Goal: Task Accomplishment & Management: Complete application form

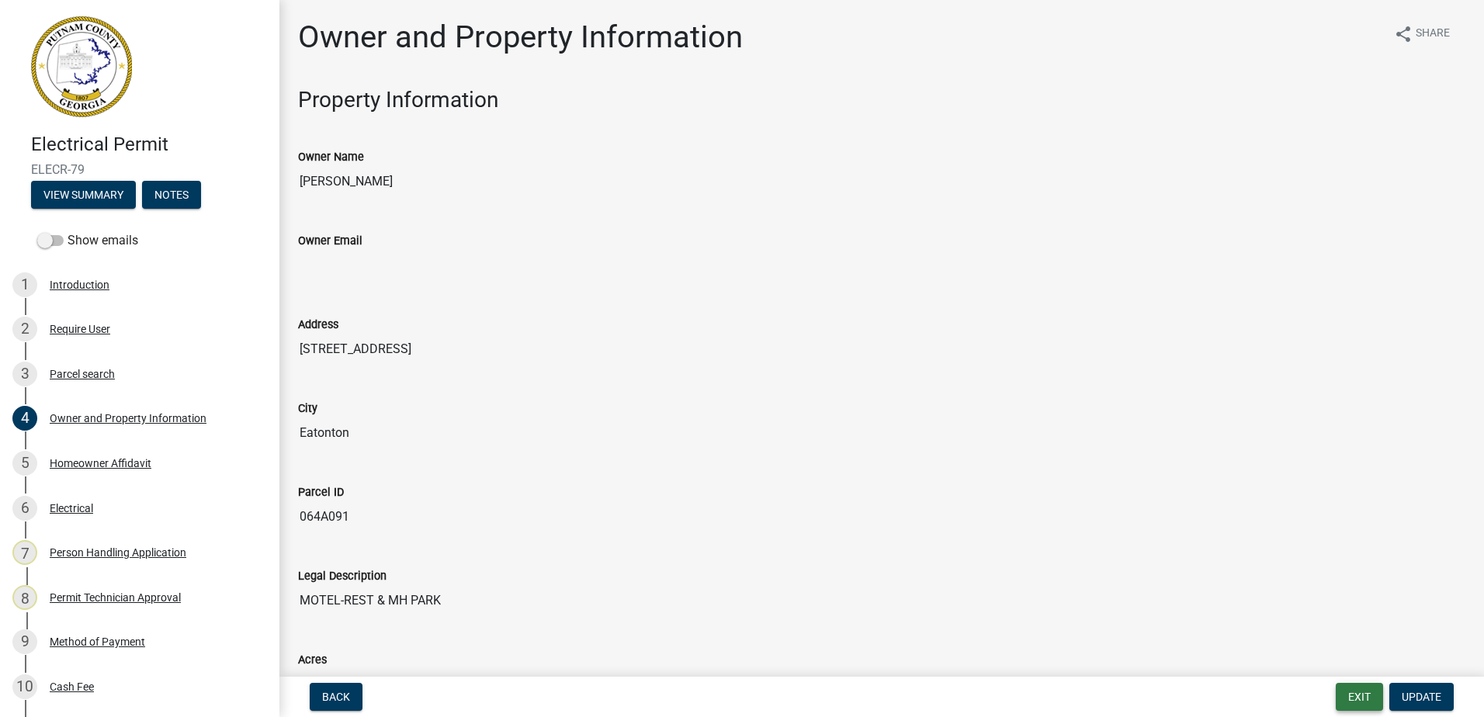
click at [1373, 694] on button "Exit" at bounding box center [1358, 697] width 47 height 28
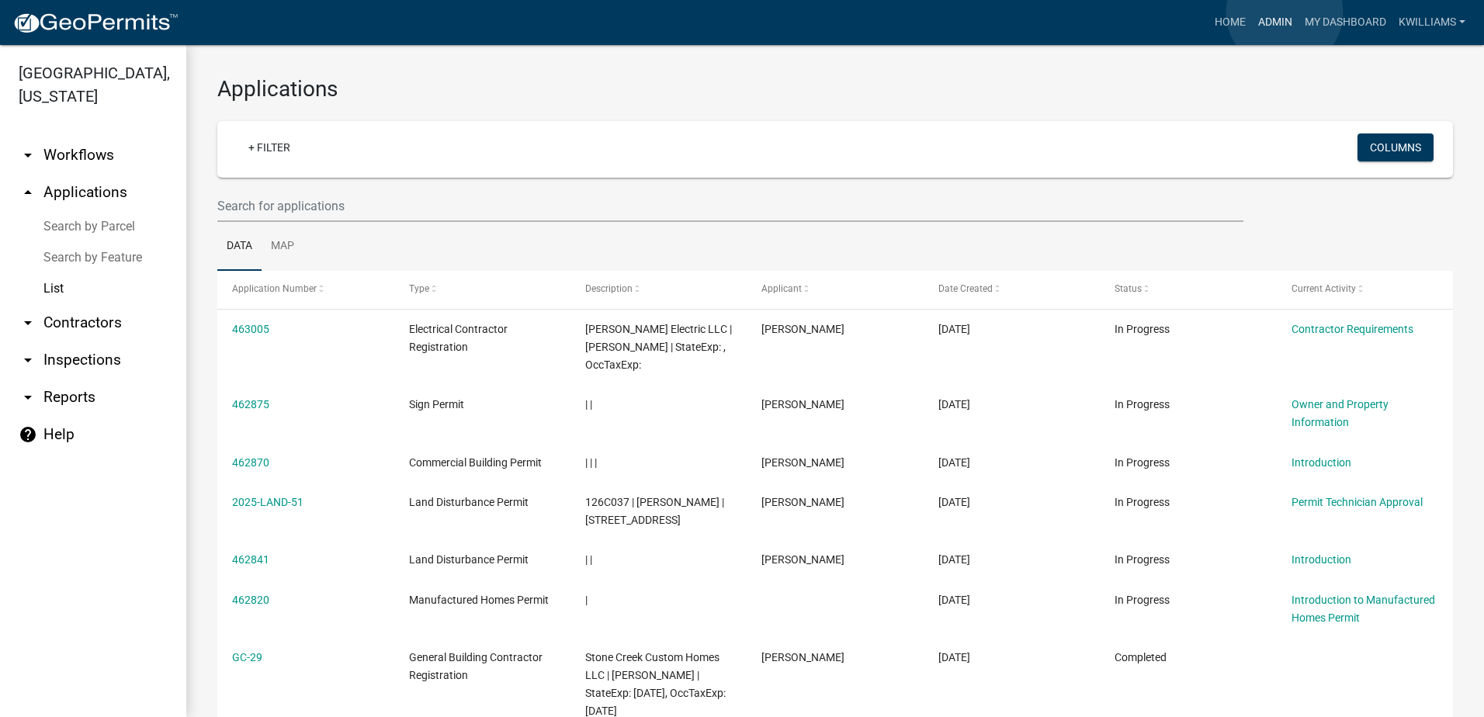
click at [1284, 12] on link "Admin" at bounding box center [1275, 22] width 47 height 29
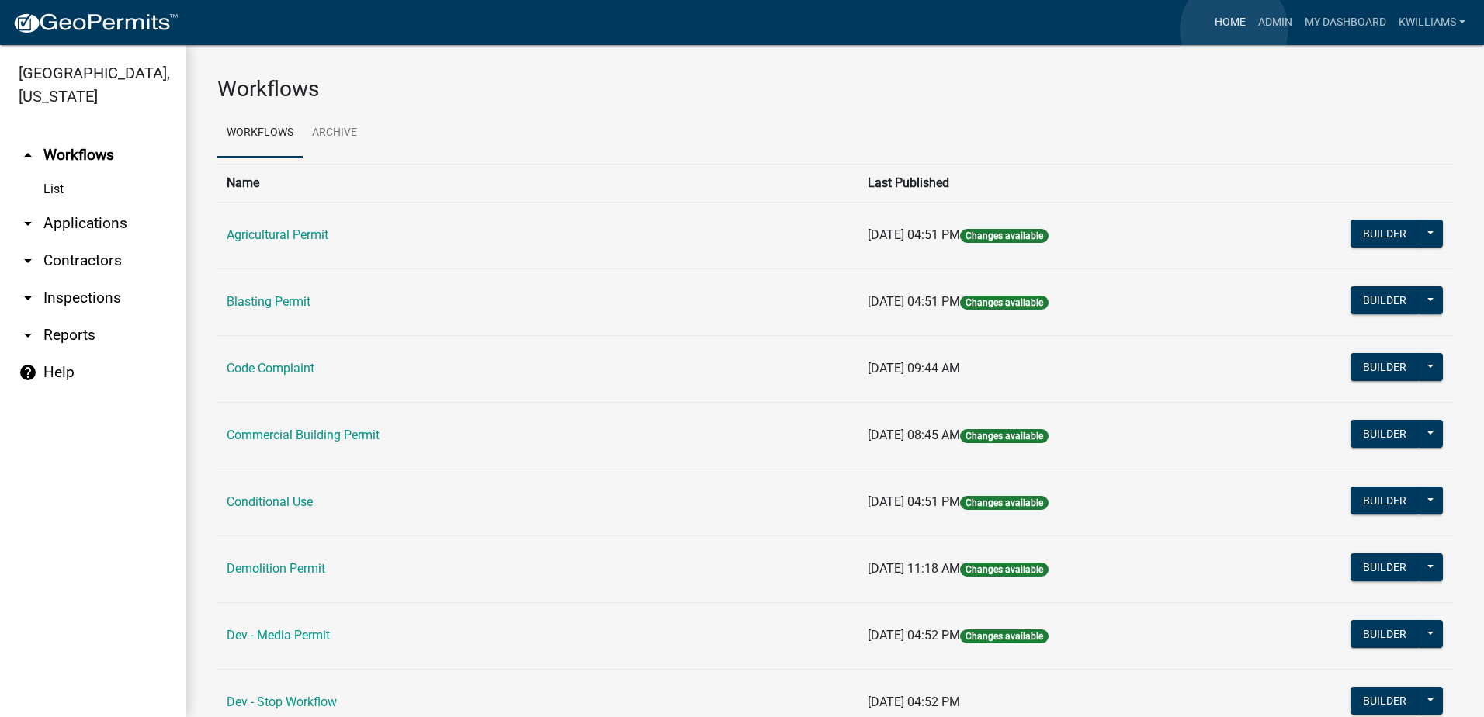
click at [1234, 29] on link "Home" at bounding box center [1229, 22] width 43 height 29
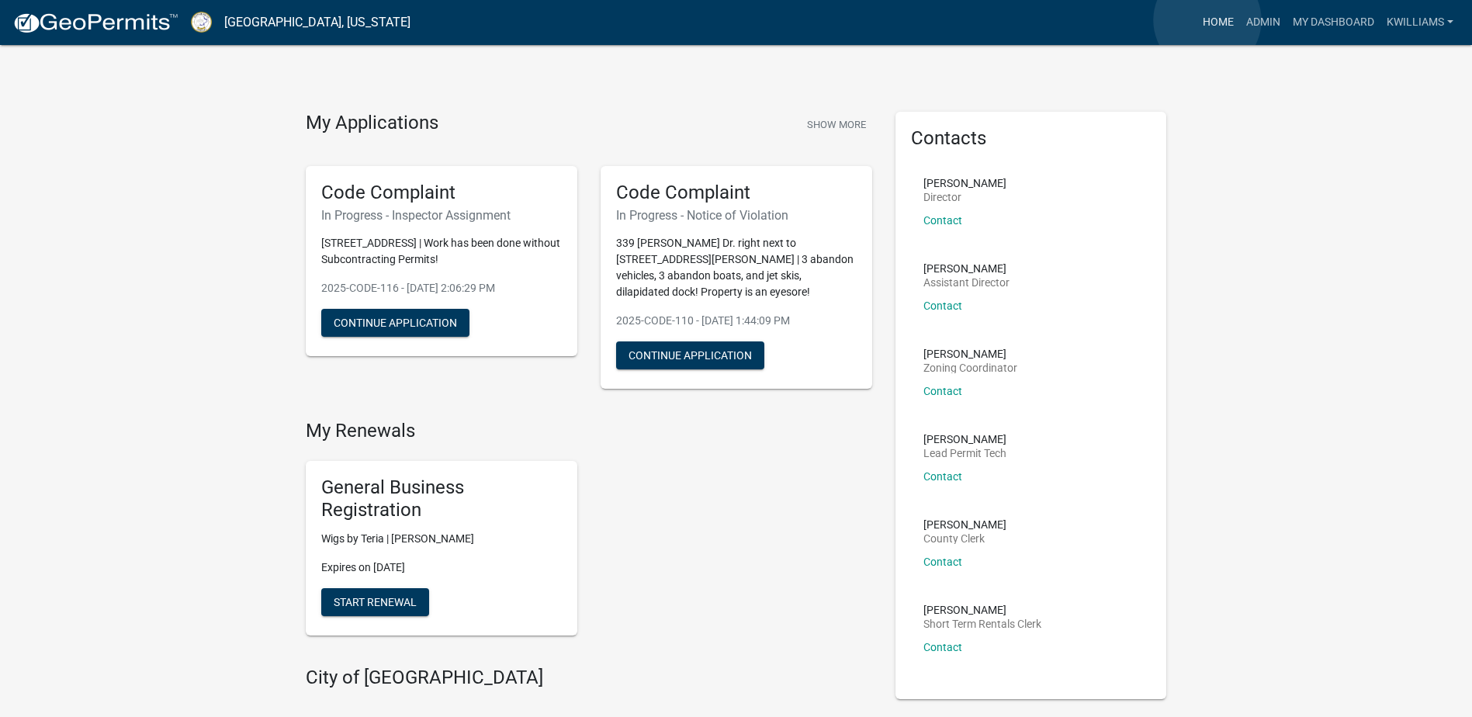
click at [1208, 20] on link "Home" at bounding box center [1218, 22] width 43 height 29
click at [1231, 17] on link "Home" at bounding box center [1218, 22] width 43 height 29
click at [1264, 19] on link "Admin" at bounding box center [1263, 22] width 47 height 29
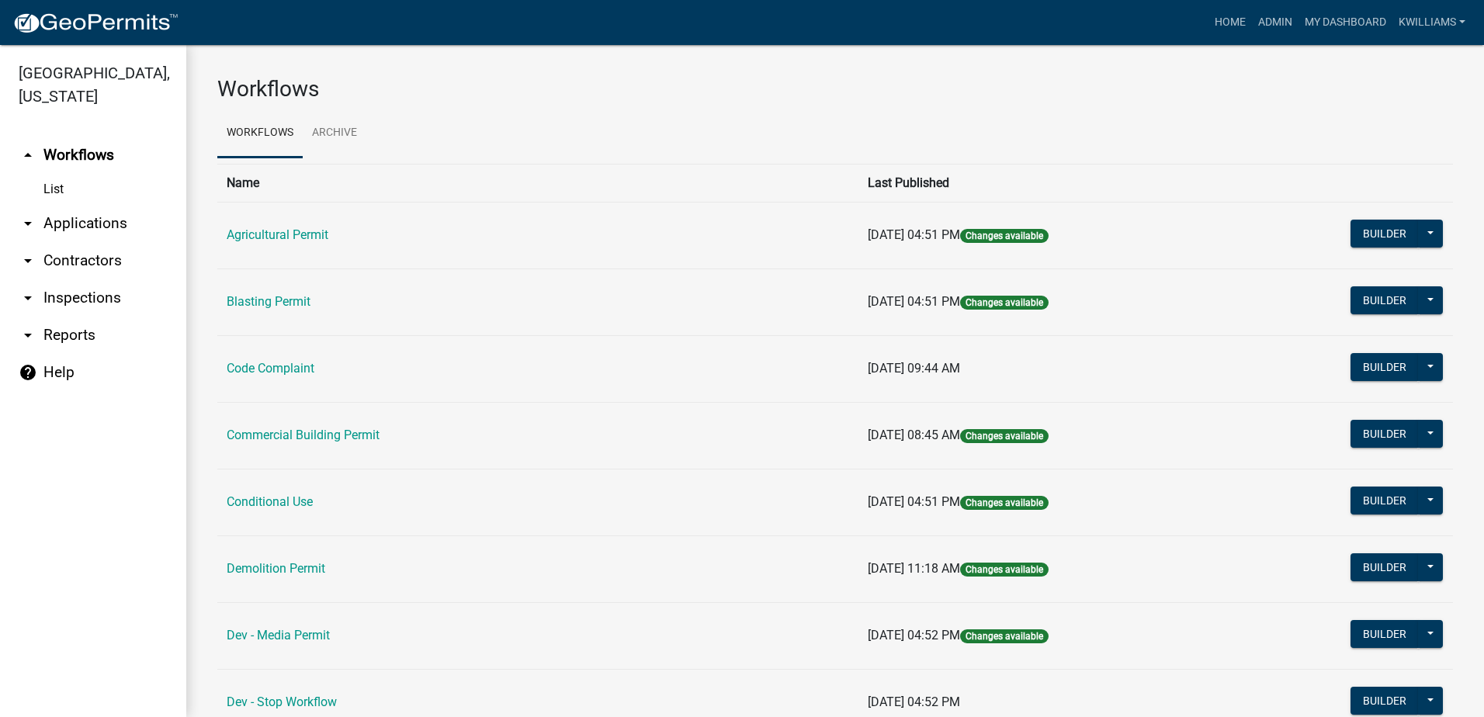
click at [58, 223] on link "arrow_drop_down Applications" at bounding box center [93, 223] width 186 height 37
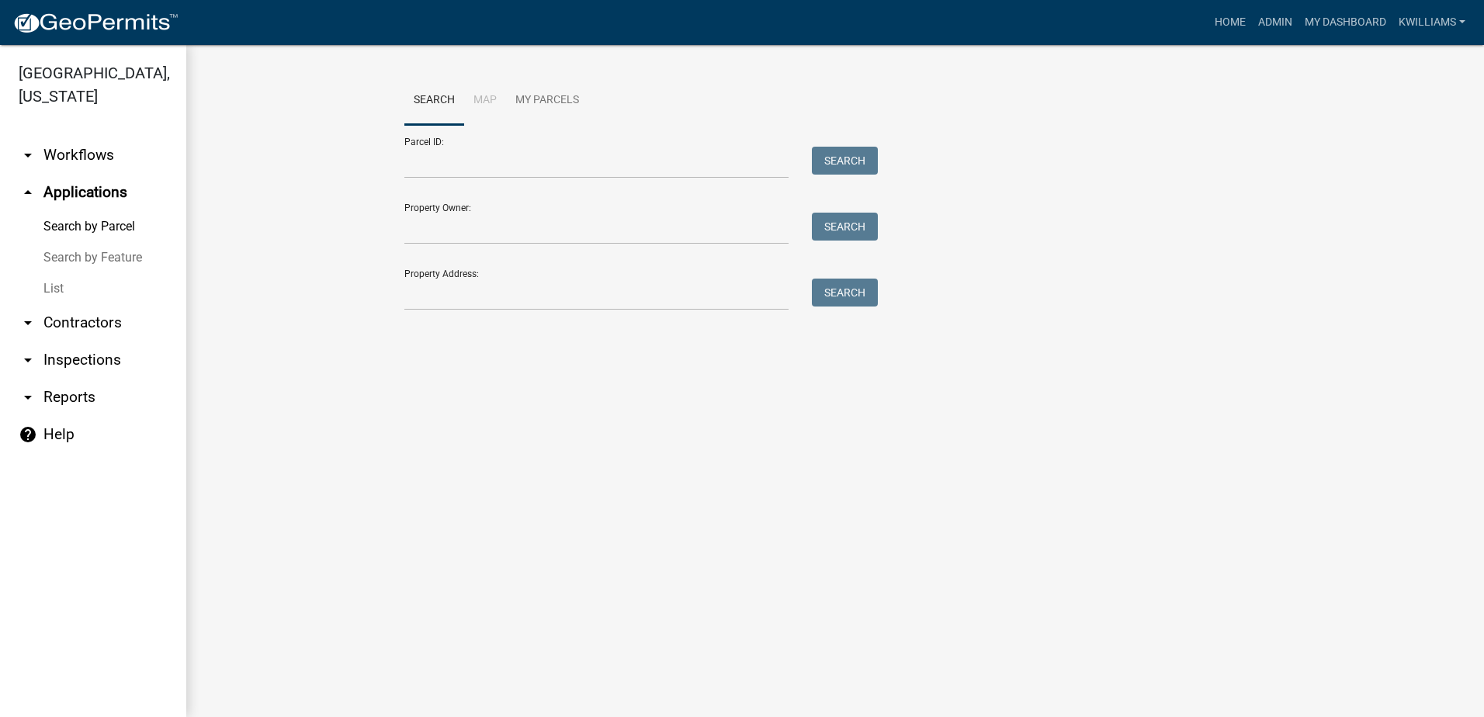
drag, startPoint x: 57, startPoint y: 288, endPoint x: 132, endPoint y: 257, distance: 81.4
click at [56, 288] on link "List" at bounding box center [93, 288] width 186 height 31
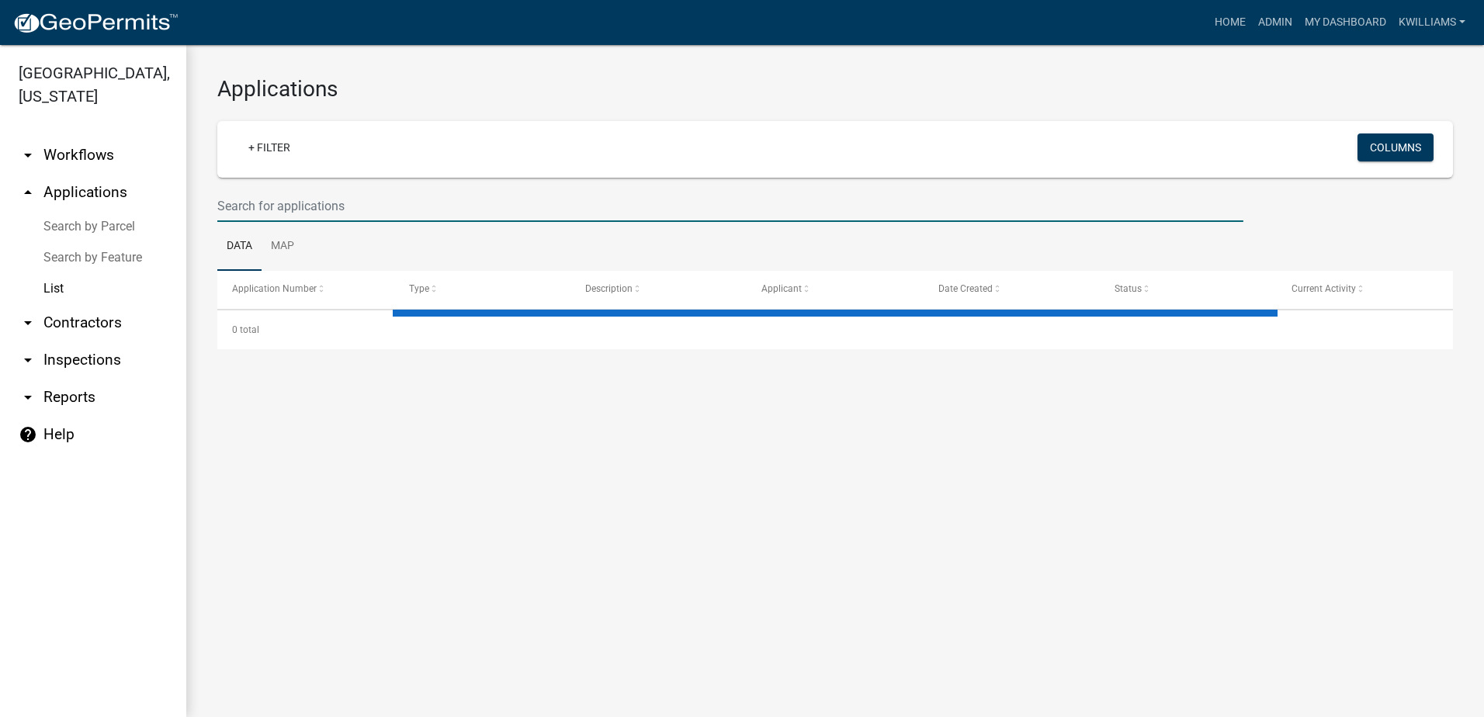
click at [340, 203] on input "text" at bounding box center [730, 206] width 1026 height 32
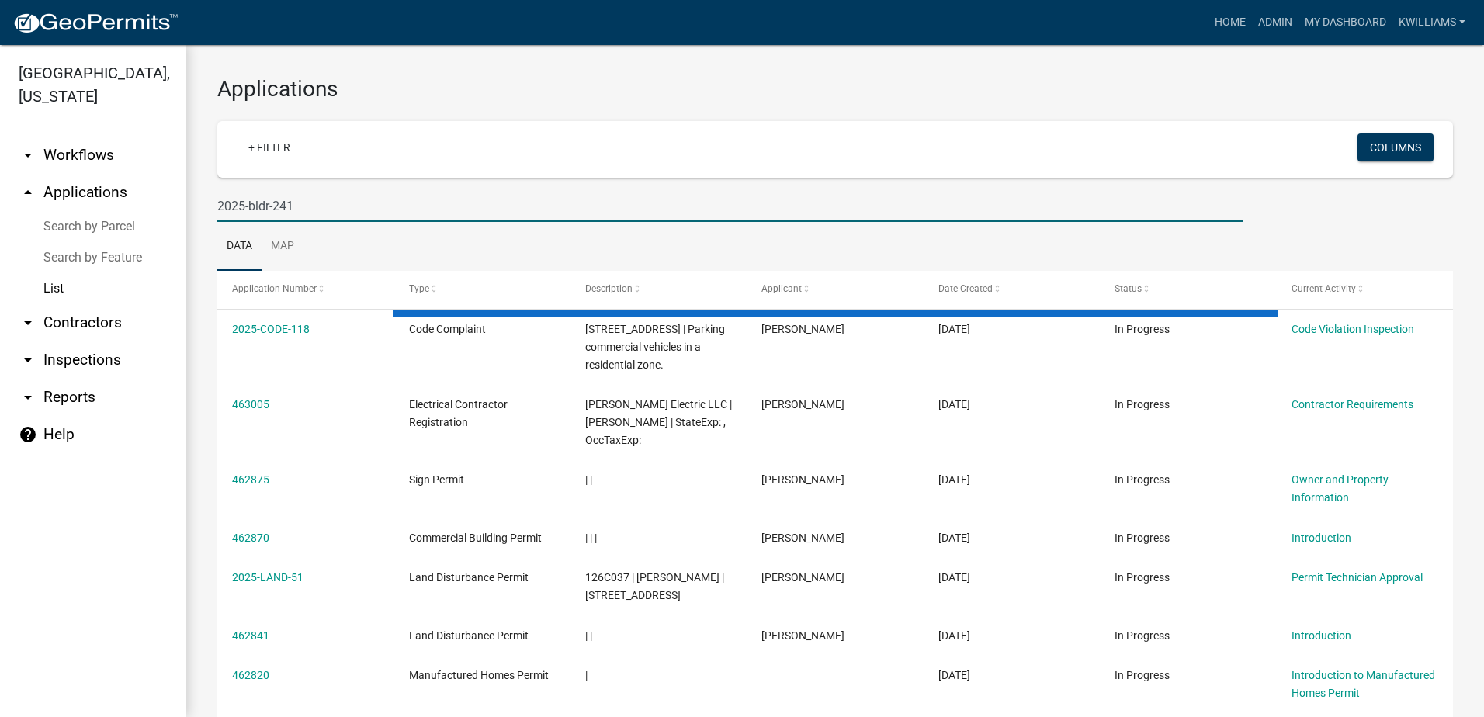
type input "2025-bldr-241"
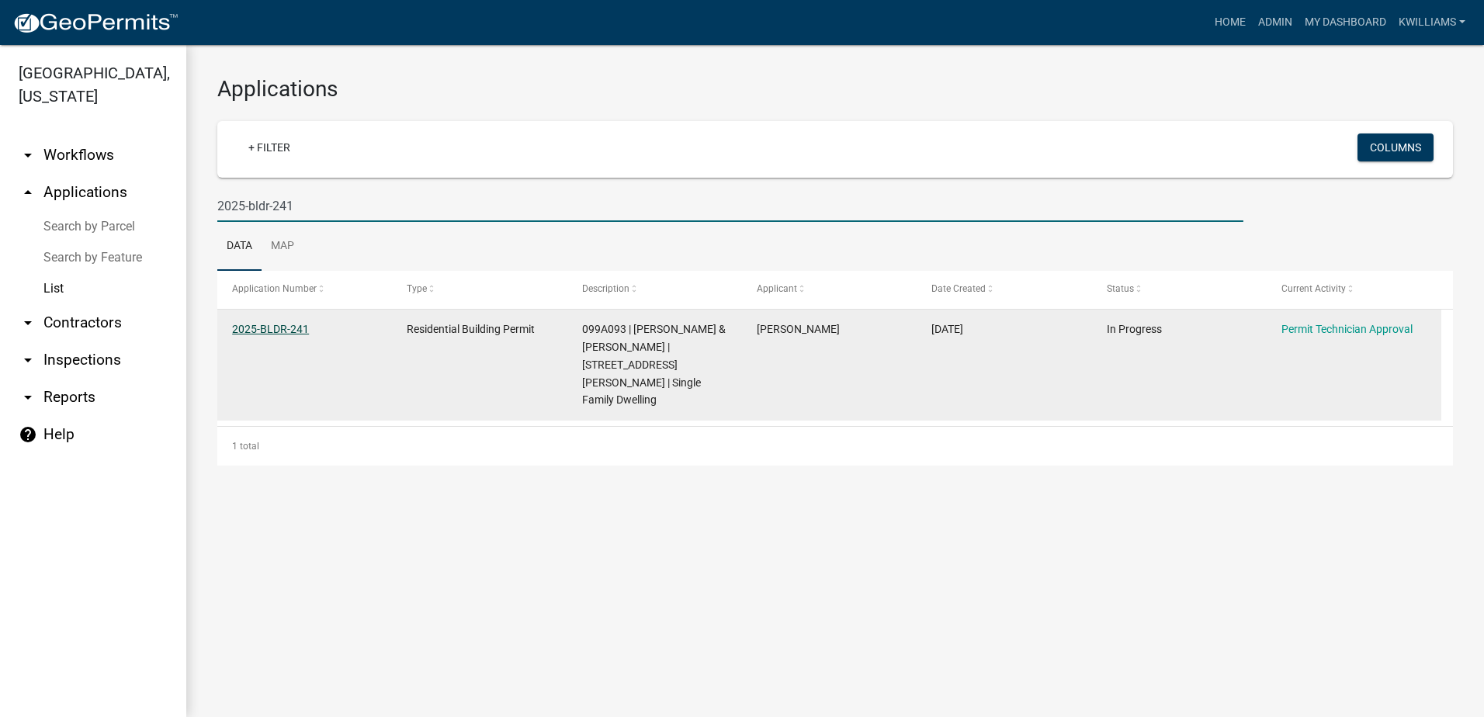
click at [298, 327] on link "2025-BLDR-241" at bounding box center [270, 329] width 77 height 12
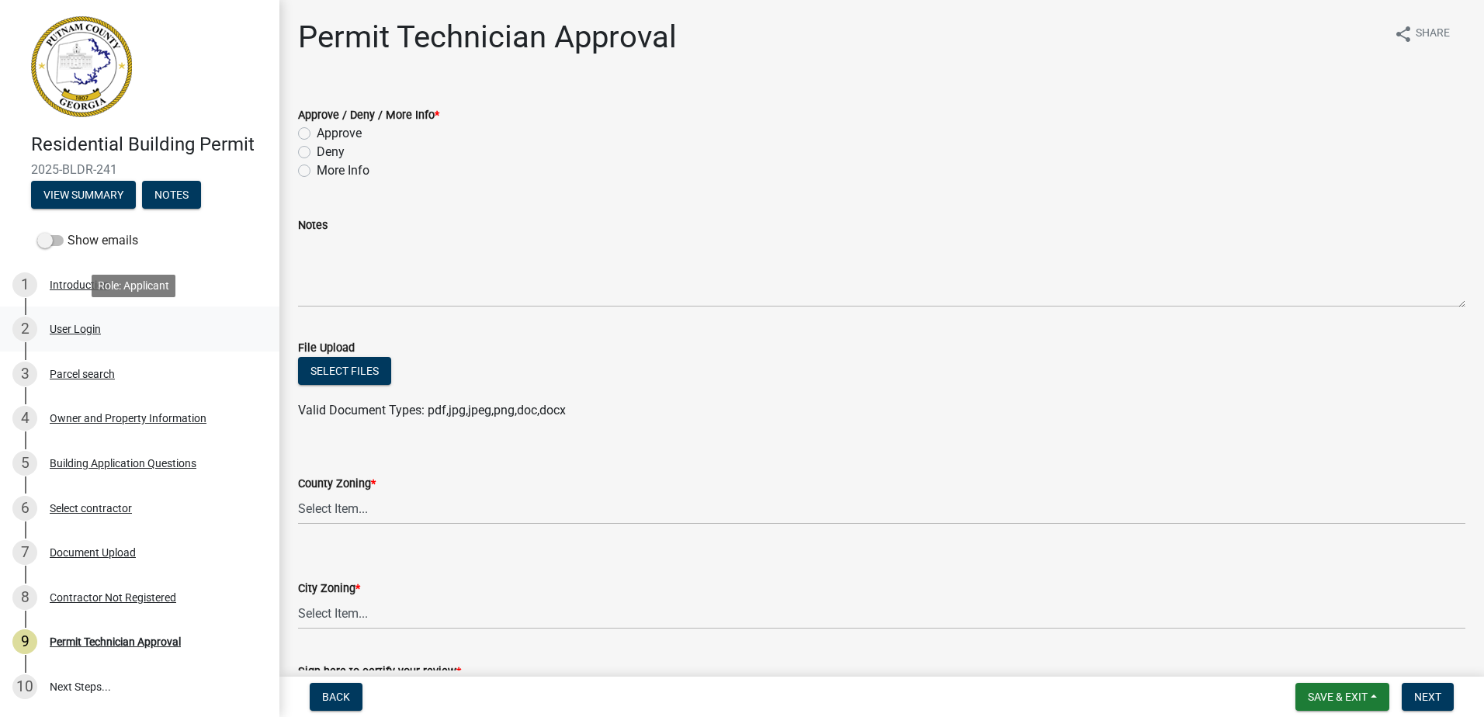
click at [76, 332] on div "User Login" at bounding box center [75, 329] width 51 height 11
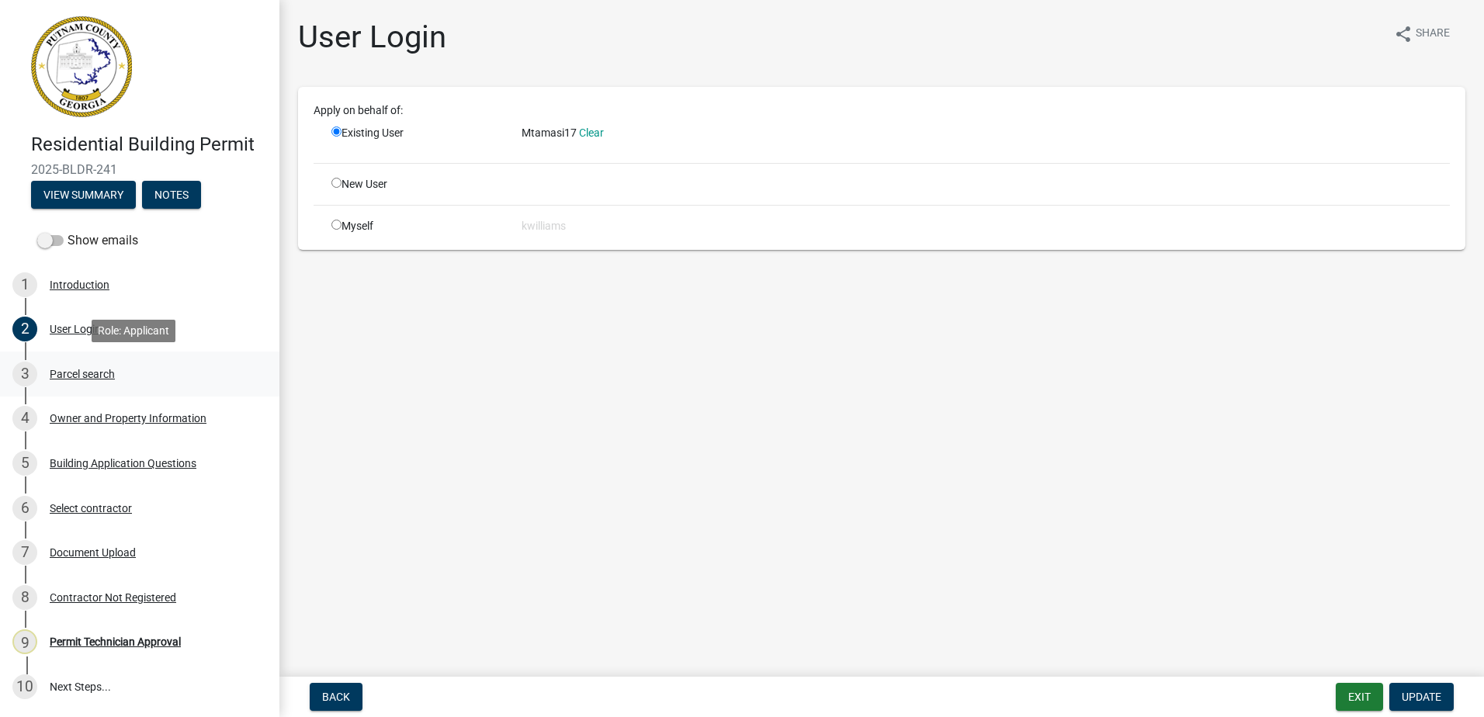
click at [58, 373] on div "Parcel search" at bounding box center [82, 374] width 65 height 11
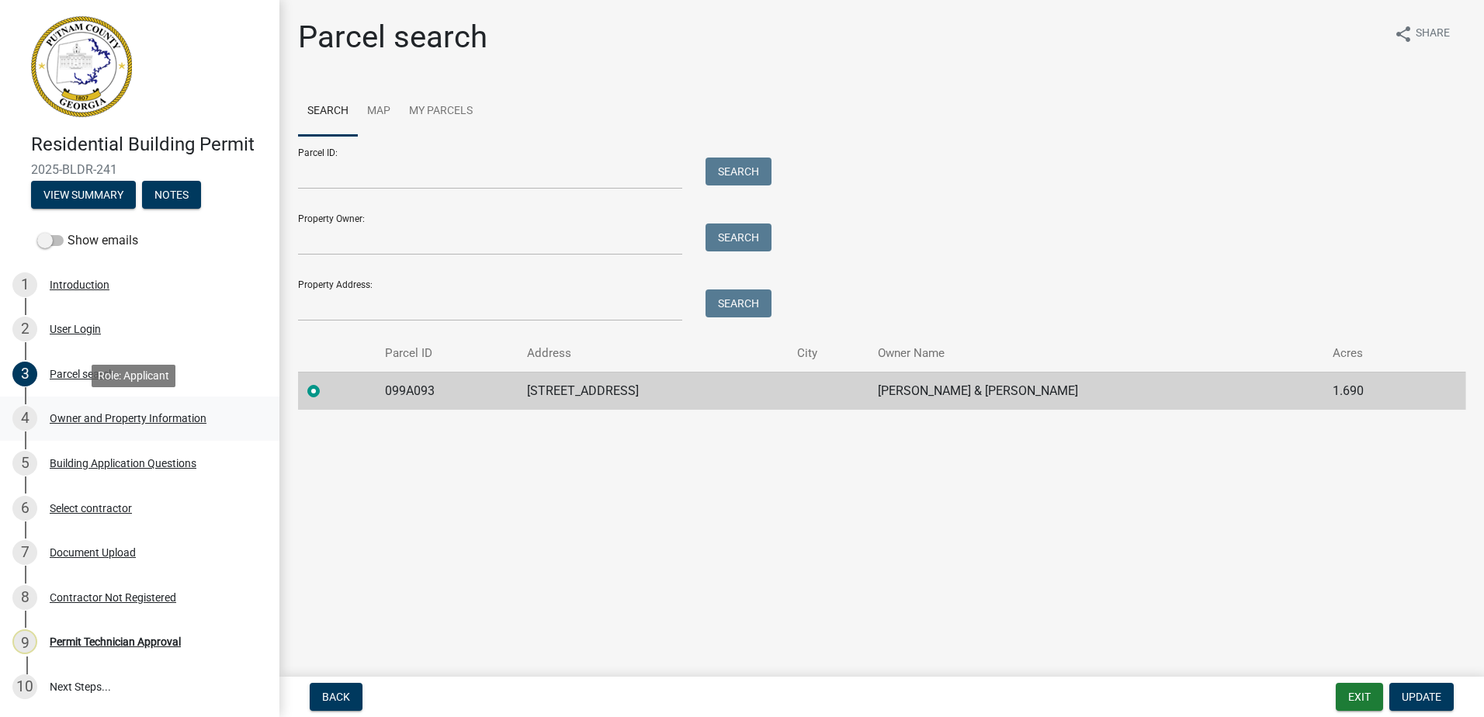
click at [84, 407] on div "4 Owner and Property Information" at bounding box center [133, 418] width 242 height 25
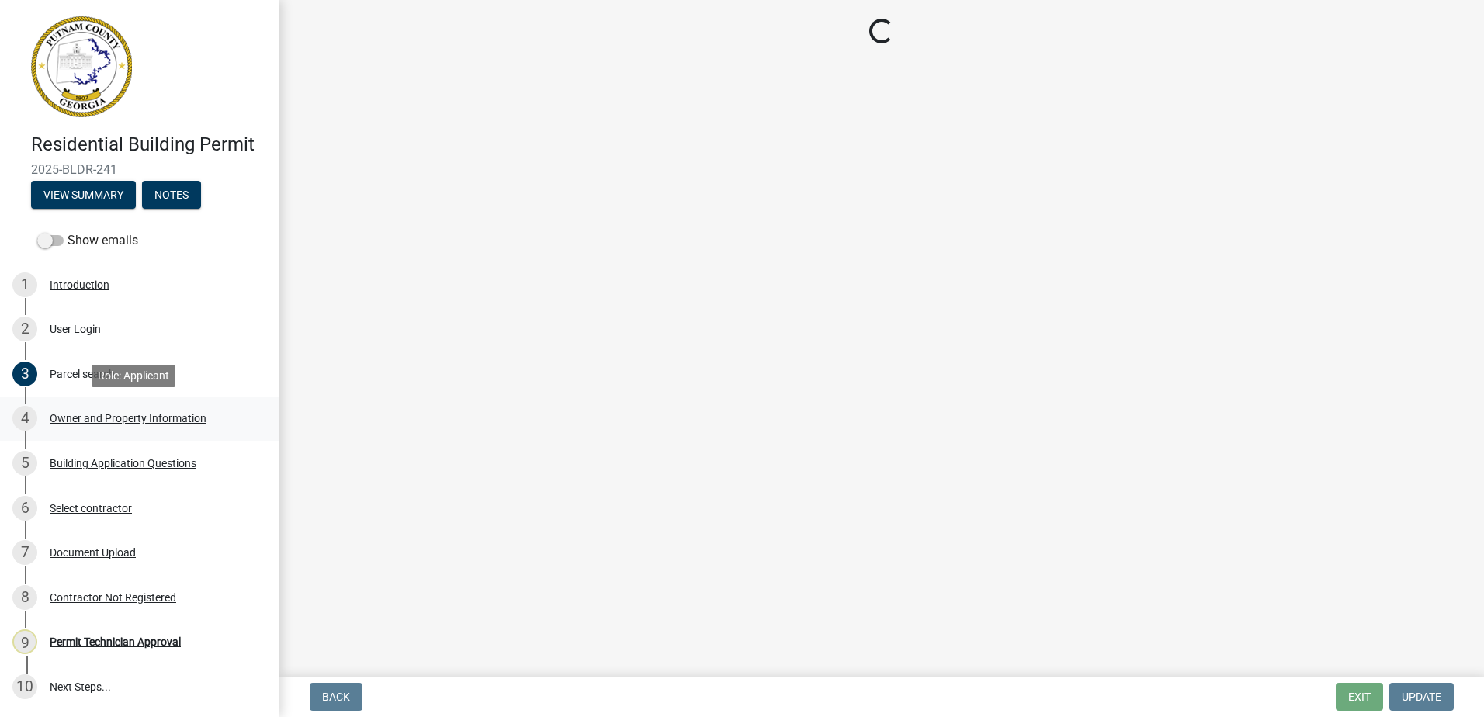
select select "78bfdc44-73ff-456e-a557-d4c99b9c08be"
select select "83394b22-4a11-496c-8e5c-75ade2e72faf"
select select "ece5c1a9-df30-4702-9587-5deee23533b7"
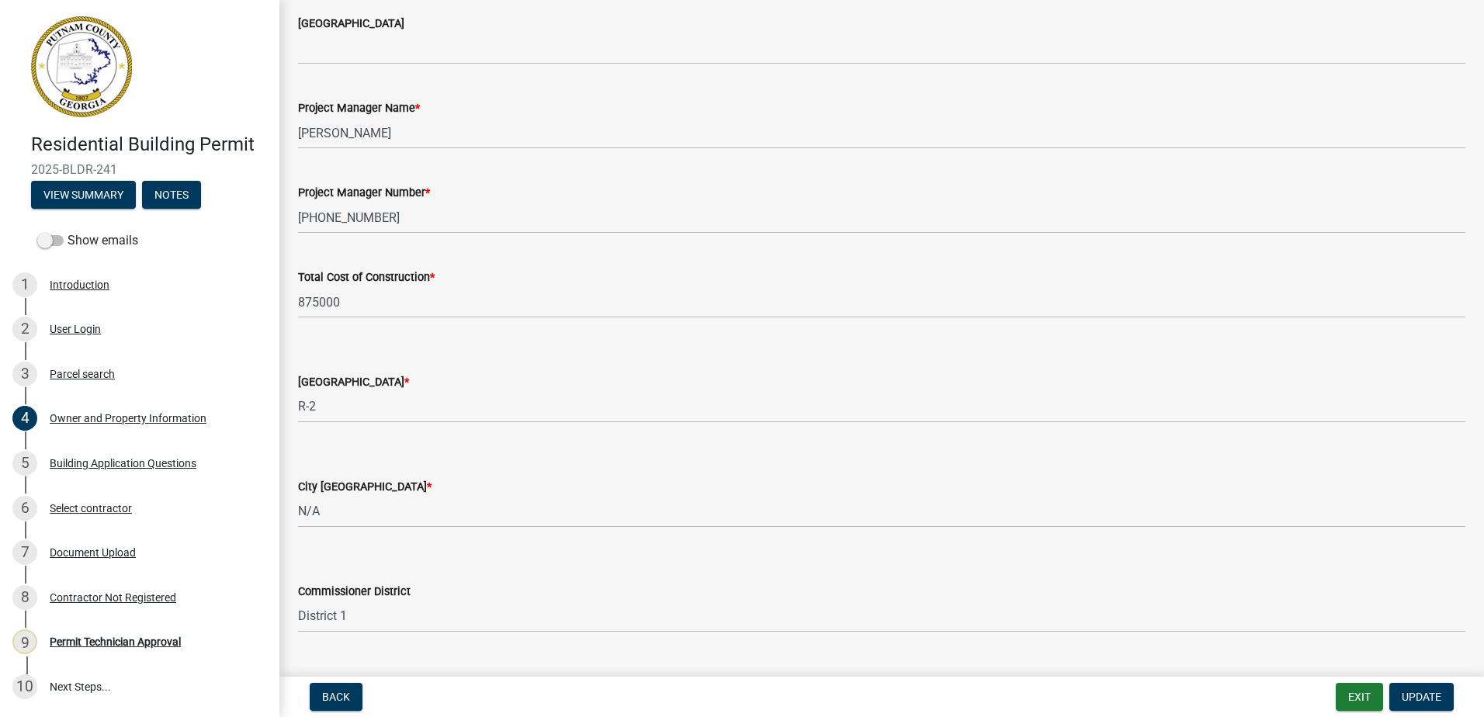
scroll to position [2531, 0]
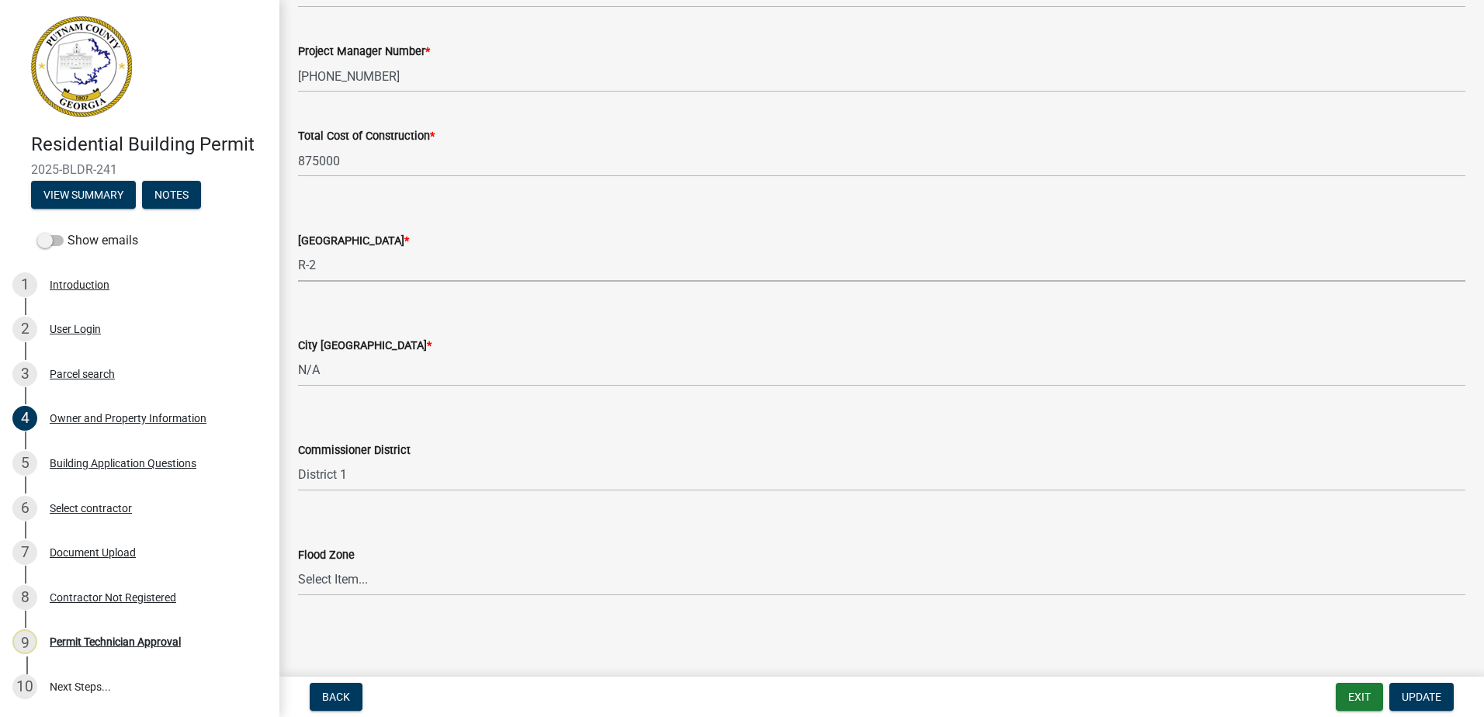
click at [401, 262] on select "Select Item... AG-1 R-1R R-1 R-2 MHP RM-1 RM-3 C-1 C-2 I-M PUD N/A" at bounding box center [881, 266] width 1167 height 32
click at [298, 250] on select "Select Item... AG-1 R-1R R-1 R-2 MHP RM-1 RM-3 C-1 C-2 I-M PUD N/A" at bounding box center [881, 266] width 1167 height 32
select select "34fe85c2-5f76-4343-b6bb-8ca387e0bed7"
click at [347, 466] on select "Select Item... District 1 District 2 District 3 District 4" at bounding box center [881, 475] width 1167 height 32
click at [298, 459] on select "Select Item... District 1 District 2 District 3 District 4" at bounding box center [881, 475] width 1167 height 32
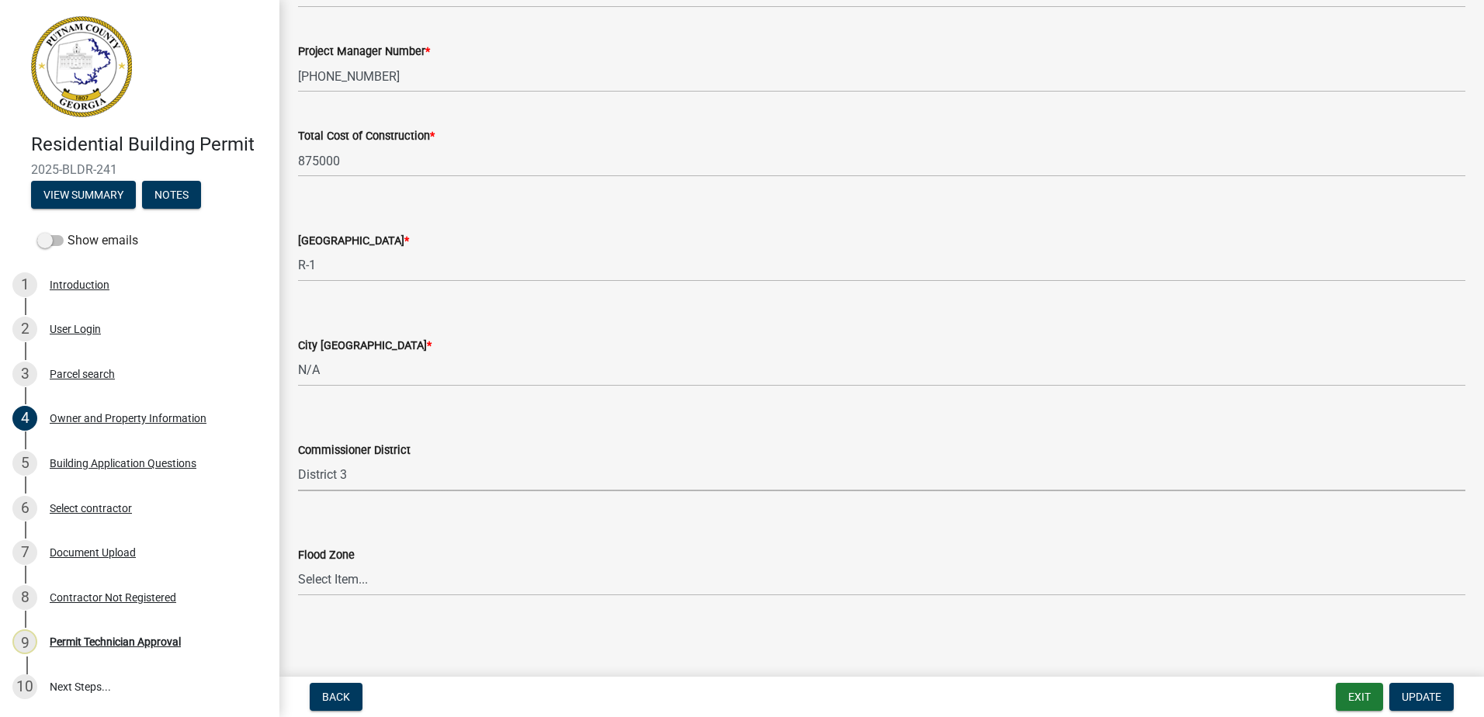
select select "469c5908-2854-42d5-89ed-bee7fc26529e"
click at [1411, 694] on span "Update" at bounding box center [1421, 697] width 40 height 12
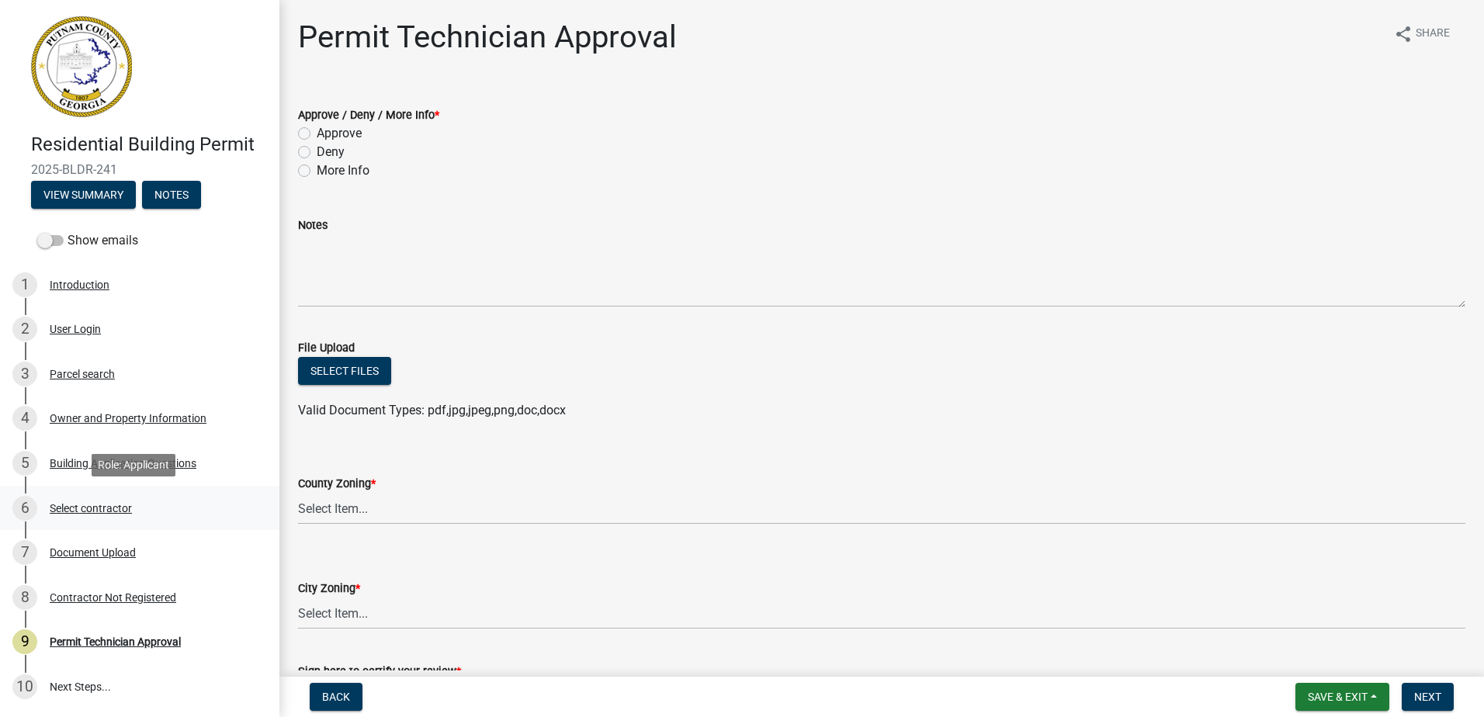
click at [86, 506] on div "Select contractor" at bounding box center [91, 508] width 82 height 11
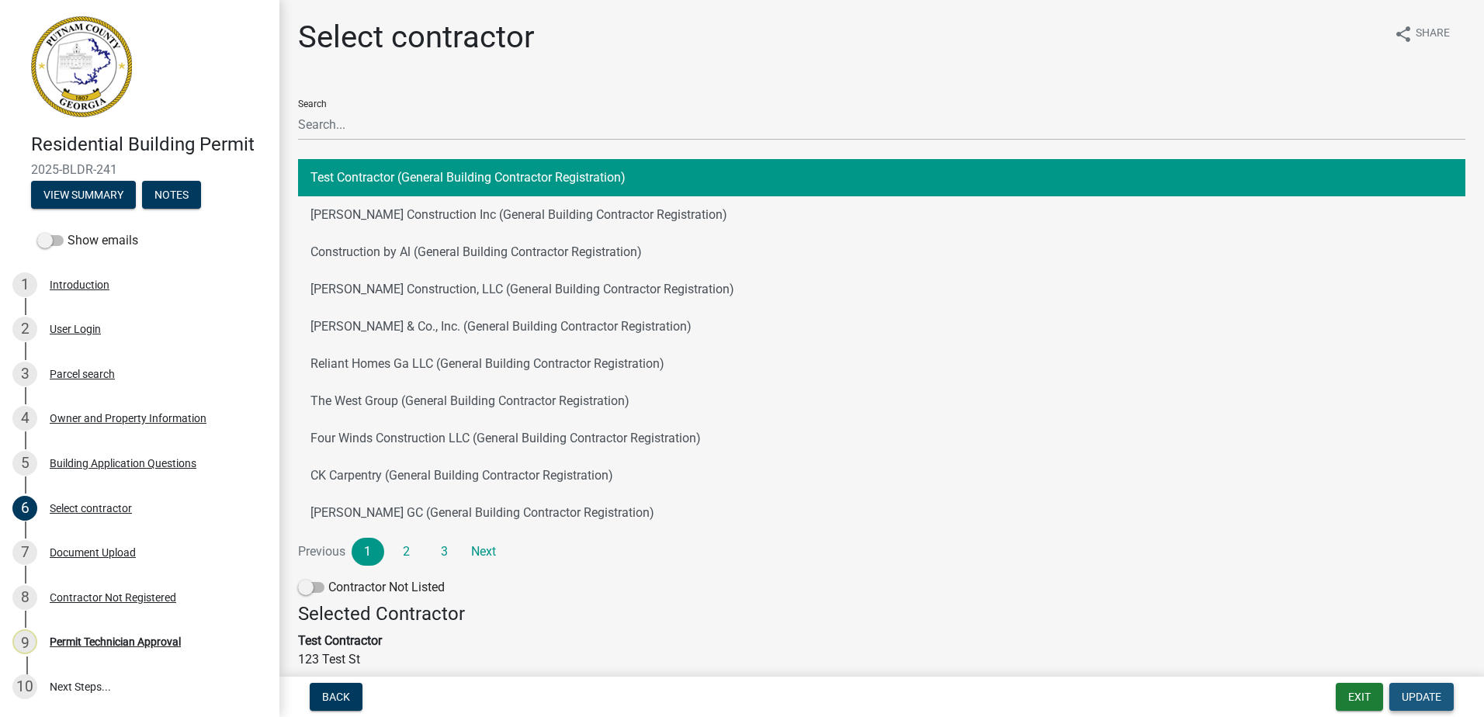
click at [1404, 688] on button "Update" at bounding box center [1421, 697] width 64 height 28
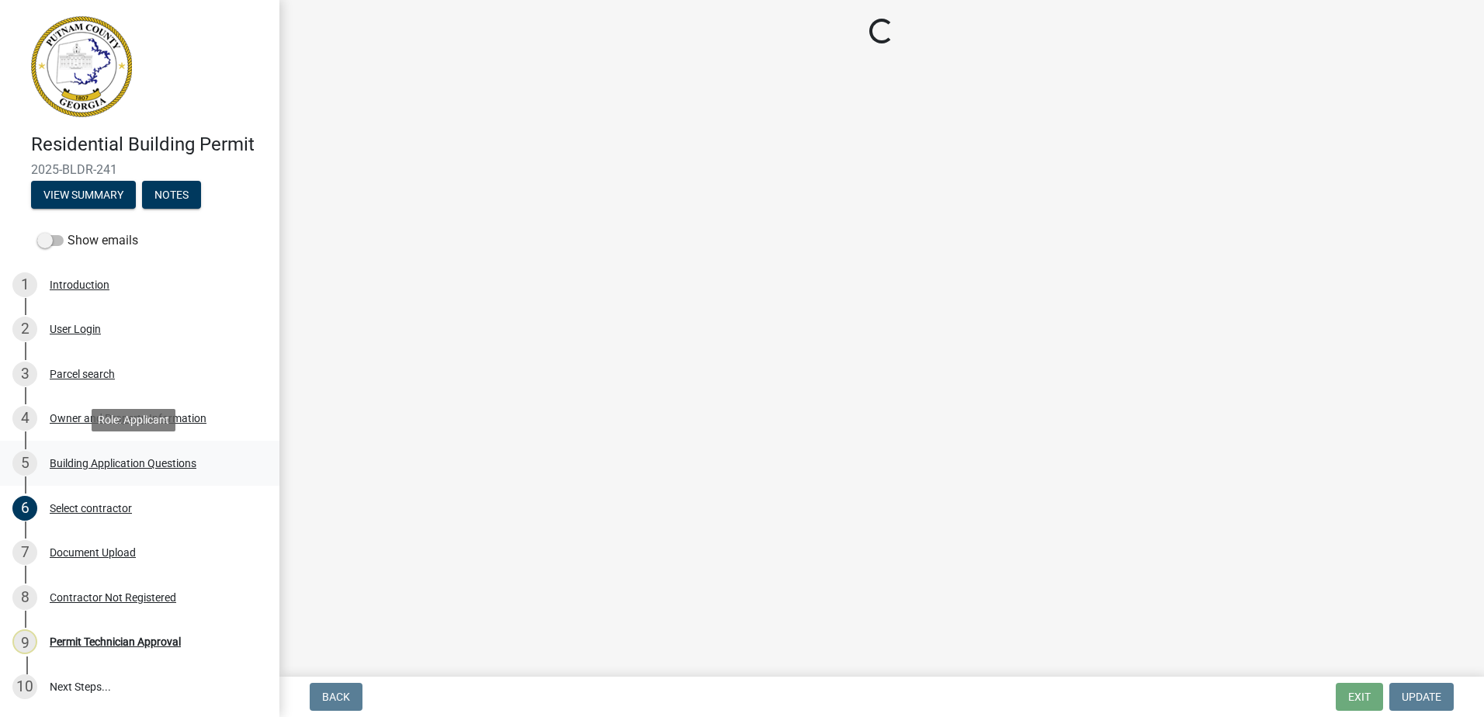
click at [109, 469] on div "Building Application Questions" at bounding box center [123, 463] width 147 height 11
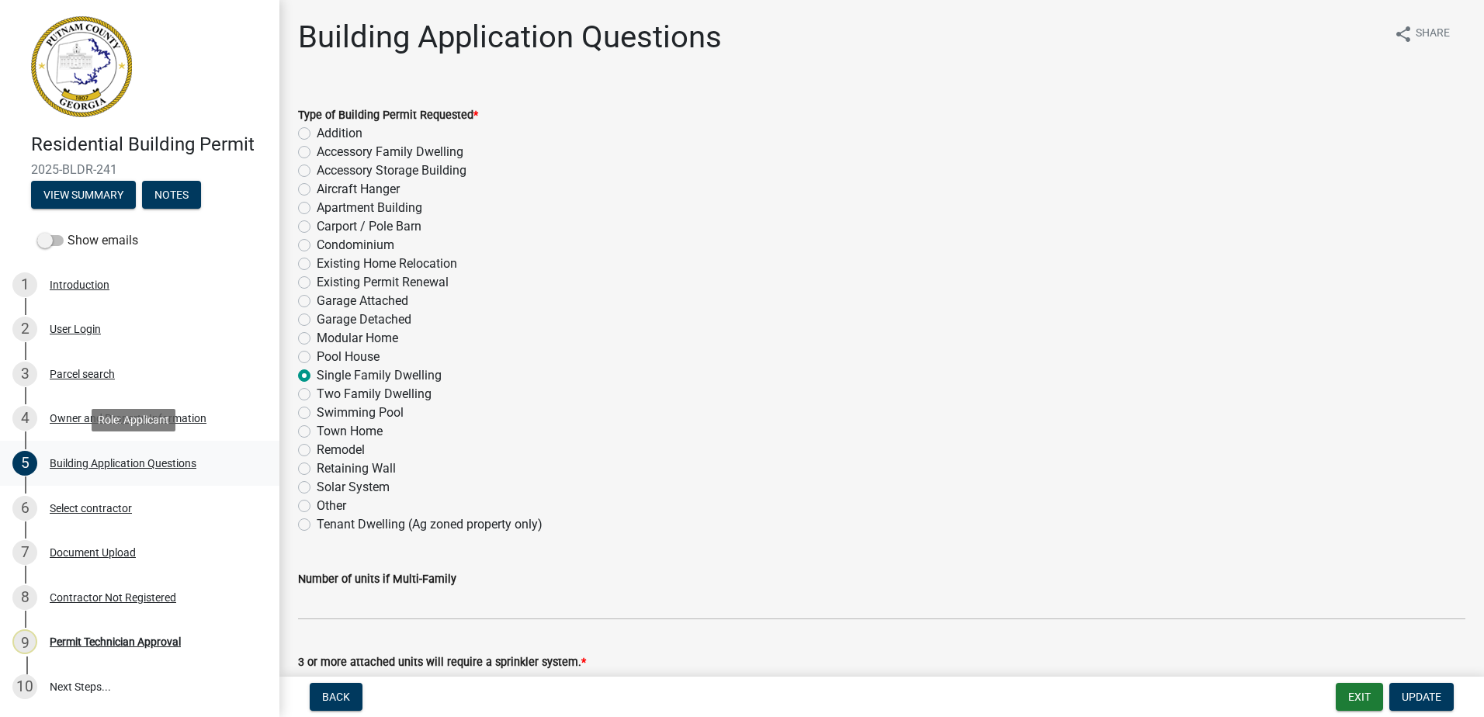
click at [111, 464] on div "Building Application Questions" at bounding box center [123, 463] width 147 height 11
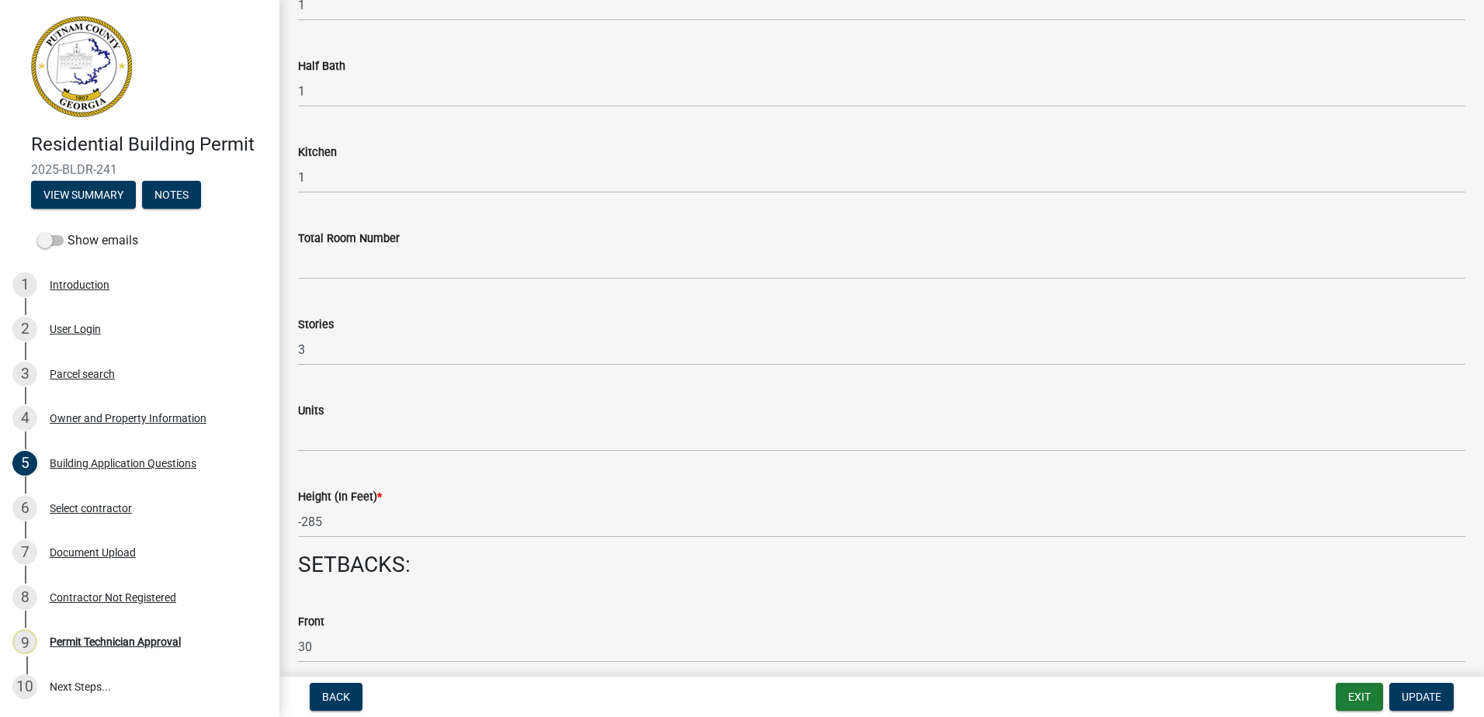
scroll to position [1707, 0]
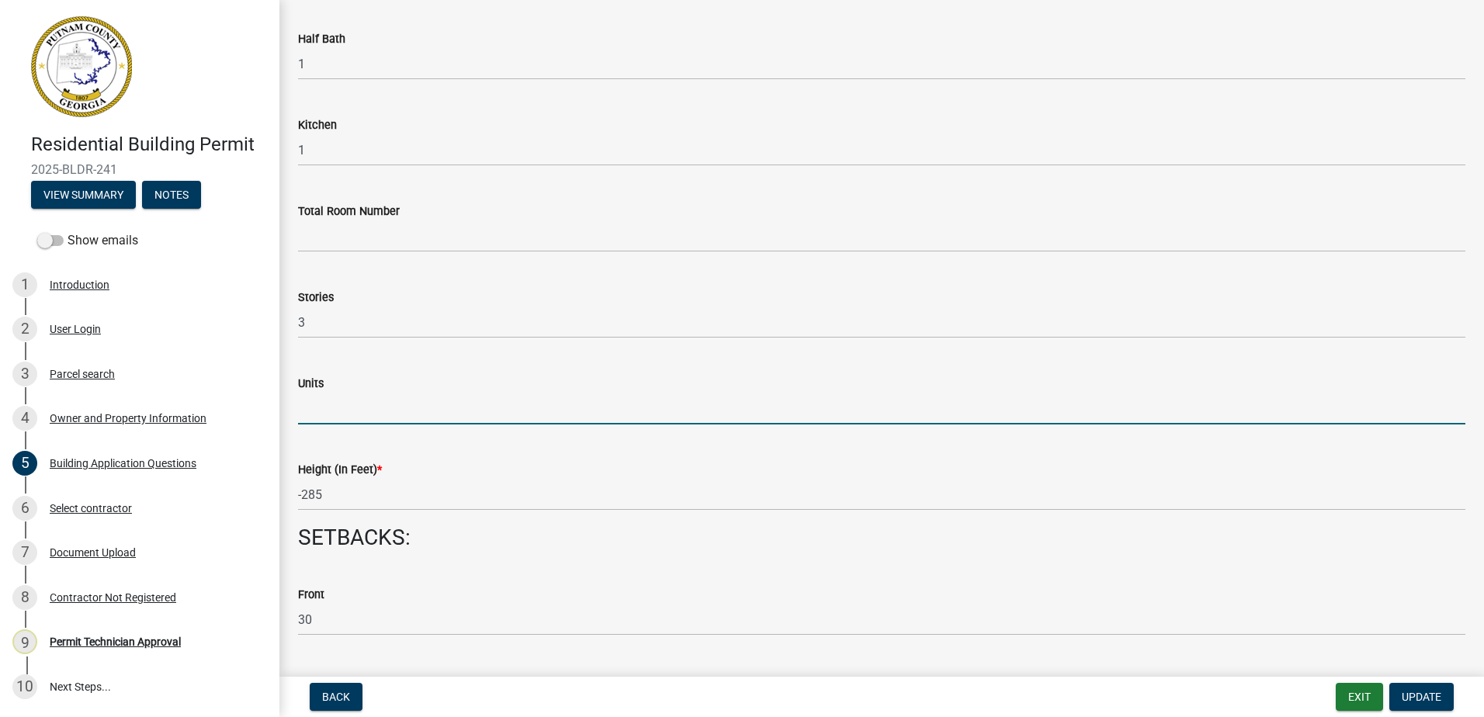
click at [359, 408] on input "text" at bounding box center [881, 409] width 1167 height 32
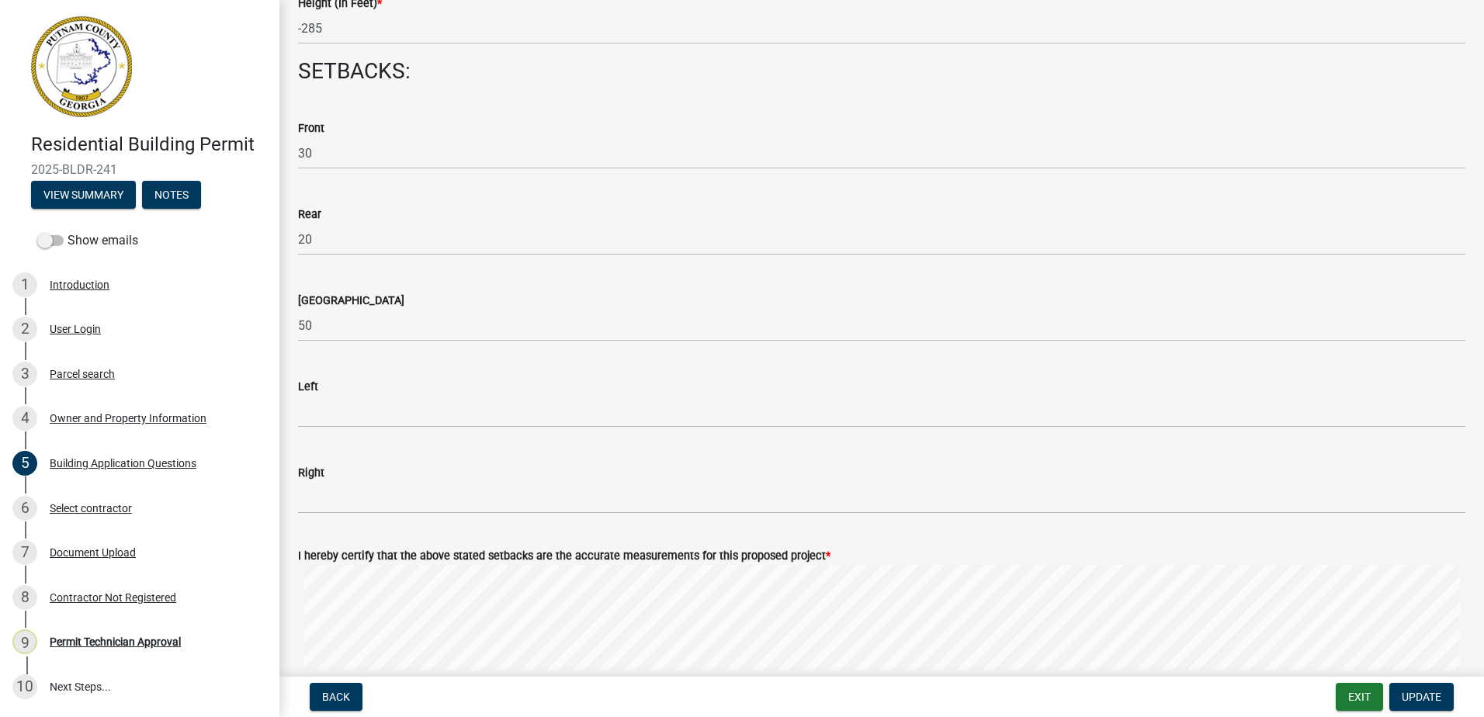
scroll to position [2173, 0]
type input "1"
click at [71, 504] on div "Select contractor" at bounding box center [91, 508] width 82 height 11
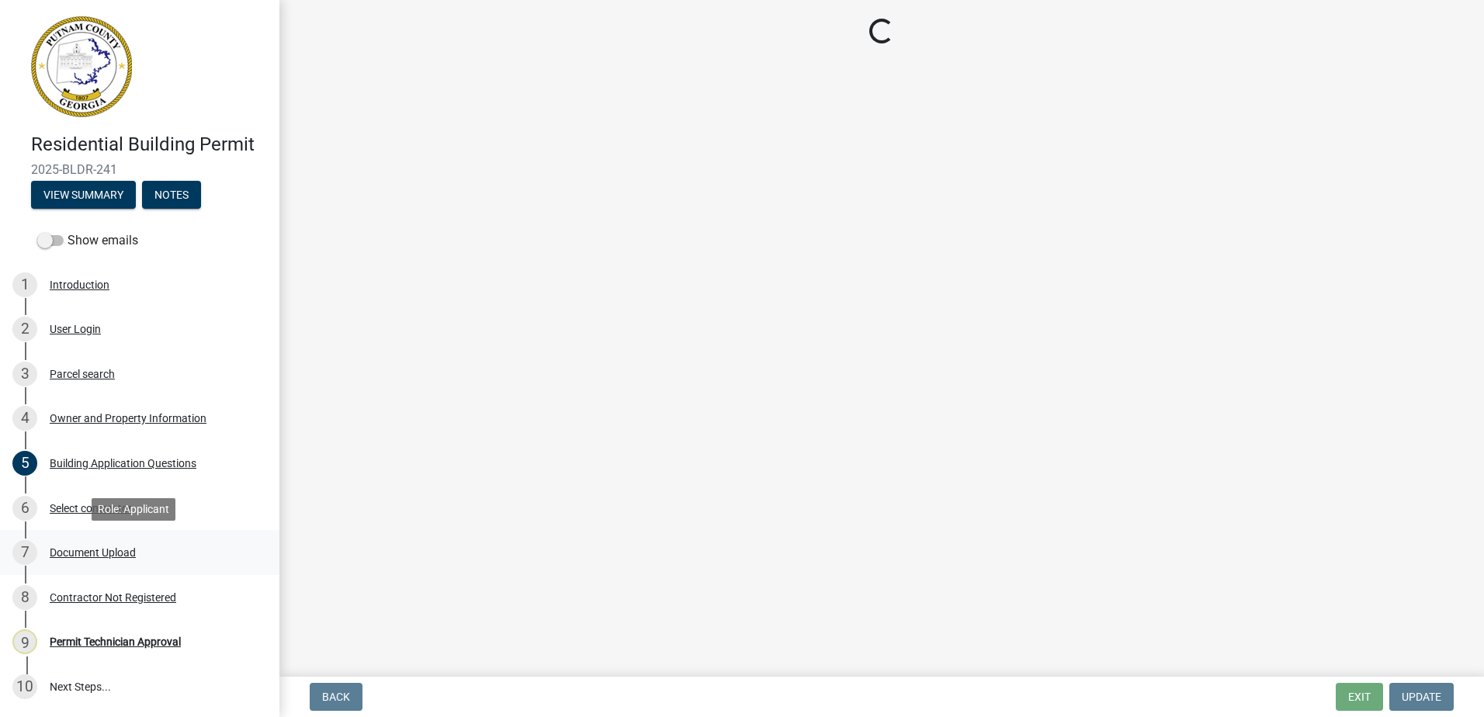
click at [84, 543] on div "7 Document Upload" at bounding box center [133, 552] width 242 height 25
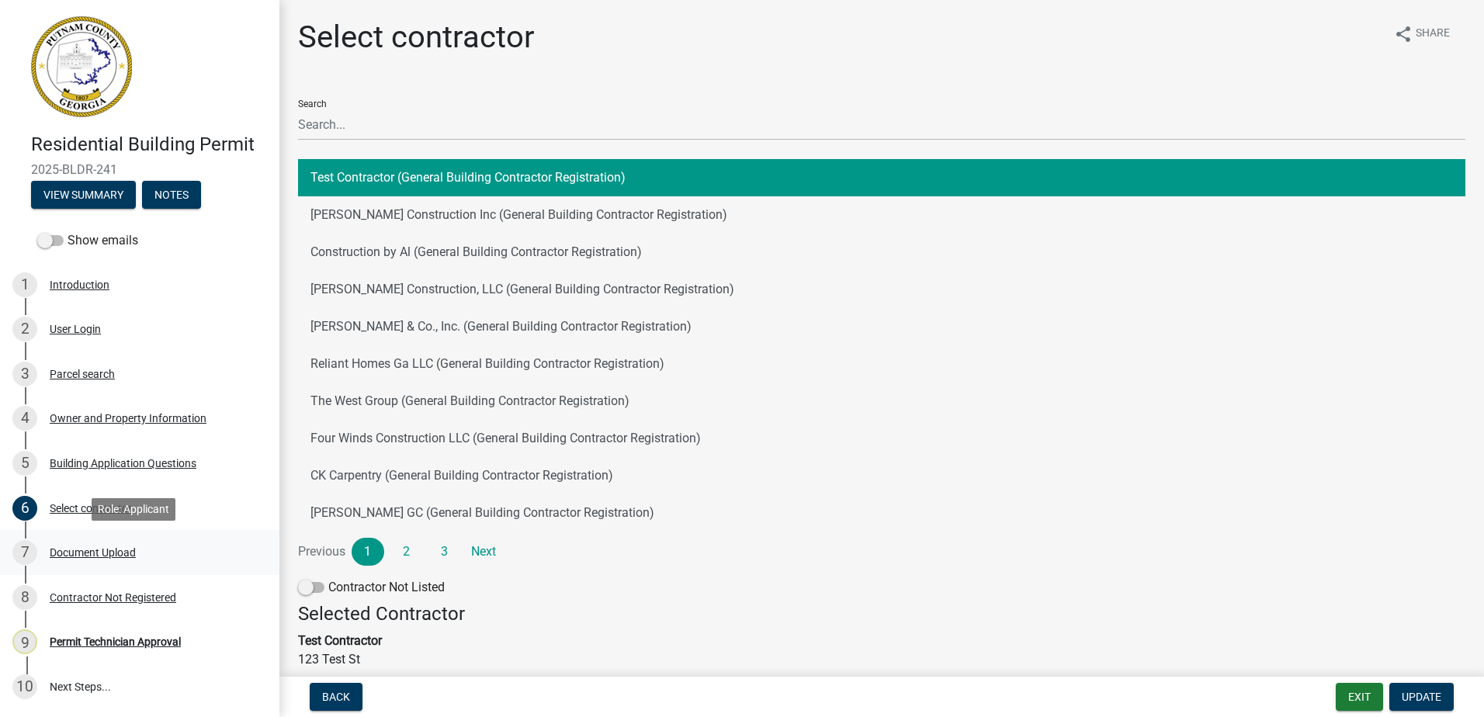
click at [85, 543] on div "7 Document Upload" at bounding box center [133, 552] width 242 height 25
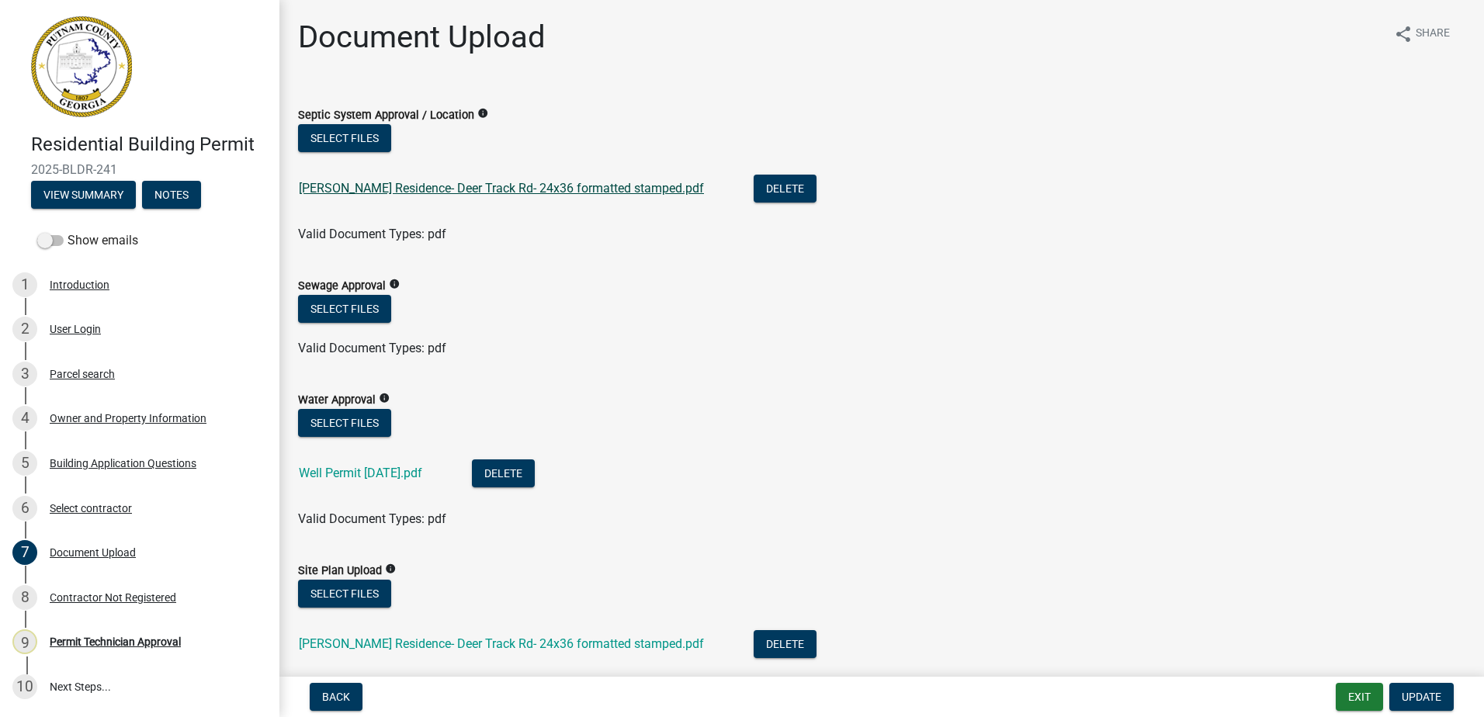
drag, startPoint x: 418, startPoint y: 178, endPoint x: 412, endPoint y: 194, distance: 17.4
click at [418, 178] on div "[PERSON_NAME] Residence- Deer Track Rd- 24x36 formatted stamped.pdf" at bounding box center [514, 191] width 430 height 32
click at [416, 185] on link "[PERSON_NAME] Residence- Deer Track Rd- 24x36 formatted stamped.pdf" at bounding box center [501, 188] width 405 height 15
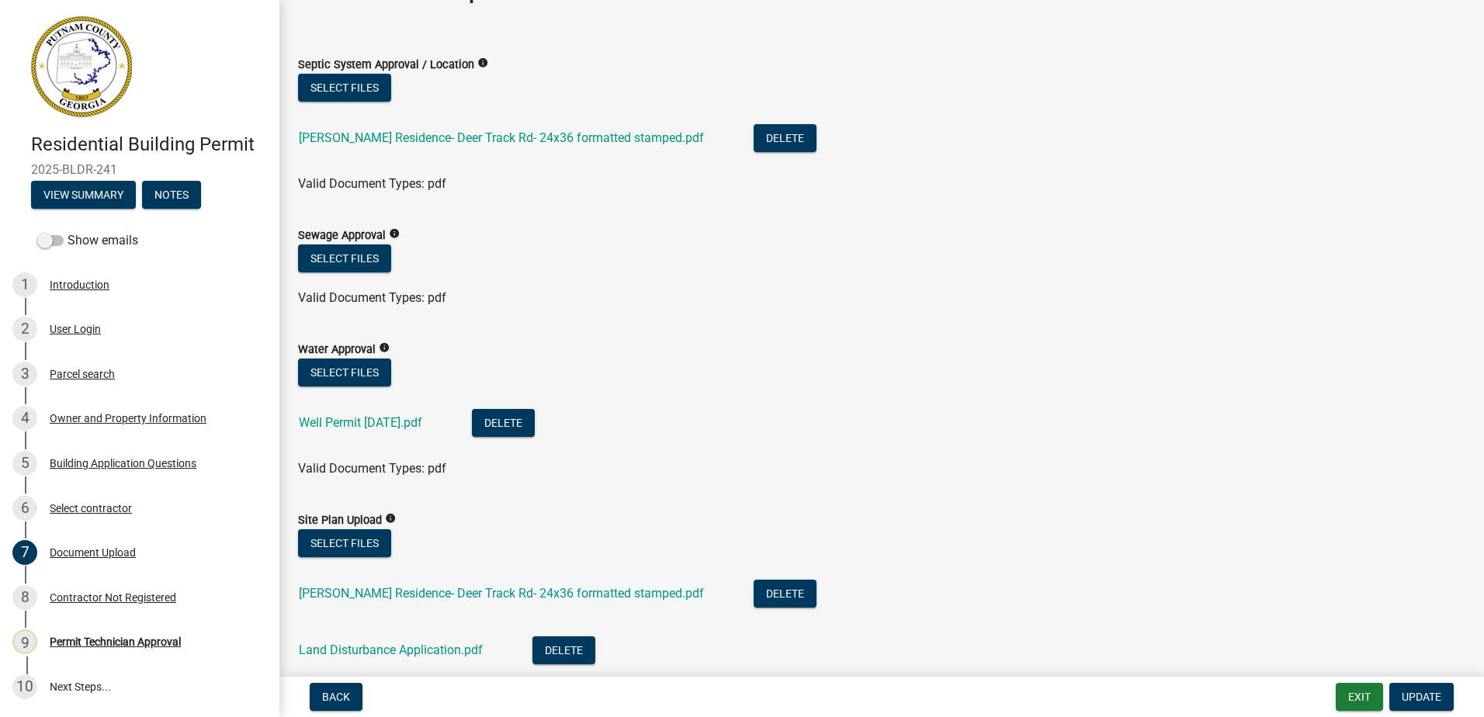
scroll to position [78, 0]
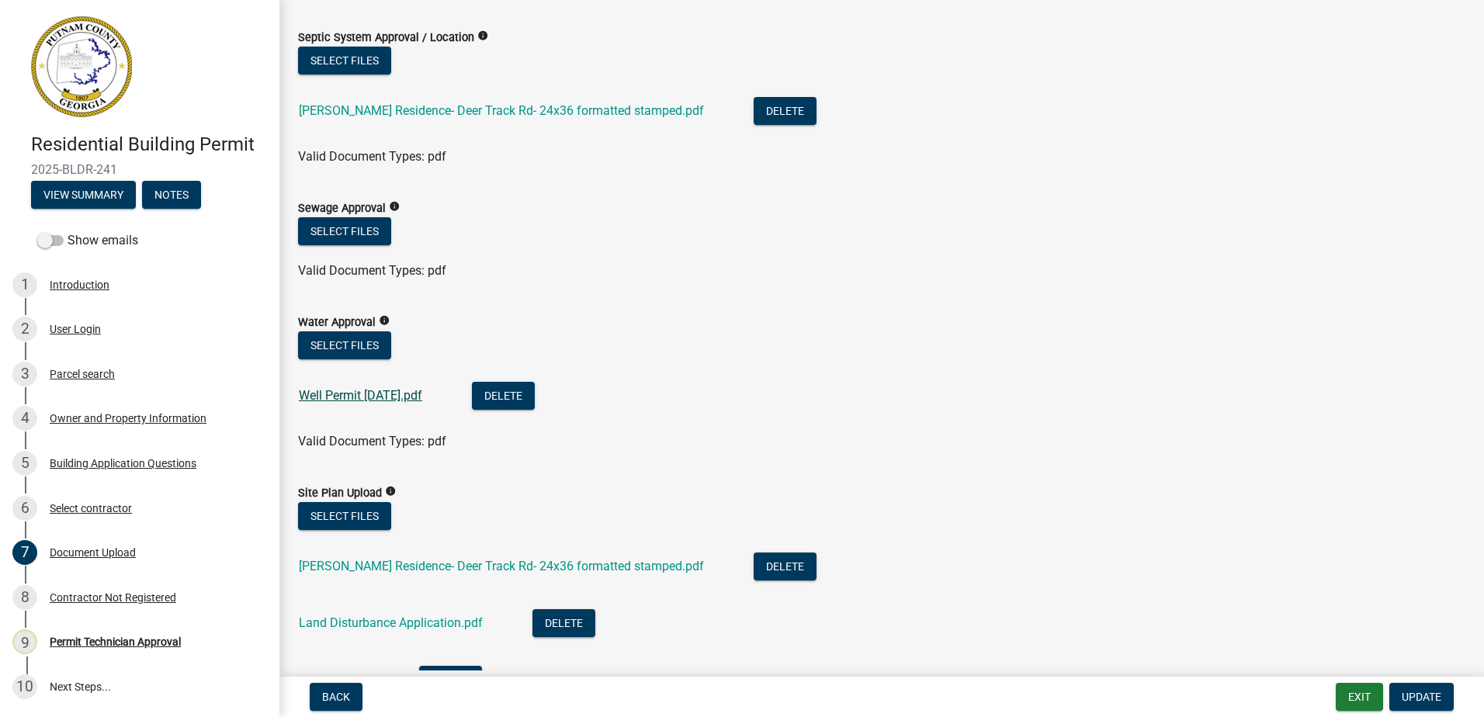
click at [331, 398] on link "Well Permit [DATE].pdf" at bounding box center [360, 395] width 123 height 15
click at [364, 568] on link "[PERSON_NAME] Residence- Deer Track Rd- 24x36 formatted stamped.pdf" at bounding box center [501, 566] width 405 height 15
click at [338, 617] on link "Land Disturbance Application.pdf" at bounding box center [391, 622] width 184 height 15
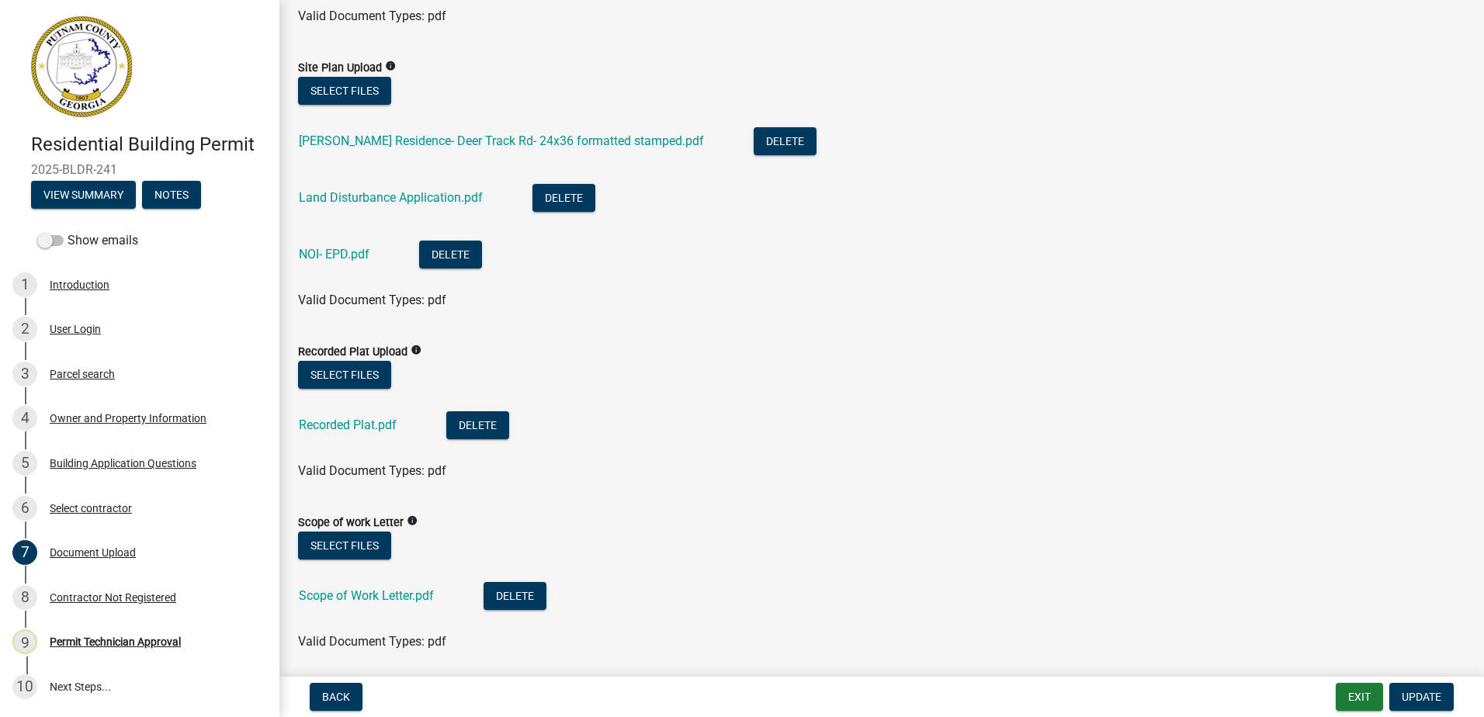
scroll to position [698, 0]
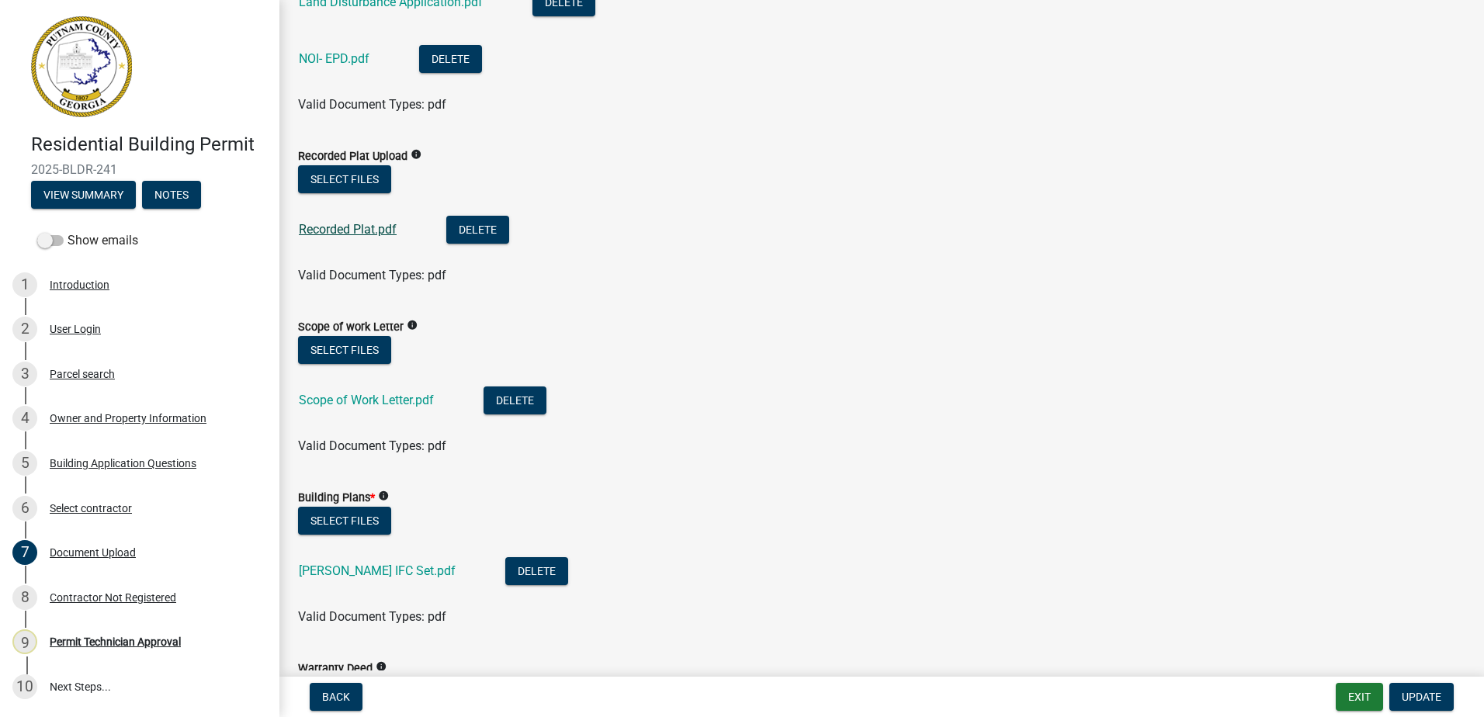
click at [323, 230] on link "Recorded Plat.pdf" at bounding box center [348, 229] width 98 height 15
click at [324, 399] on link "Scope of Work Letter.pdf" at bounding box center [366, 400] width 135 height 15
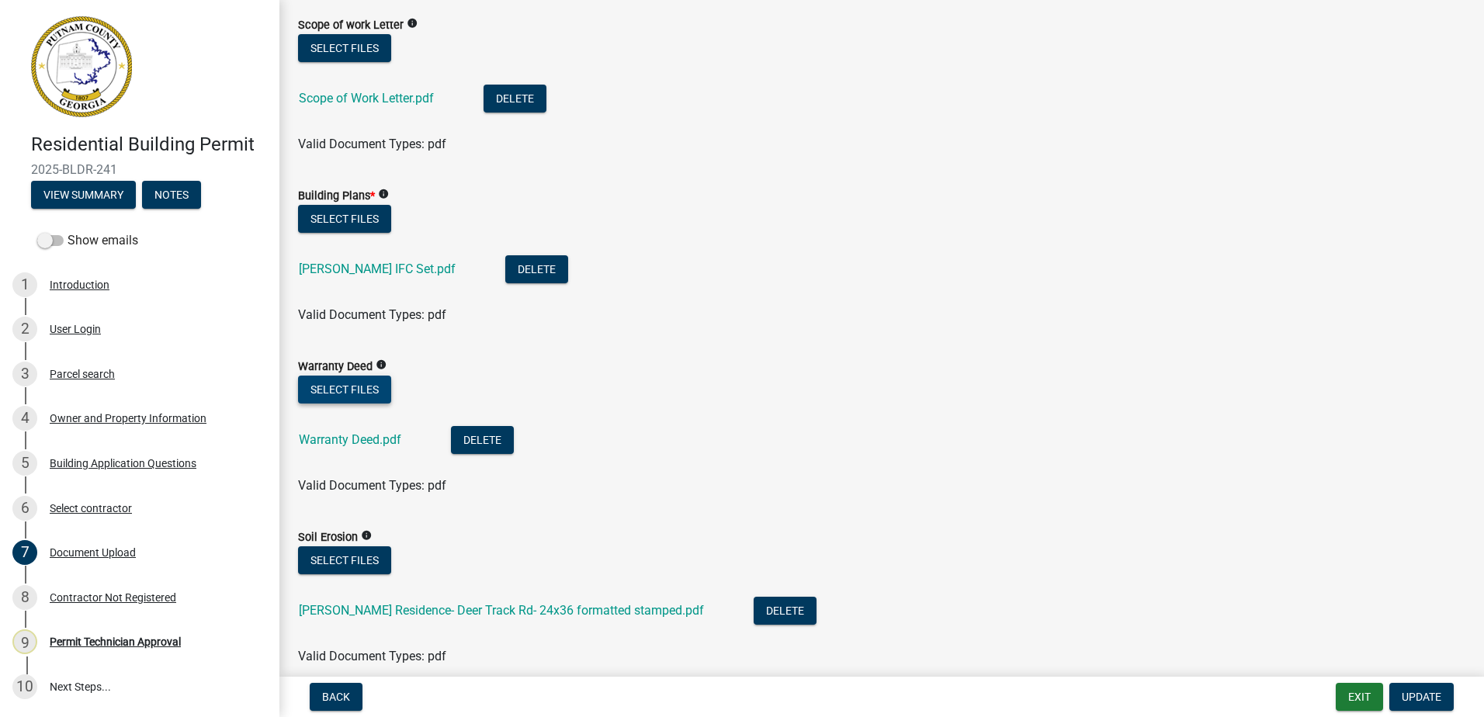
scroll to position [1009, 0]
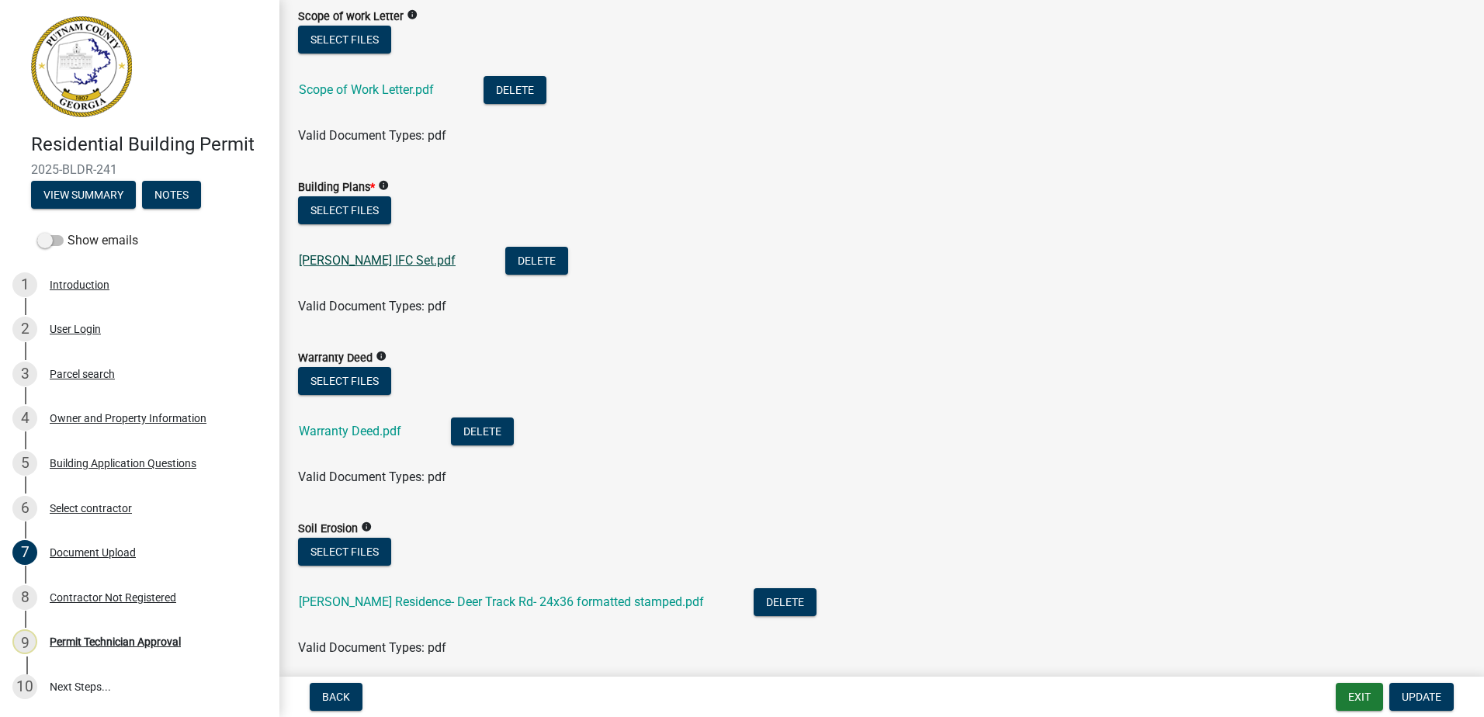
click at [364, 264] on link "[PERSON_NAME] IFC Set.pdf" at bounding box center [377, 260] width 157 height 15
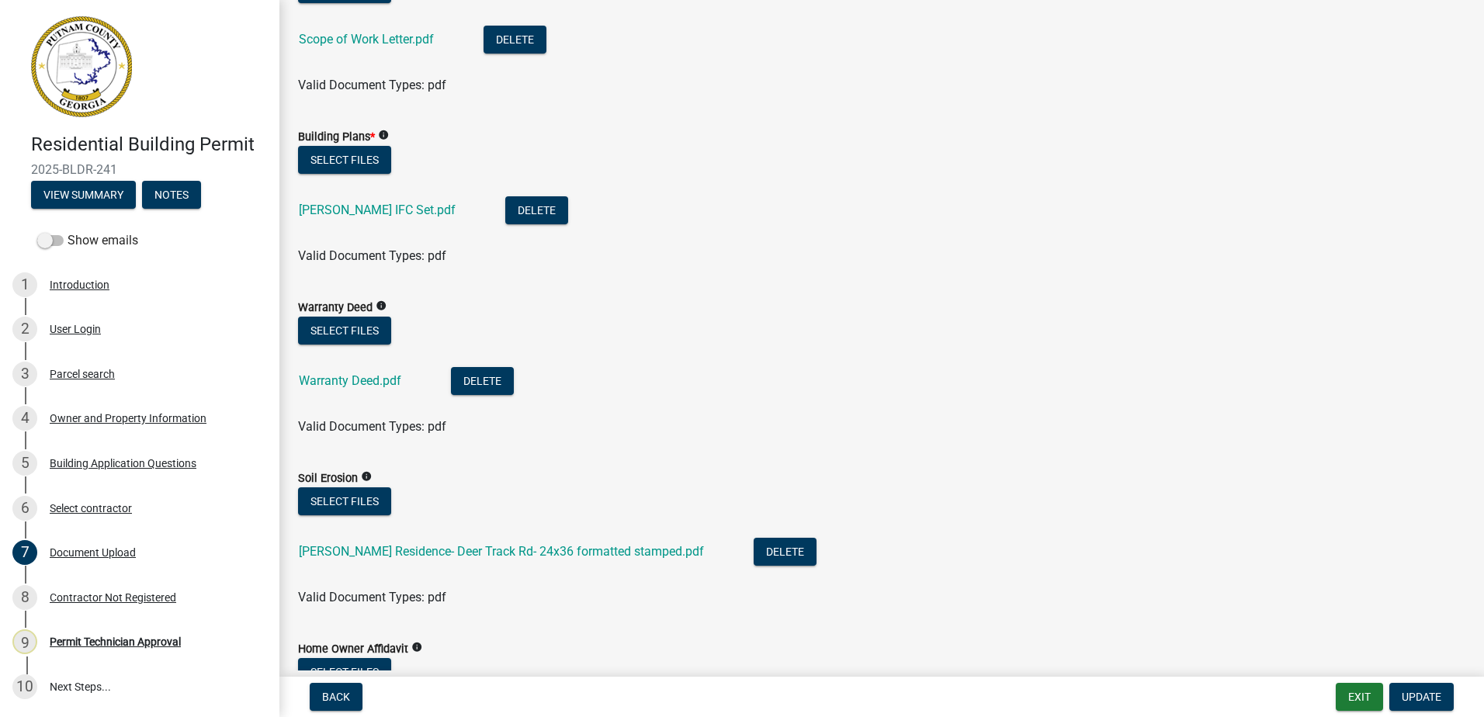
scroll to position [1086, 0]
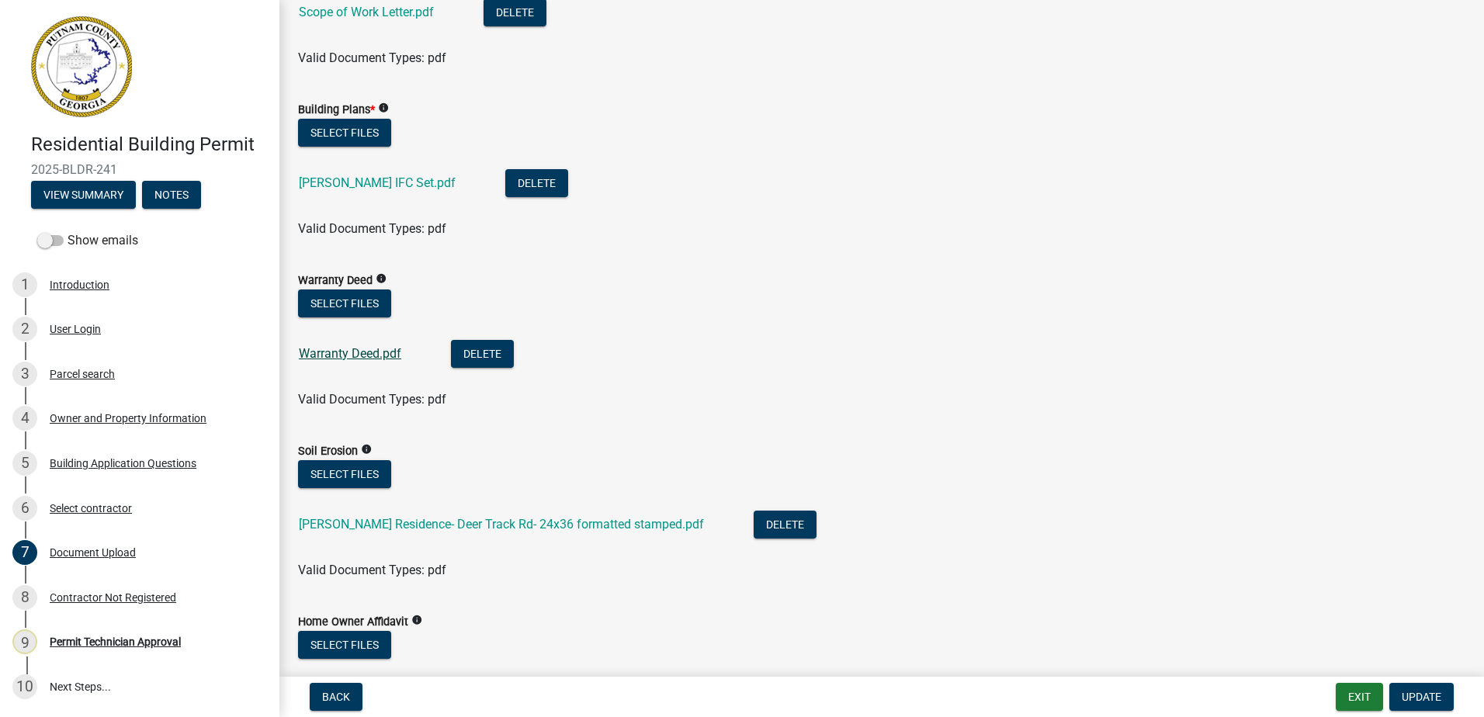
click at [376, 360] on link "Warranty Deed.pdf" at bounding box center [350, 353] width 102 height 15
click at [386, 517] on link "[PERSON_NAME] Residence- Deer Track Rd- 24x36 formatted stamped.pdf" at bounding box center [501, 524] width 405 height 15
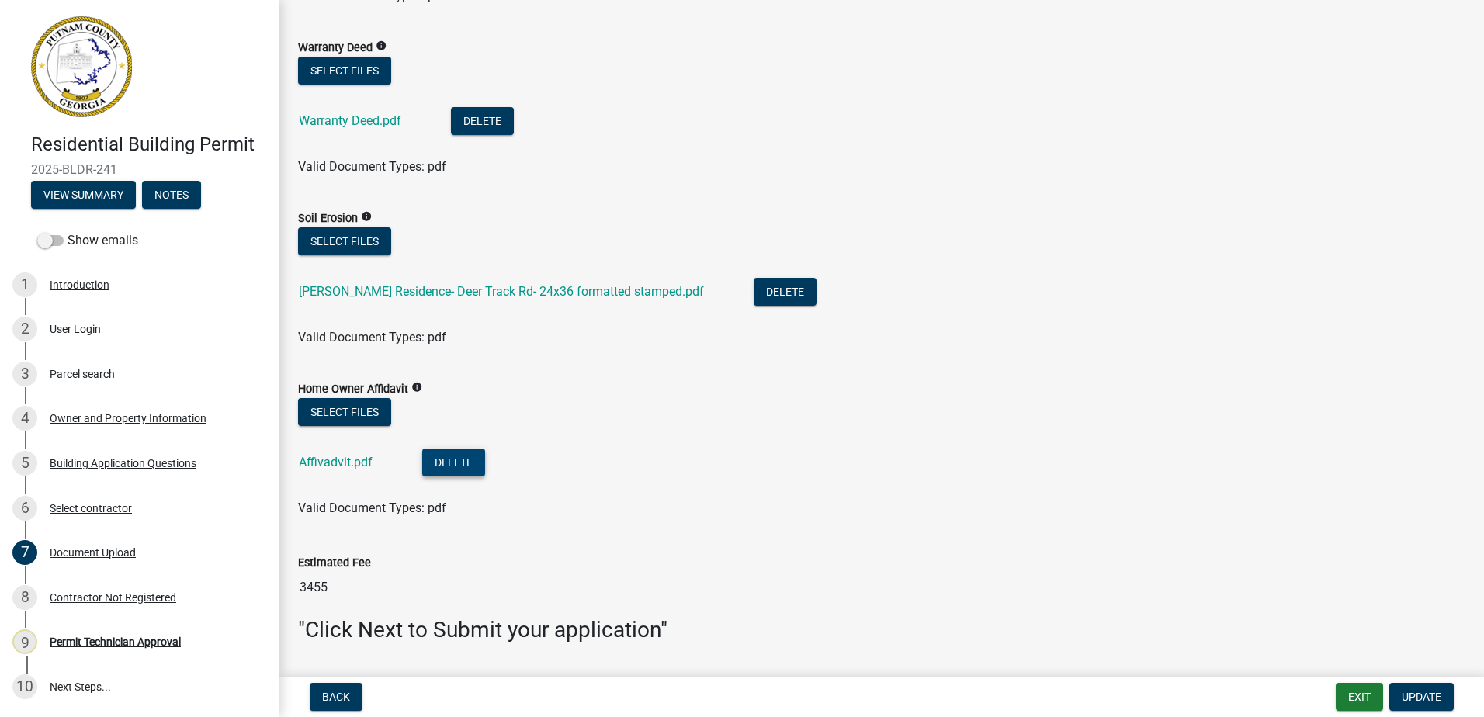
scroll to position [1365, 0]
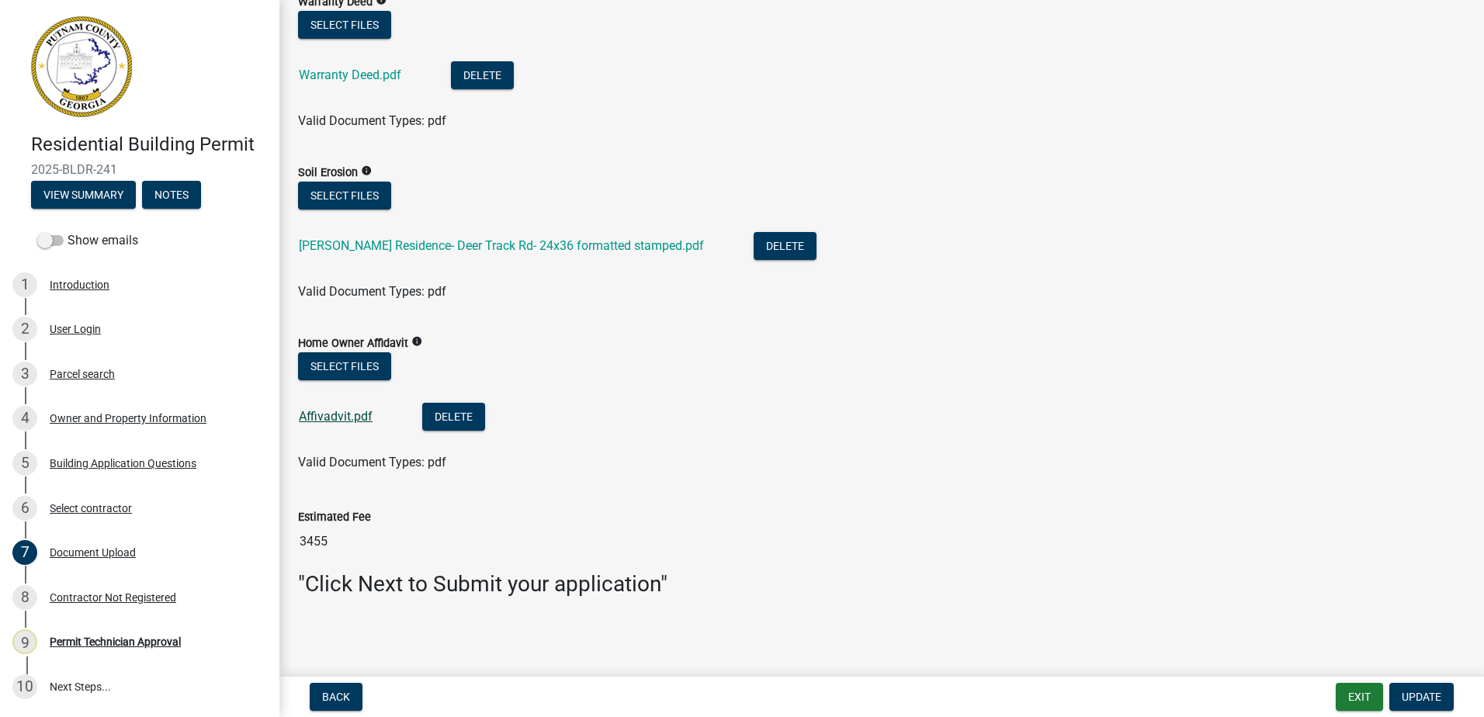
click at [316, 423] on link "Affivadvit.pdf" at bounding box center [336, 416] width 74 height 15
click at [92, 594] on div "Contractor Not Registered" at bounding box center [113, 597] width 126 height 11
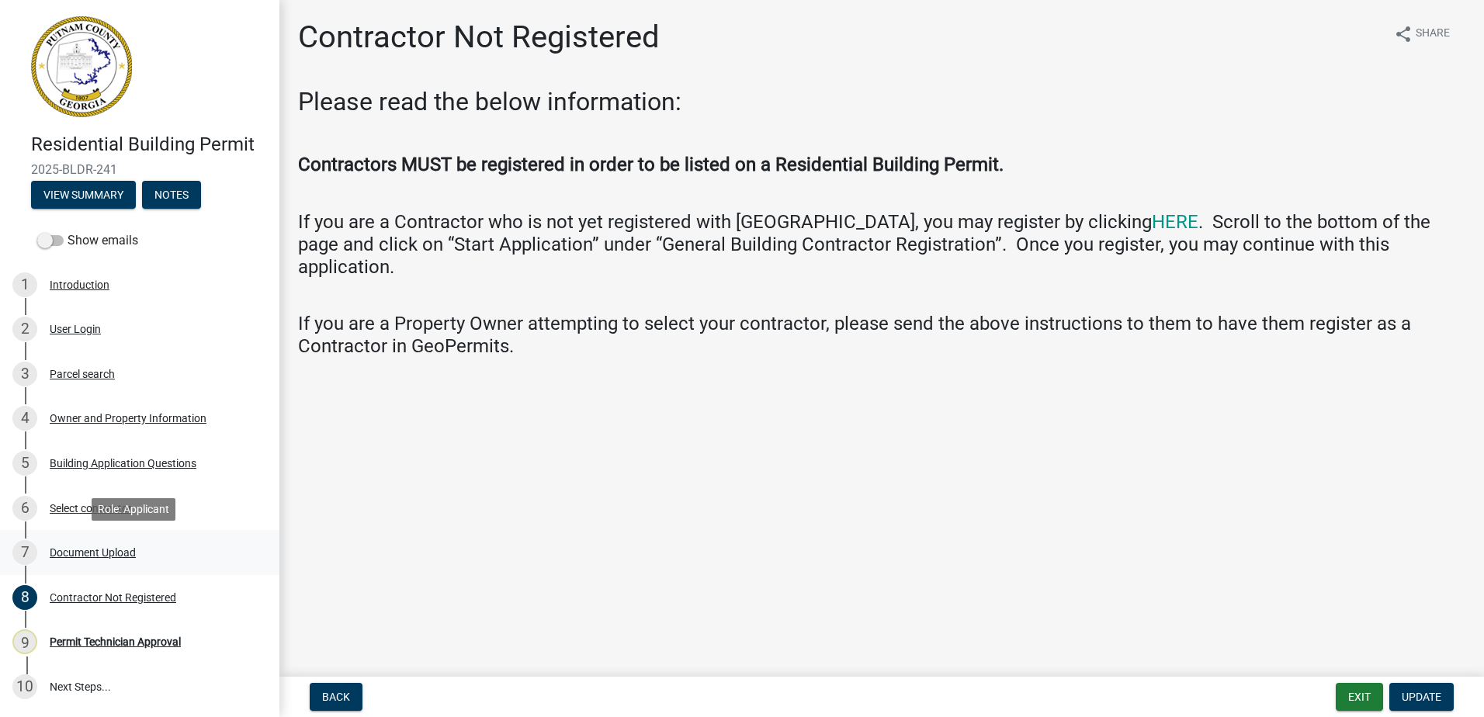
click at [81, 539] on link "7 Document Upload" at bounding box center [139, 552] width 279 height 45
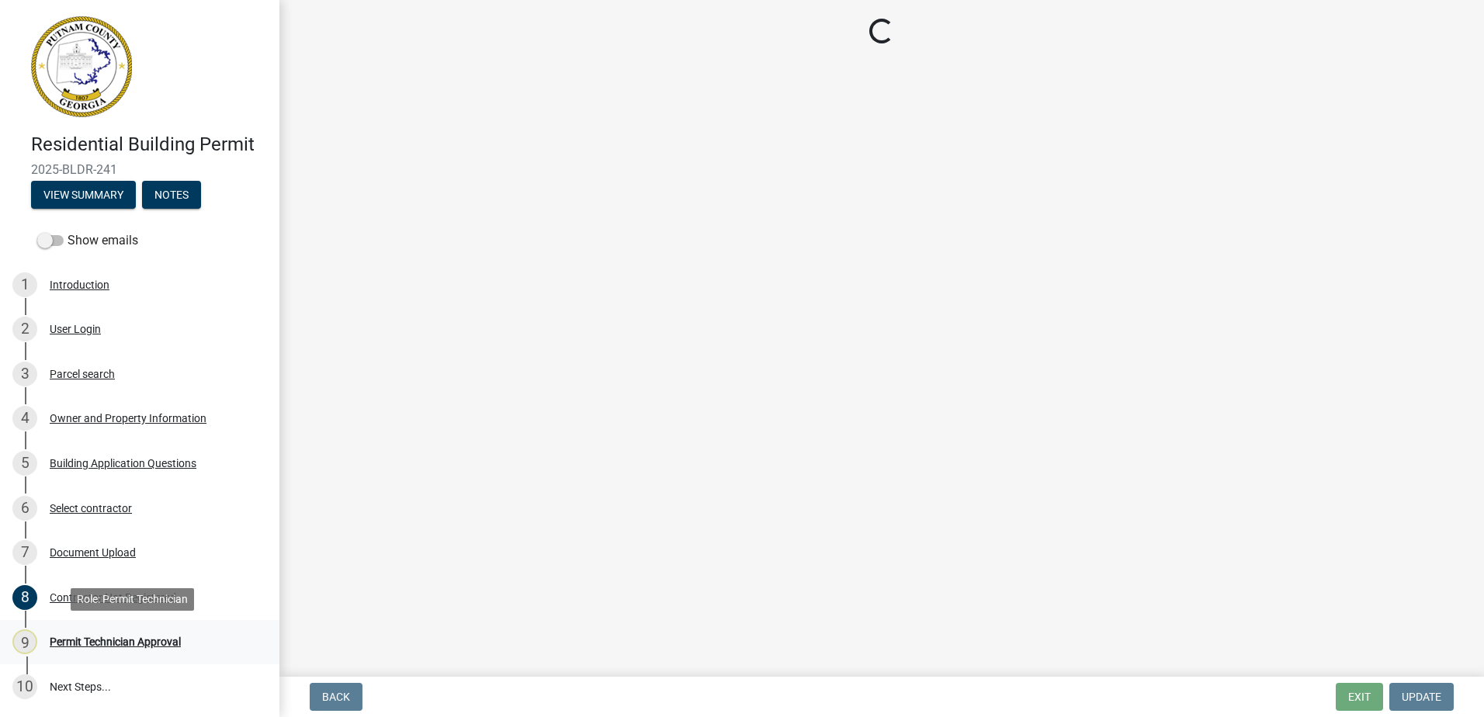
click at [116, 641] on div "Permit Technician Approval" at bounding box center [115, 641] width 131 height 11
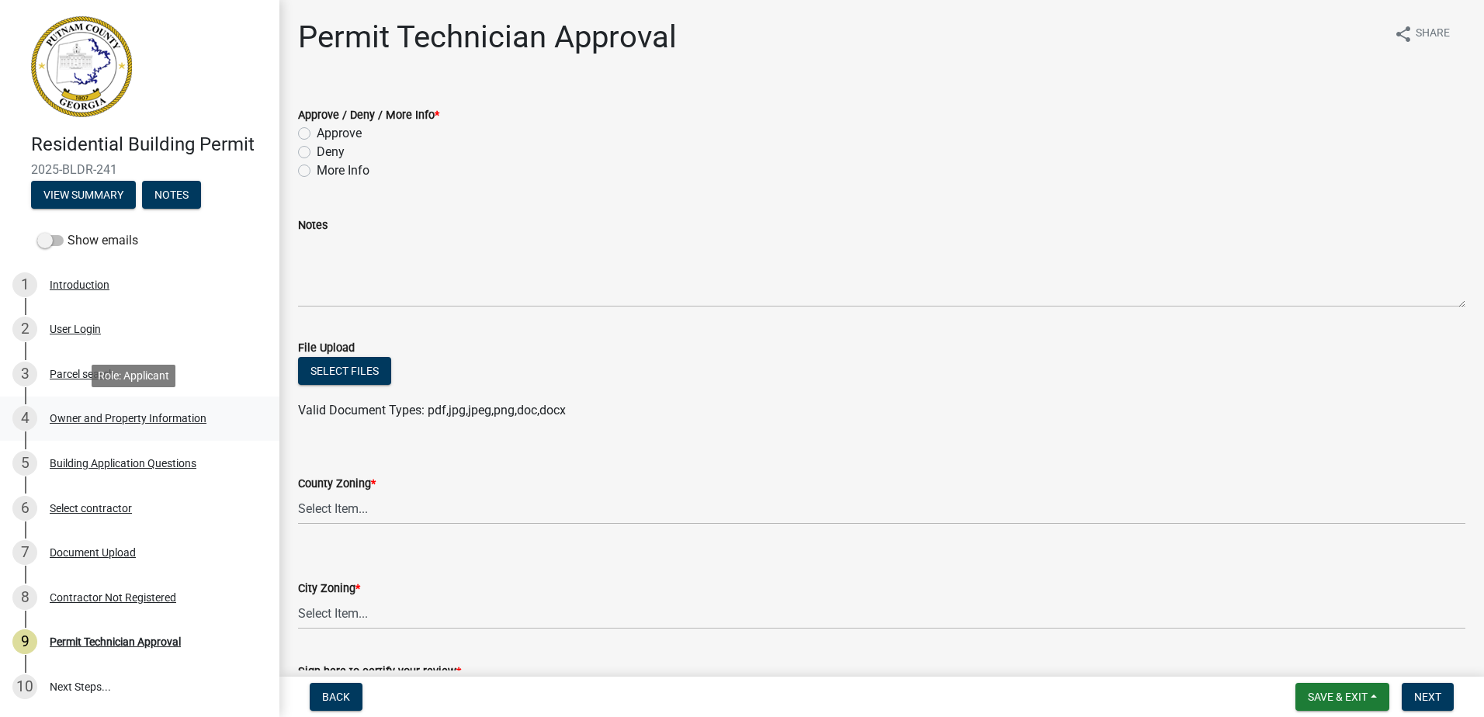
click at [127, 409] on div "4 Owner and Property Information" at bounding box center [133, 418] width 242 height 25
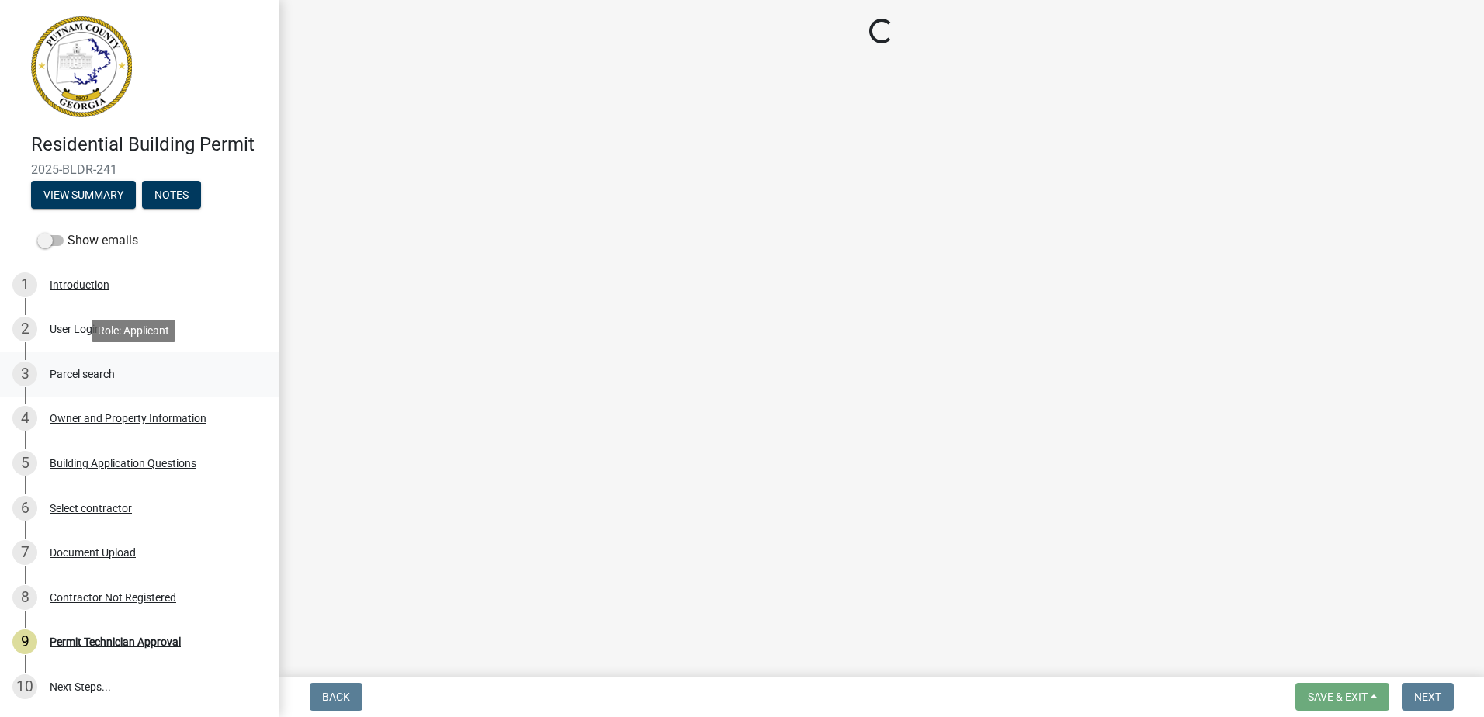
select select "34fe85c2-5f76-4343-b6bb-8ca387e0bed7"
select select "83394b22-4a11-496c-8e5c-75ade2e72faf"
select select "469c5908-2854-42d5-89ed-bee7fc26529e"
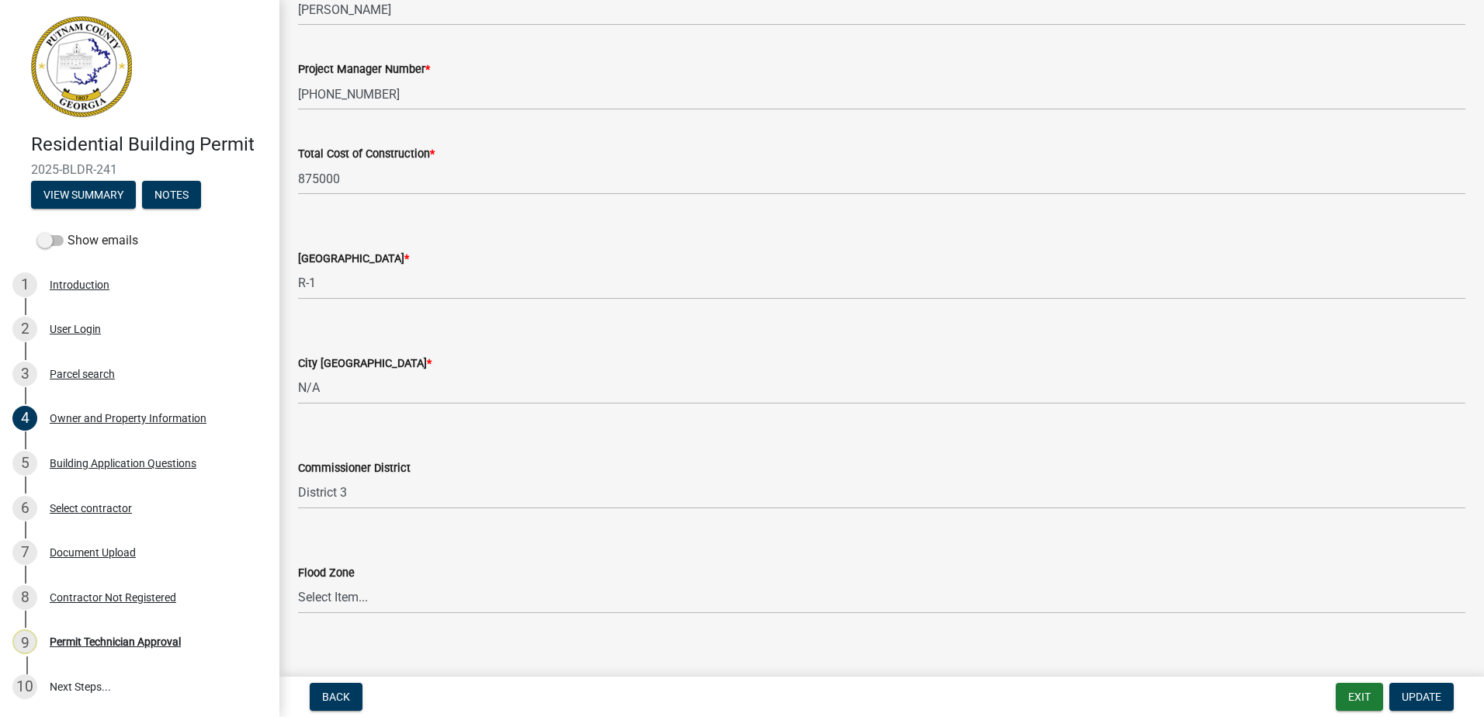
scroll to position [2531, 0]
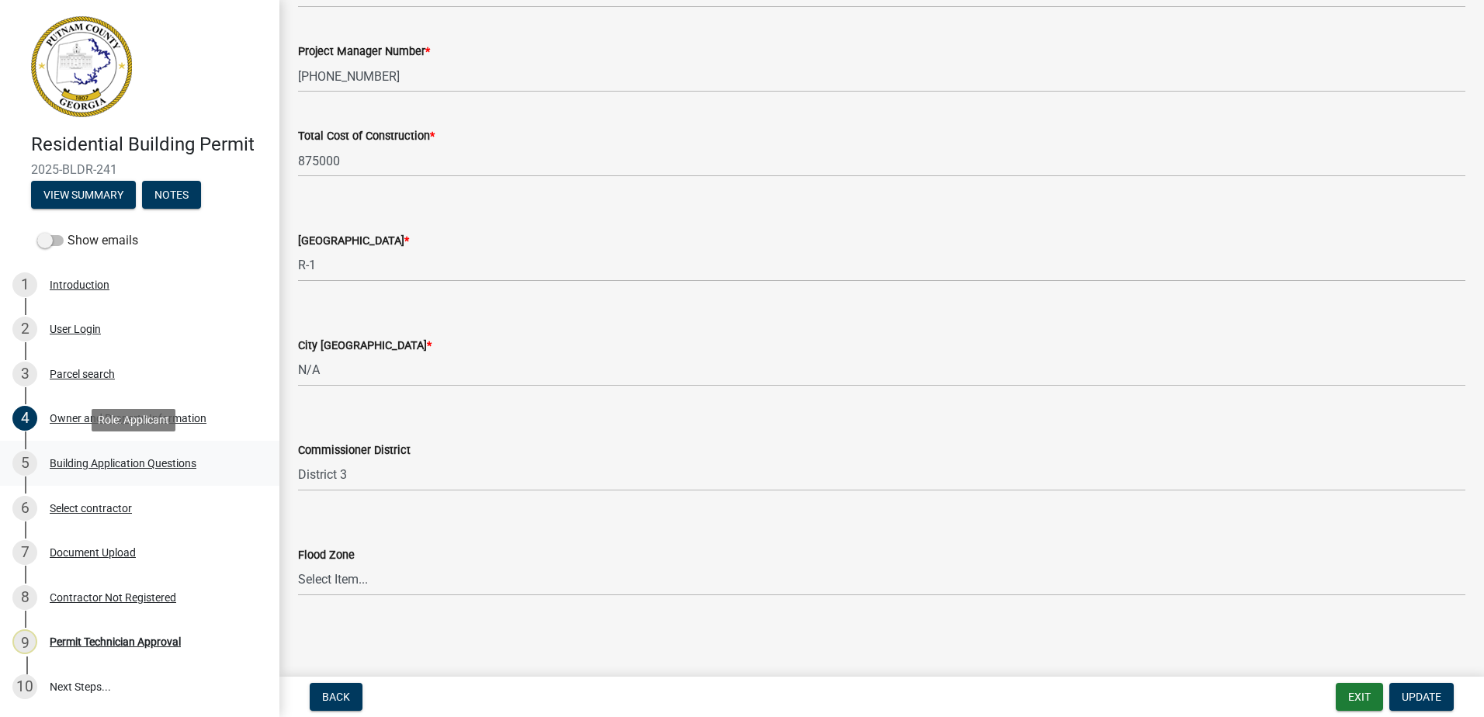
click at [72, 465] on div "Building Application Questions" at bounding box center [123, 463] width 147 height 11
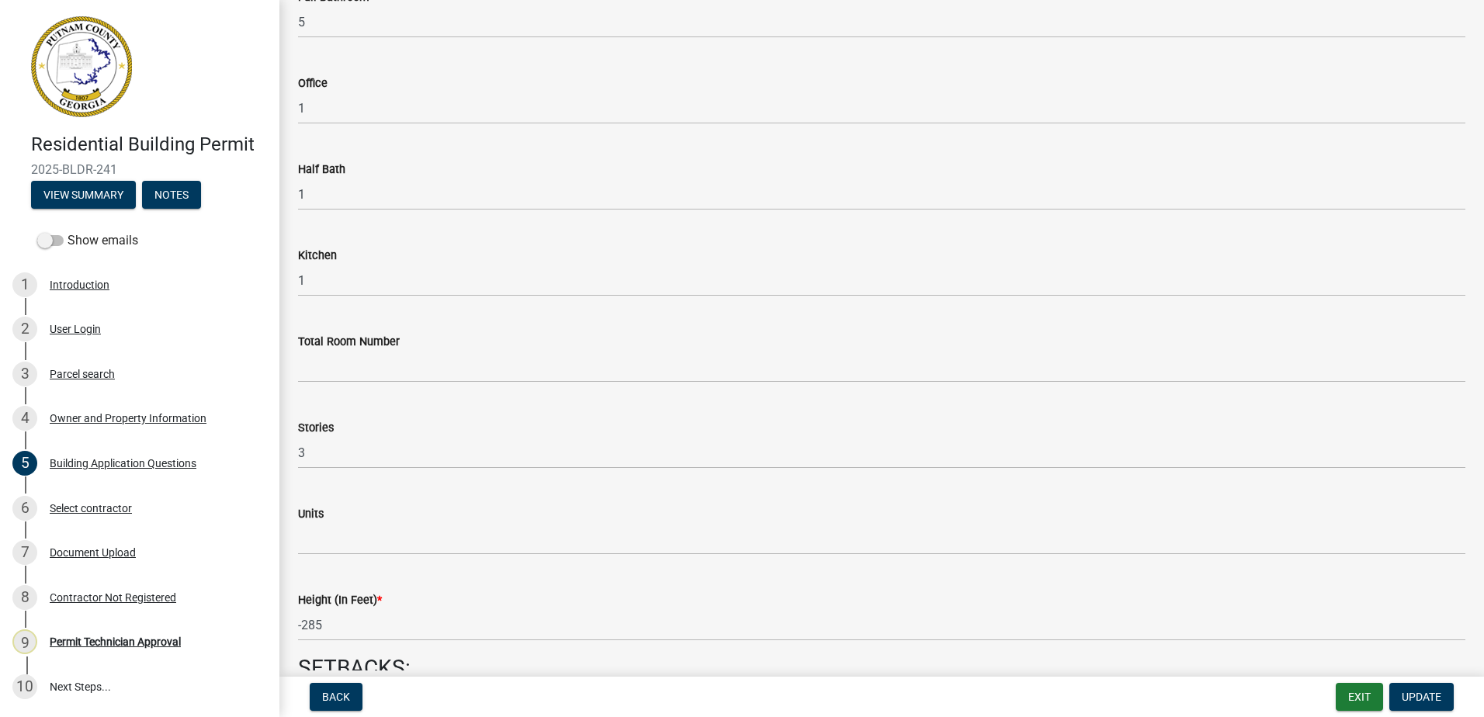
scroll to position [1630, 0]
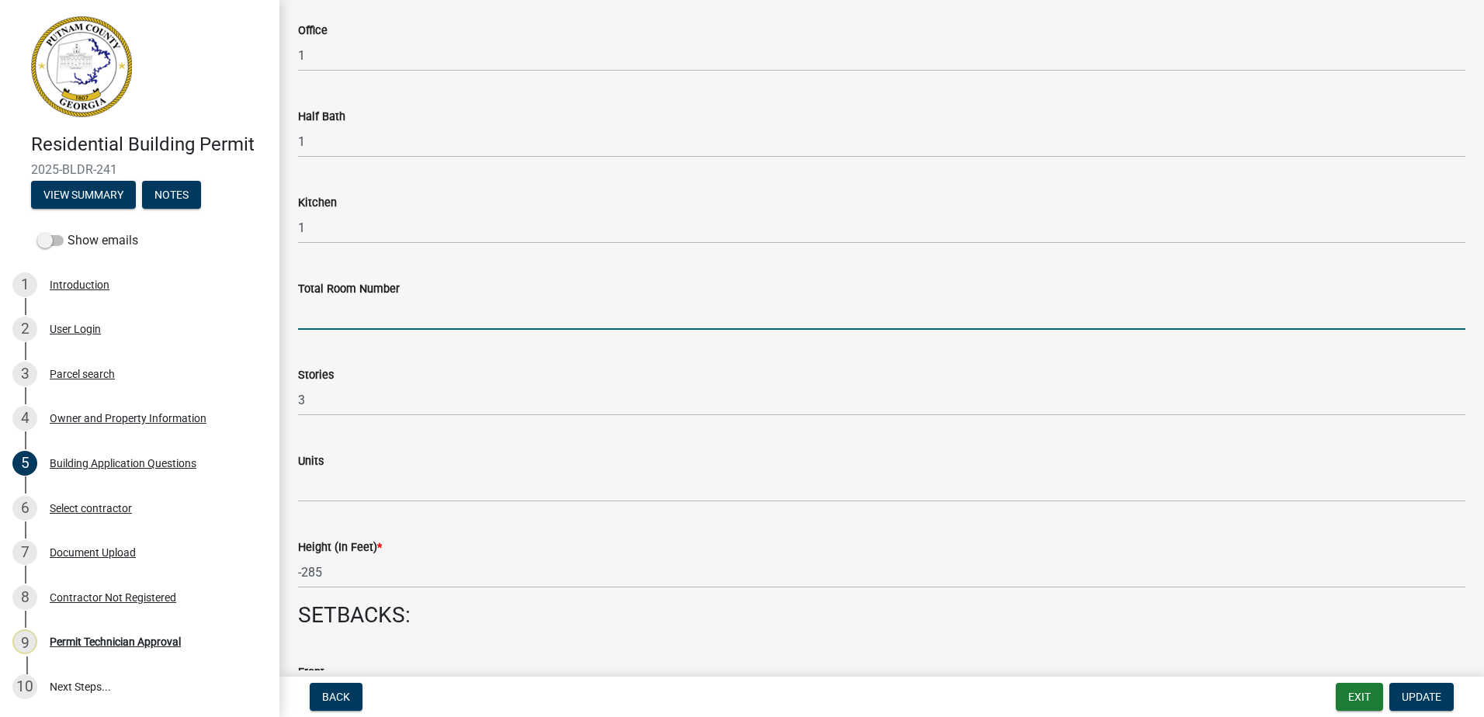
click at [321, 330] on input "text" at bounding box center [881, 314] width 1167 height 32
type input "12"
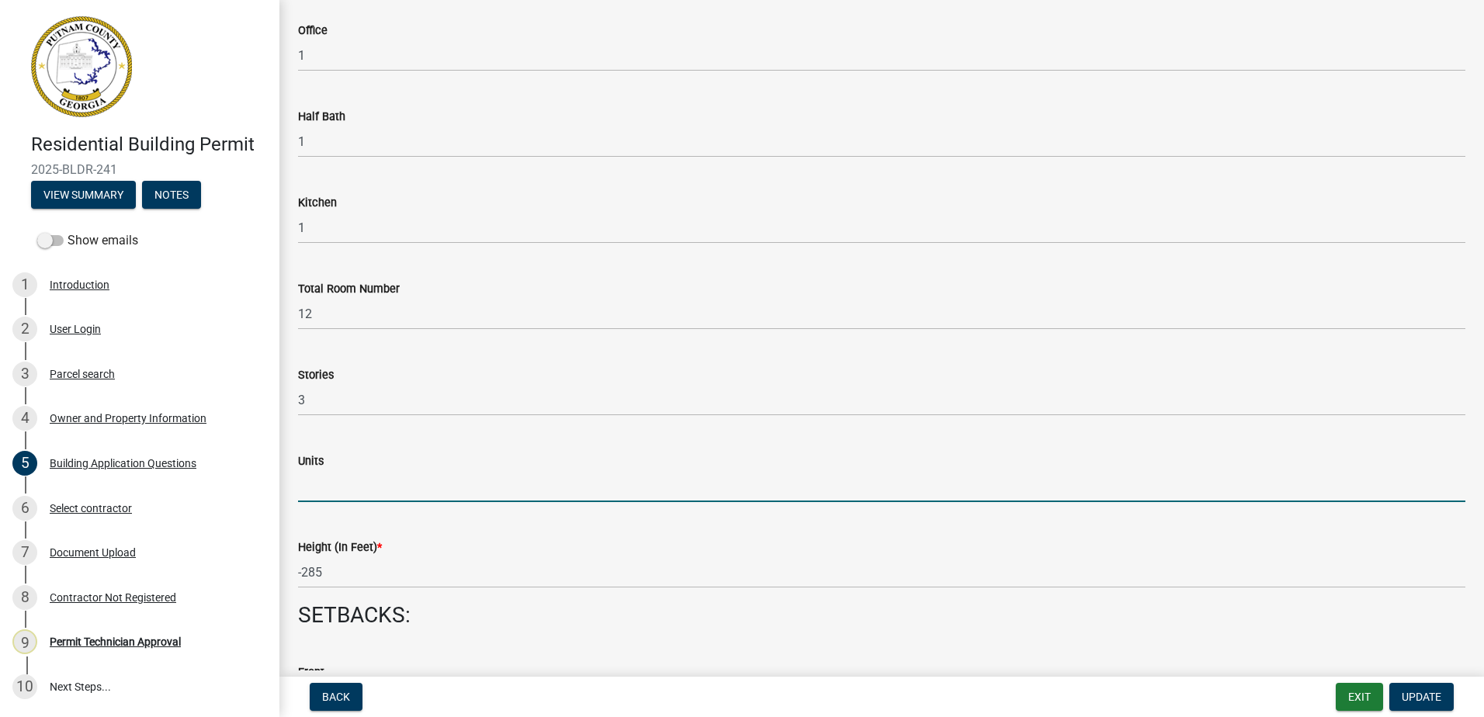
drag, startPoint x: 308, startPoint y: 481, endPoint x: 299, endPoint y: 486, distance: 10.4
click at [308, 481] on input "text" at bounding box center [881, 486] width 1167 height 32
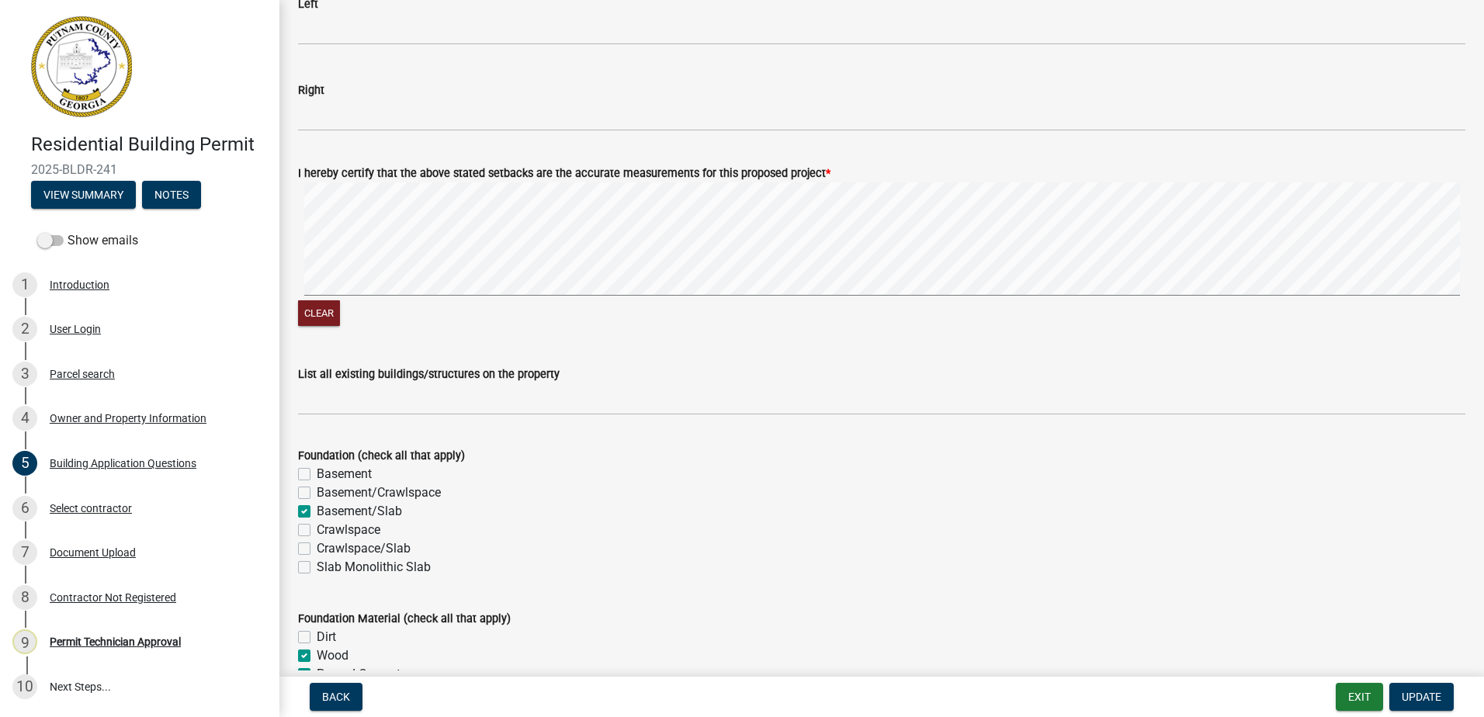
scroll to position [2561, 0]
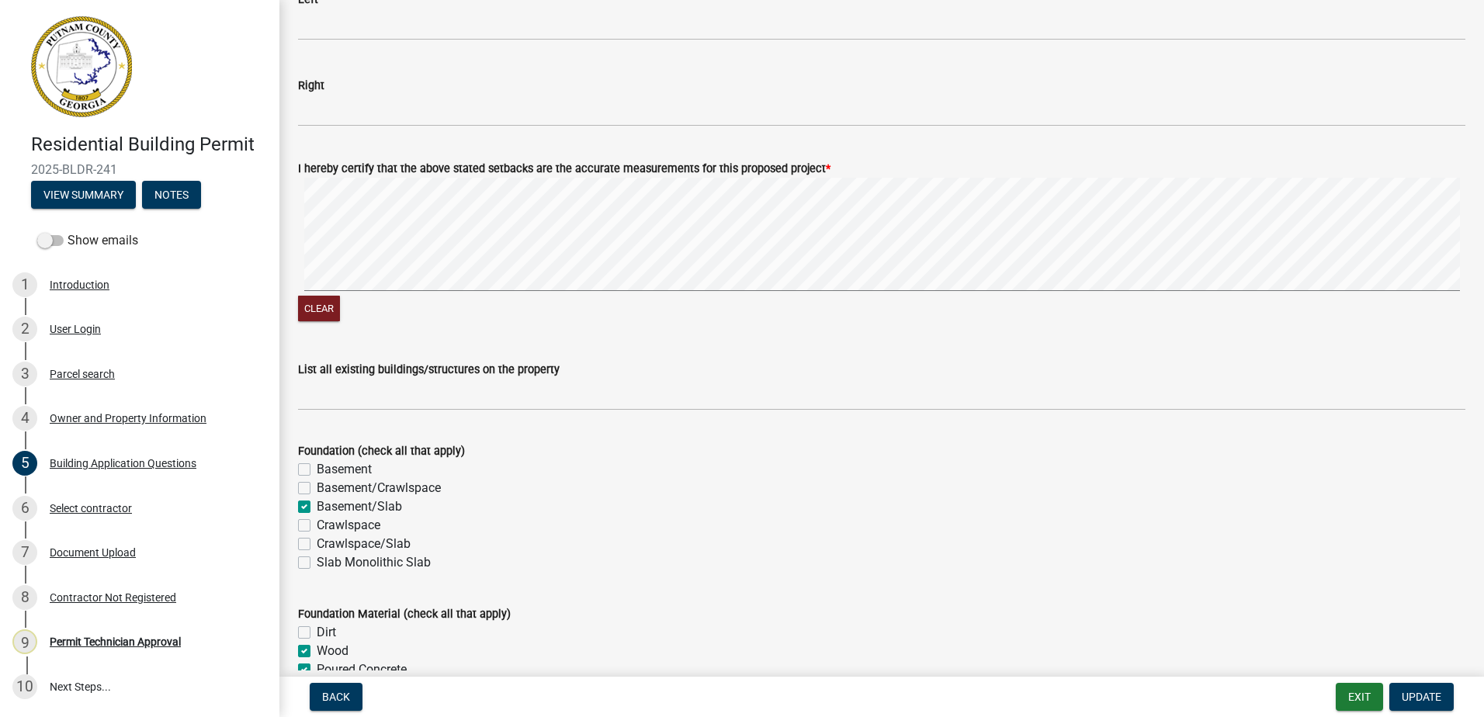
type input "1"
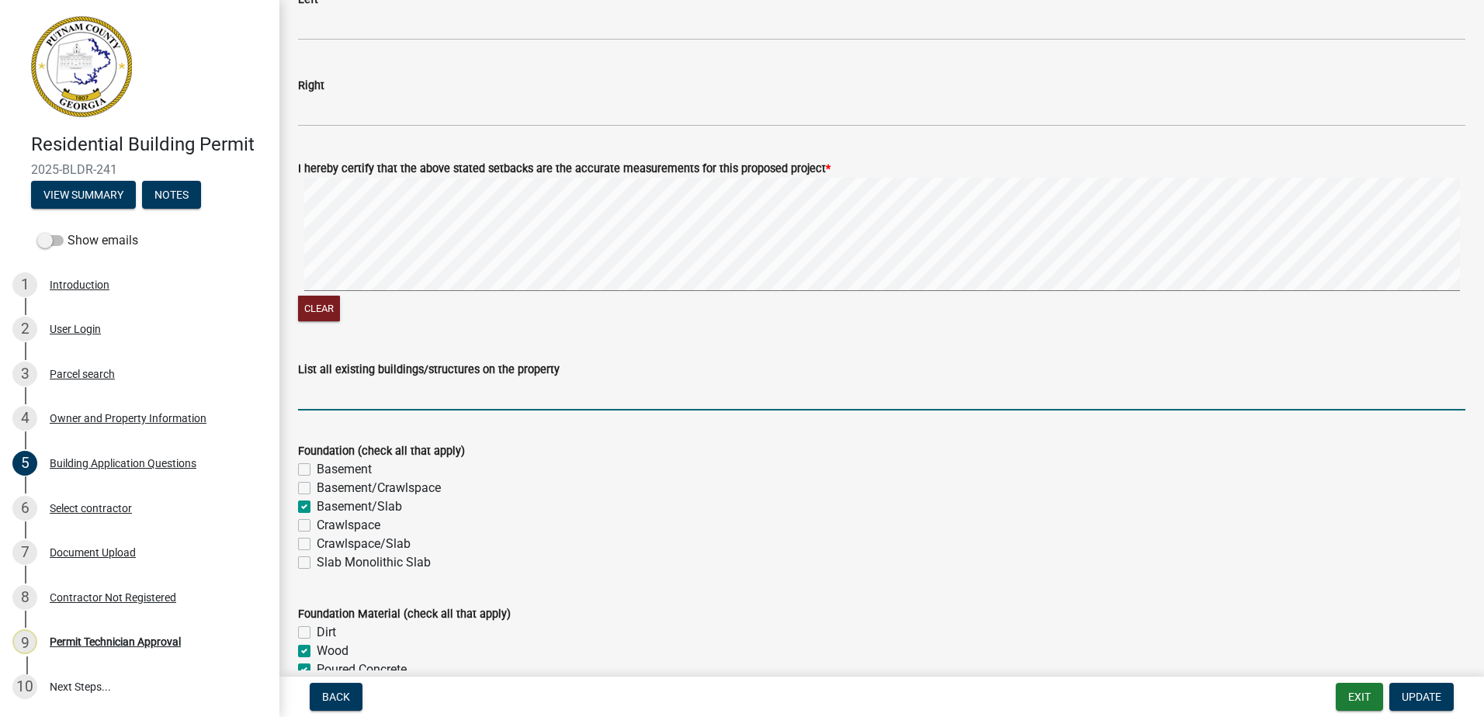
click at [334, 395] on input "List all existing buildings/structures on the property" at bounding box center [881, 395] width 1167 height 32
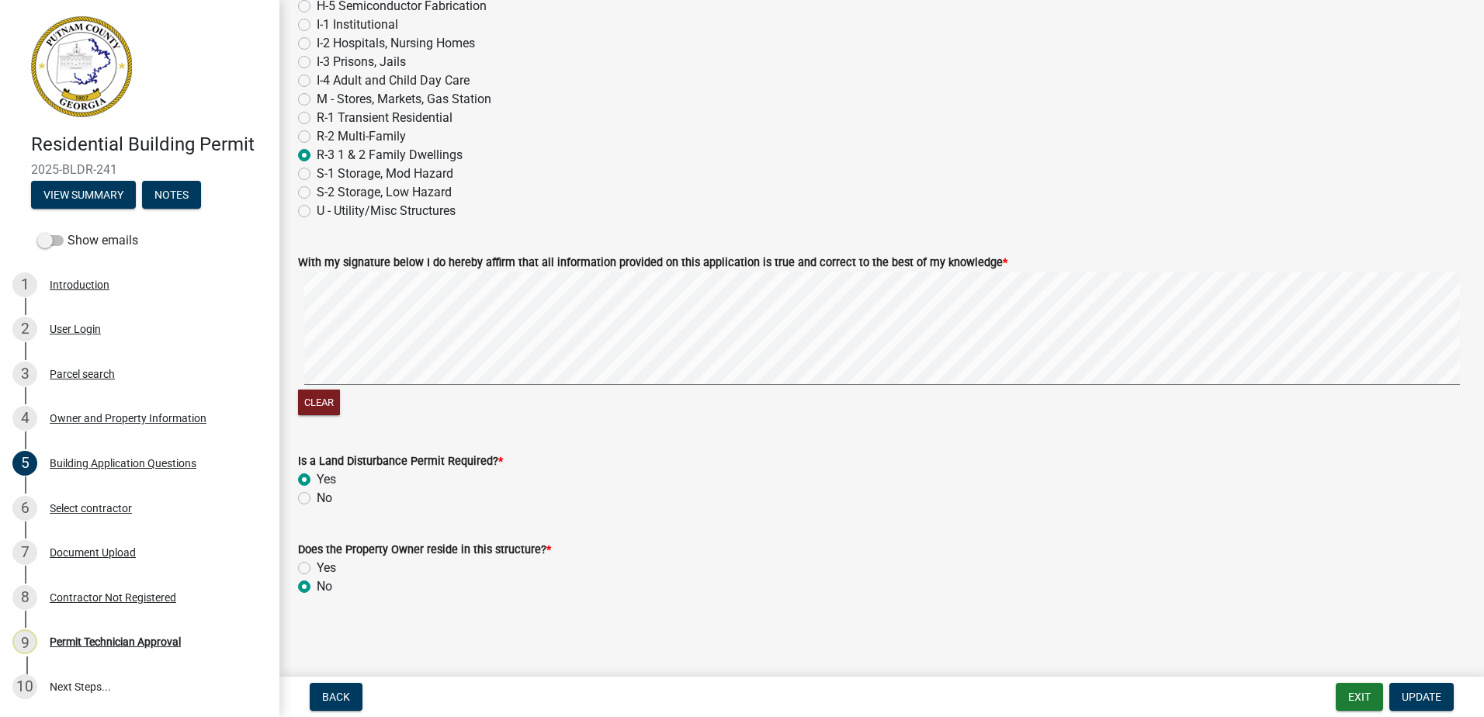
scroll to position [6523, 0]
type input "None"
click at [1415, 691] on span "Update" at bounding box center [1421, 697] width 40 height 12
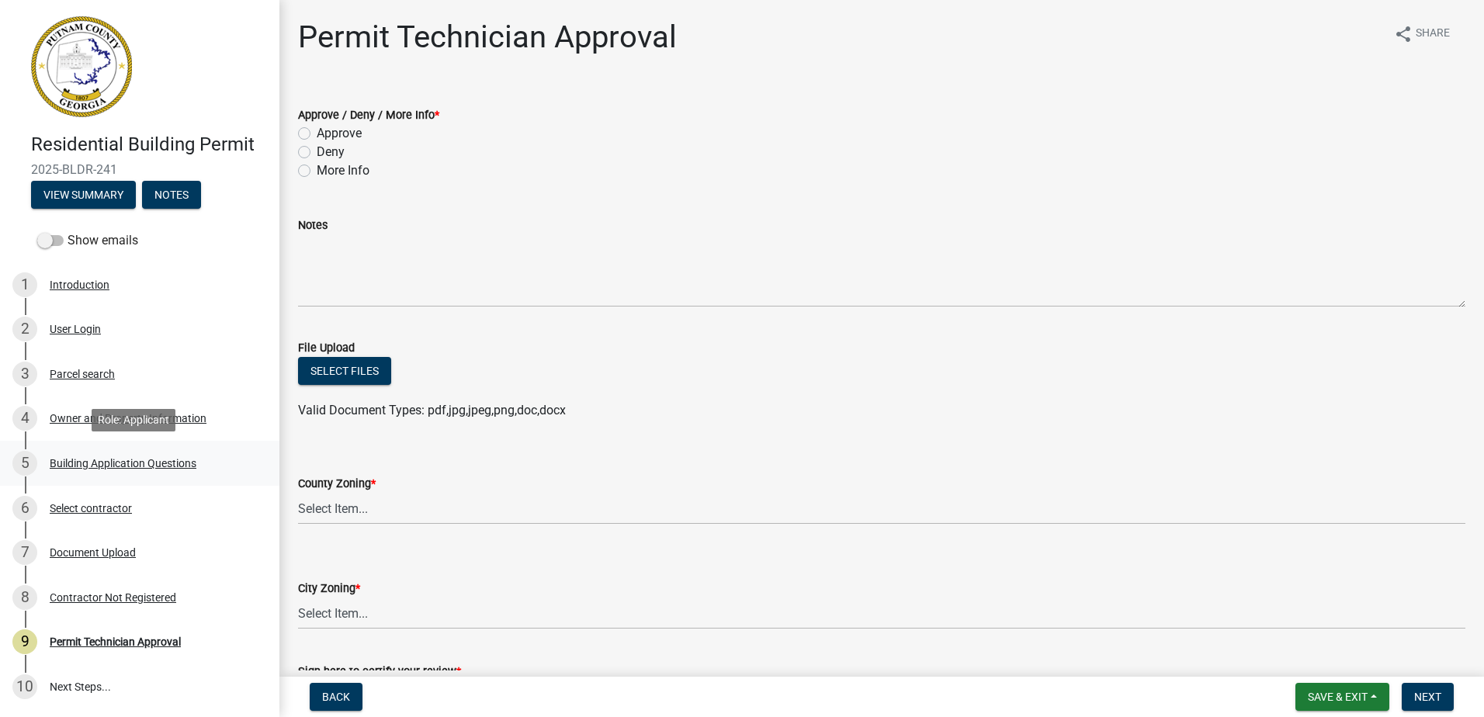
click at [92, 467] on div "Building Application Questions" at bounding box center [123, 463] width 147 height 11
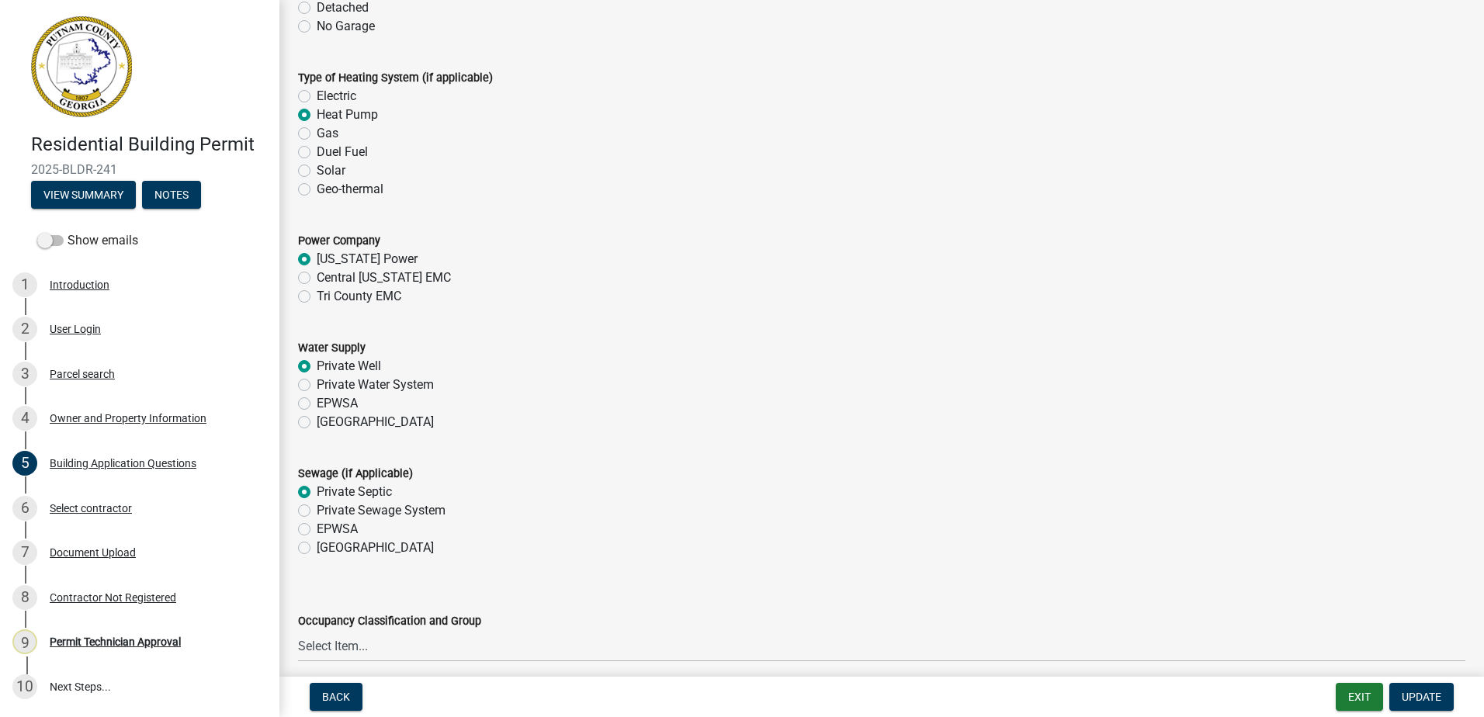
scroll to position [4811, 0]
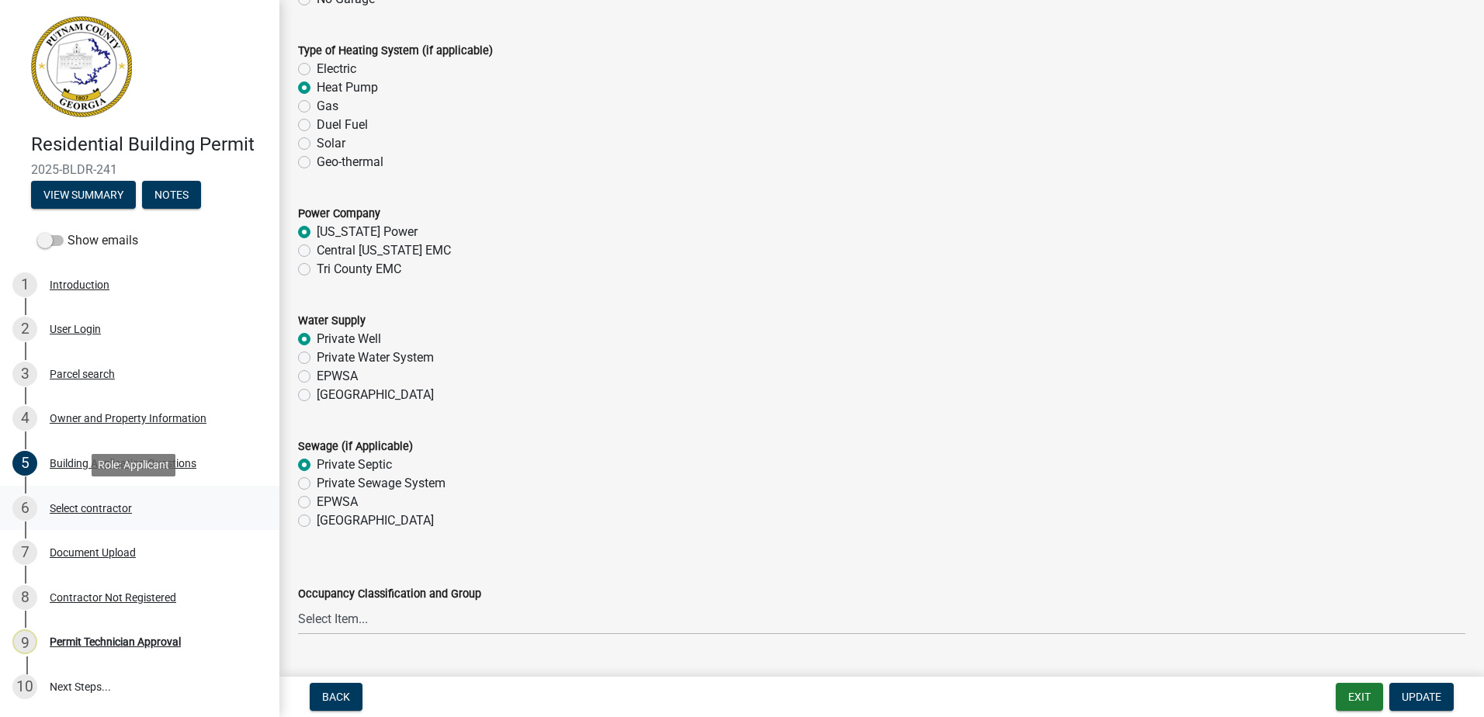
click at [83, 503] on div "Select contractor" at bounding box center [91, 508] width 82 height 11
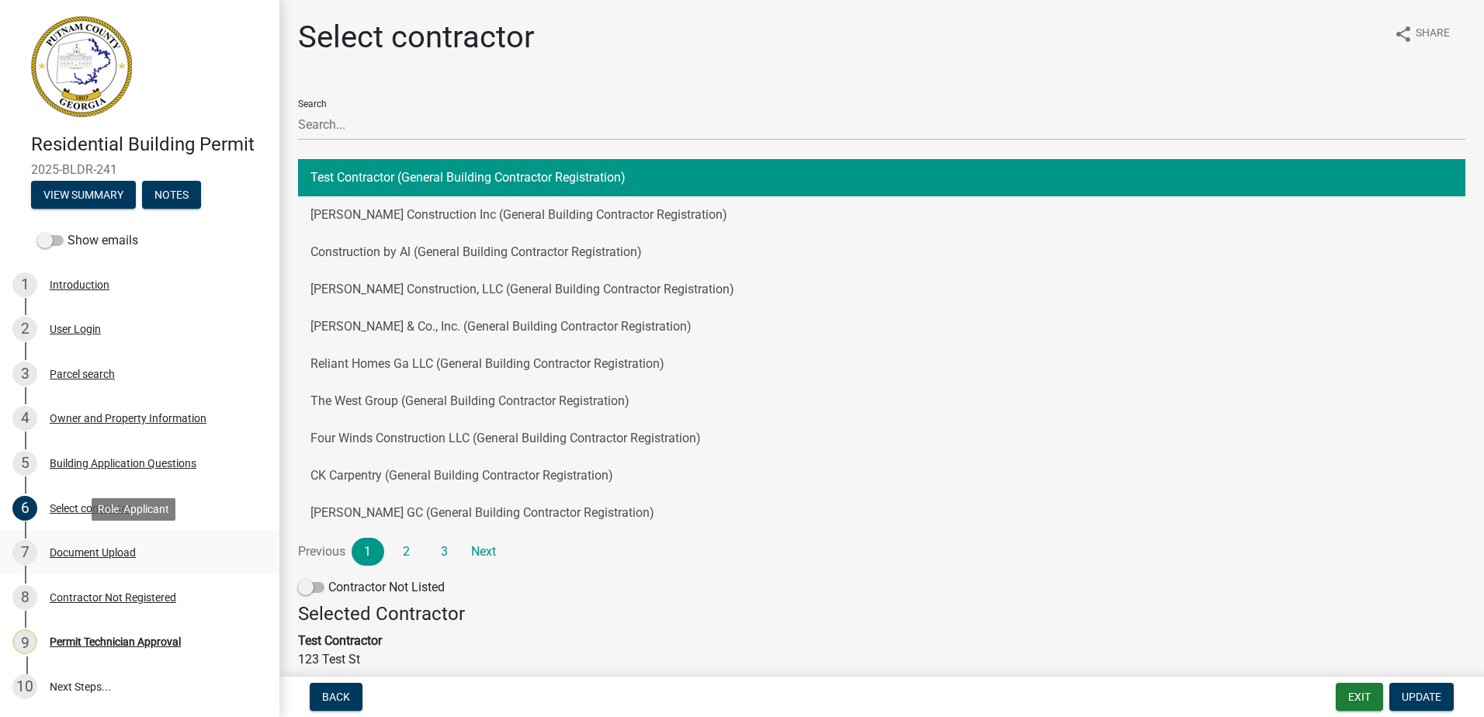
click at [40, 566] on link "7 Document Upload" at bounding box center [139, 552] width 279 height 45
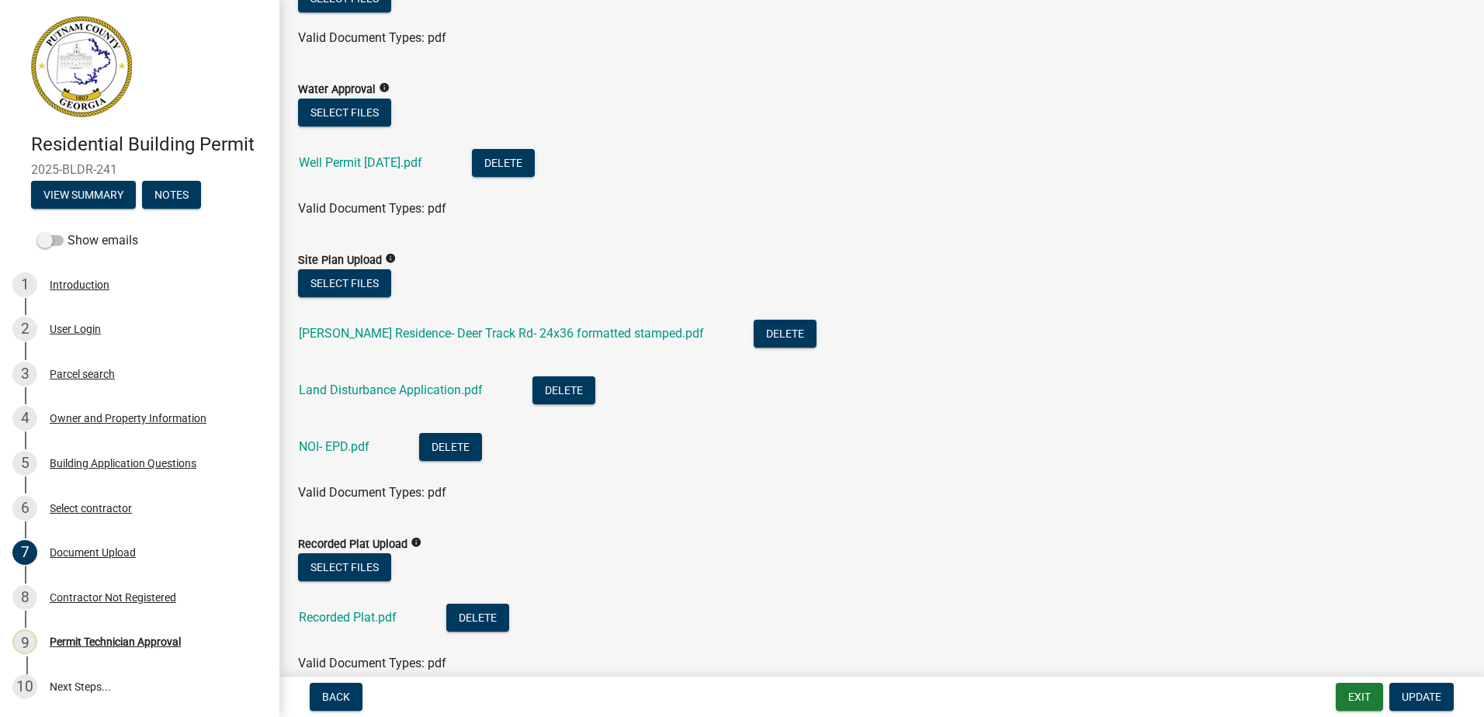
scroll to position [155, 0]
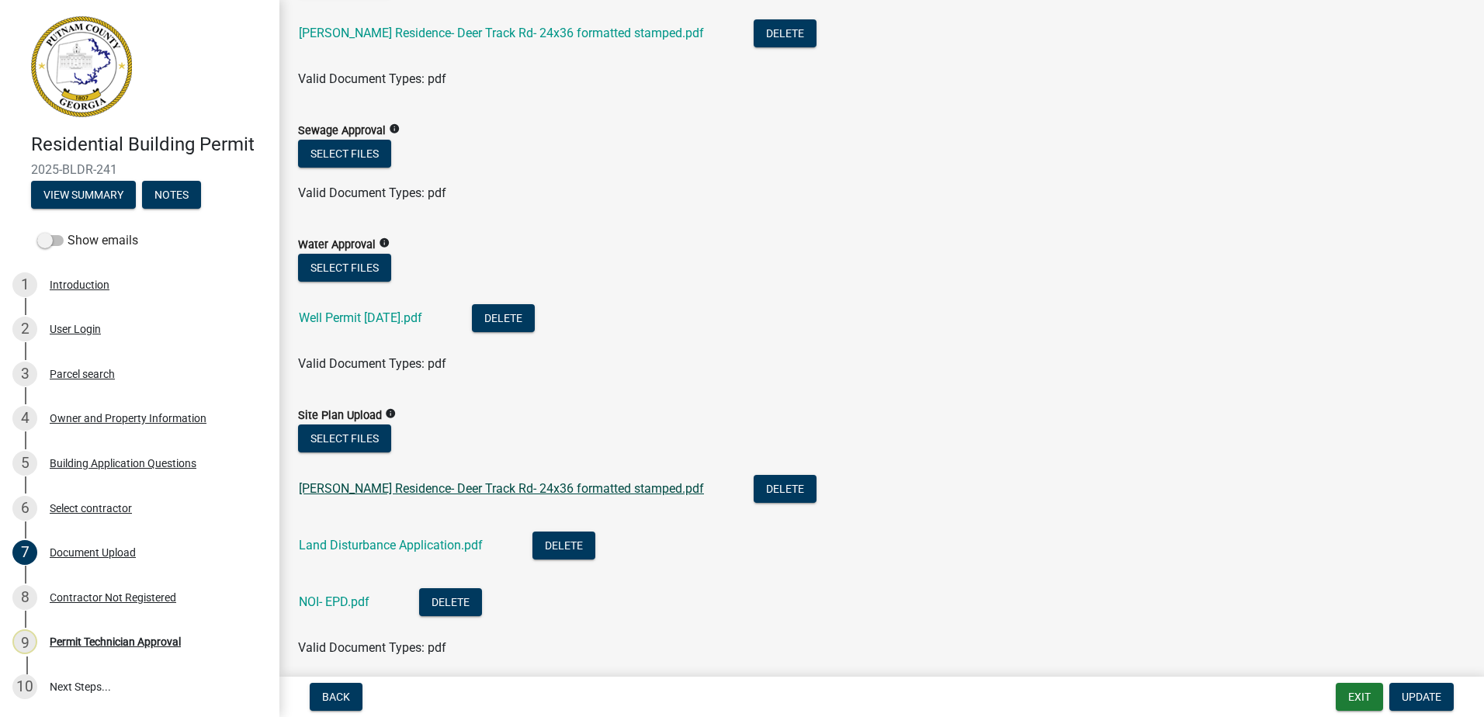
click at [352, 493] on link "[PERSON_NAME] Residence- Deer Track Rd- 24x36 formatted stamped.pdf" at bounding box center [501, 488] width 405 height 15
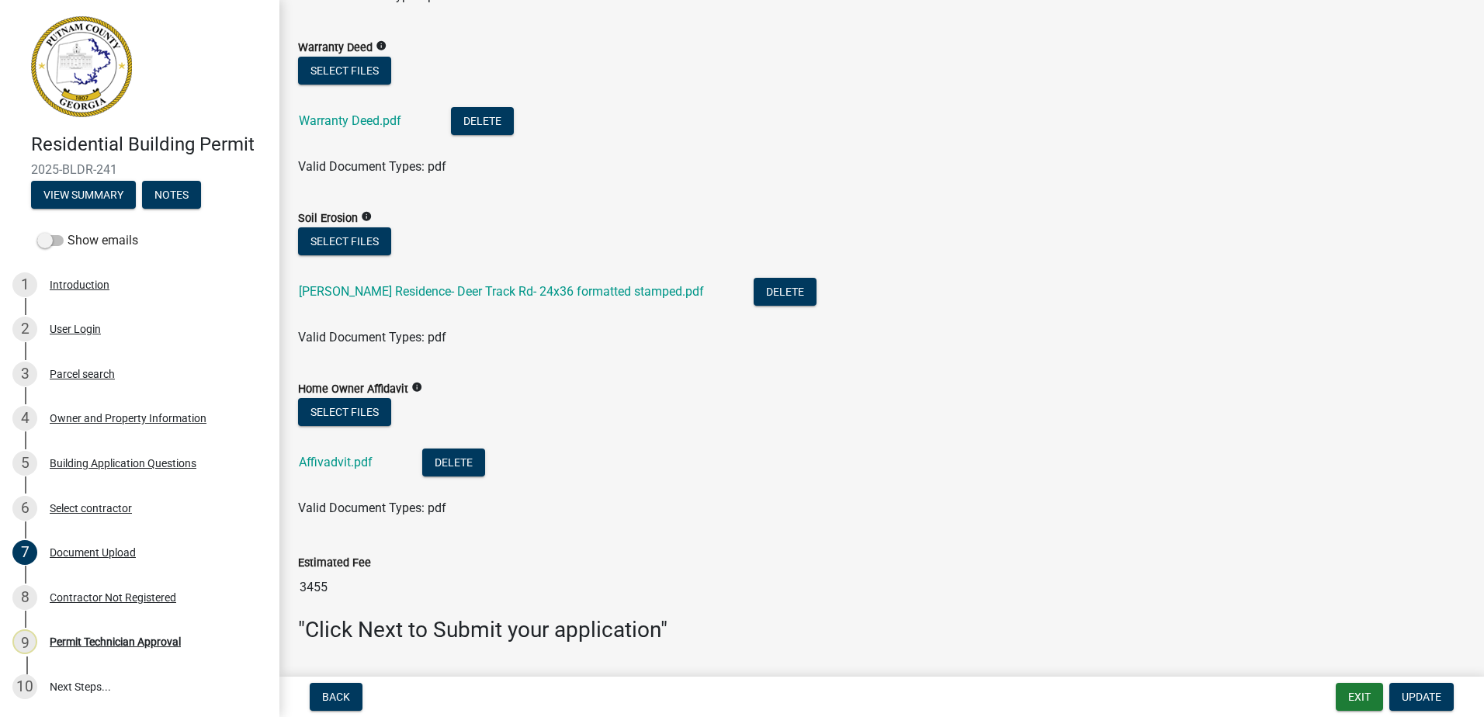
scroll to position [1365, 0]
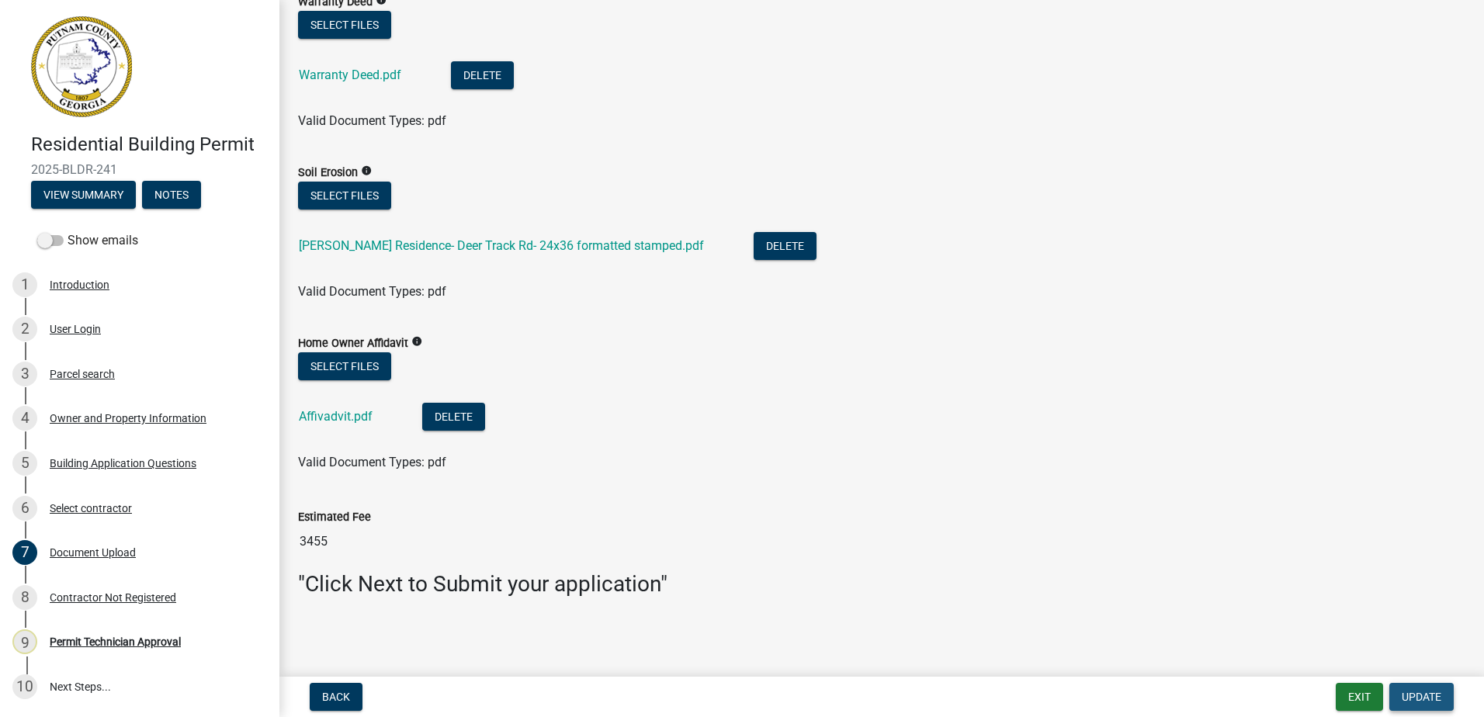
click at [1423, 694] on span "Update" at bounding box center [1421, 697] width 40 height 12
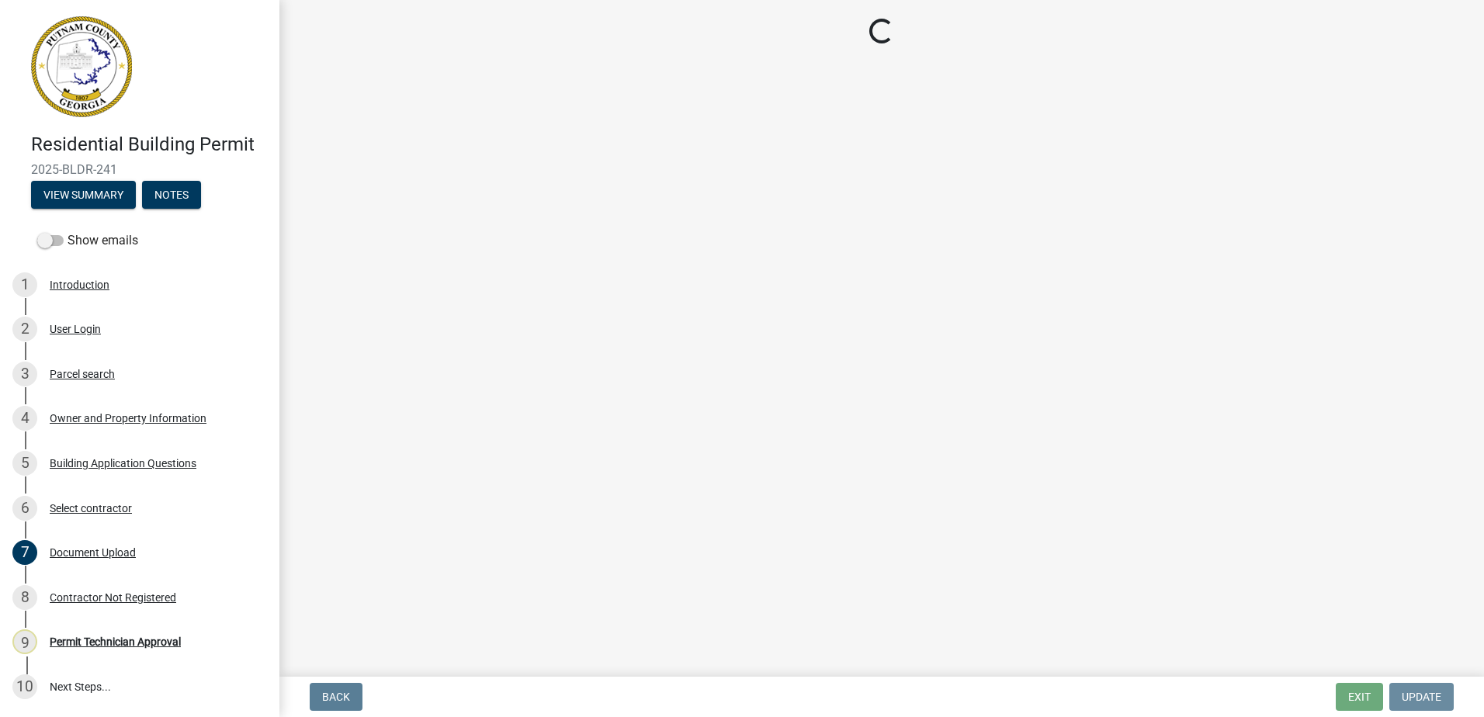
scroll to position [0, 0]
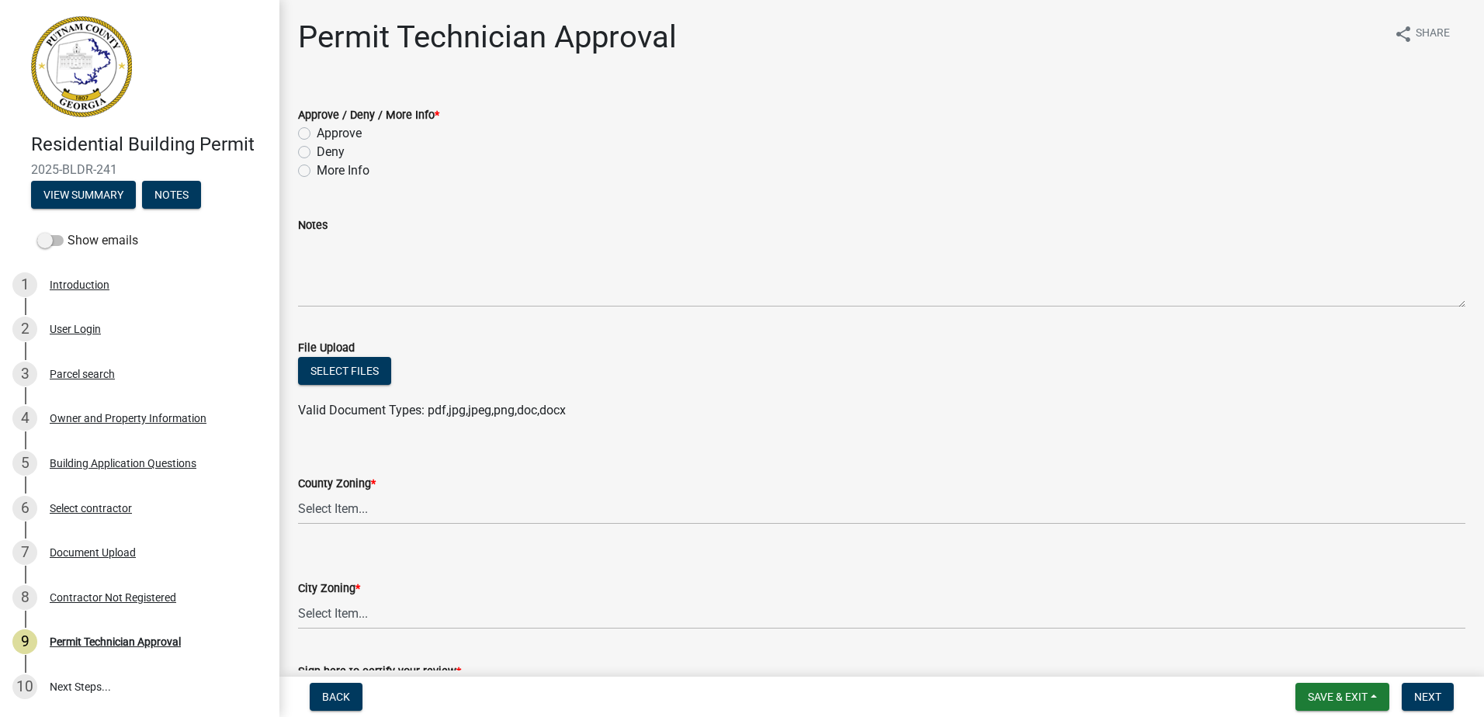
click at [291, 180] on div "Permit Technician Approval share Share Approve / Deny / More Info * Approve Den…" at bounding box center [881, 437] width 1190 height 837
click at [317, 165] on label "More Info" at bounding box center [343, 170] width 53 height 19
click at [317, 165] on input "More Info" at bounding box center [322, 166] width 10 height 10
radio input "true"
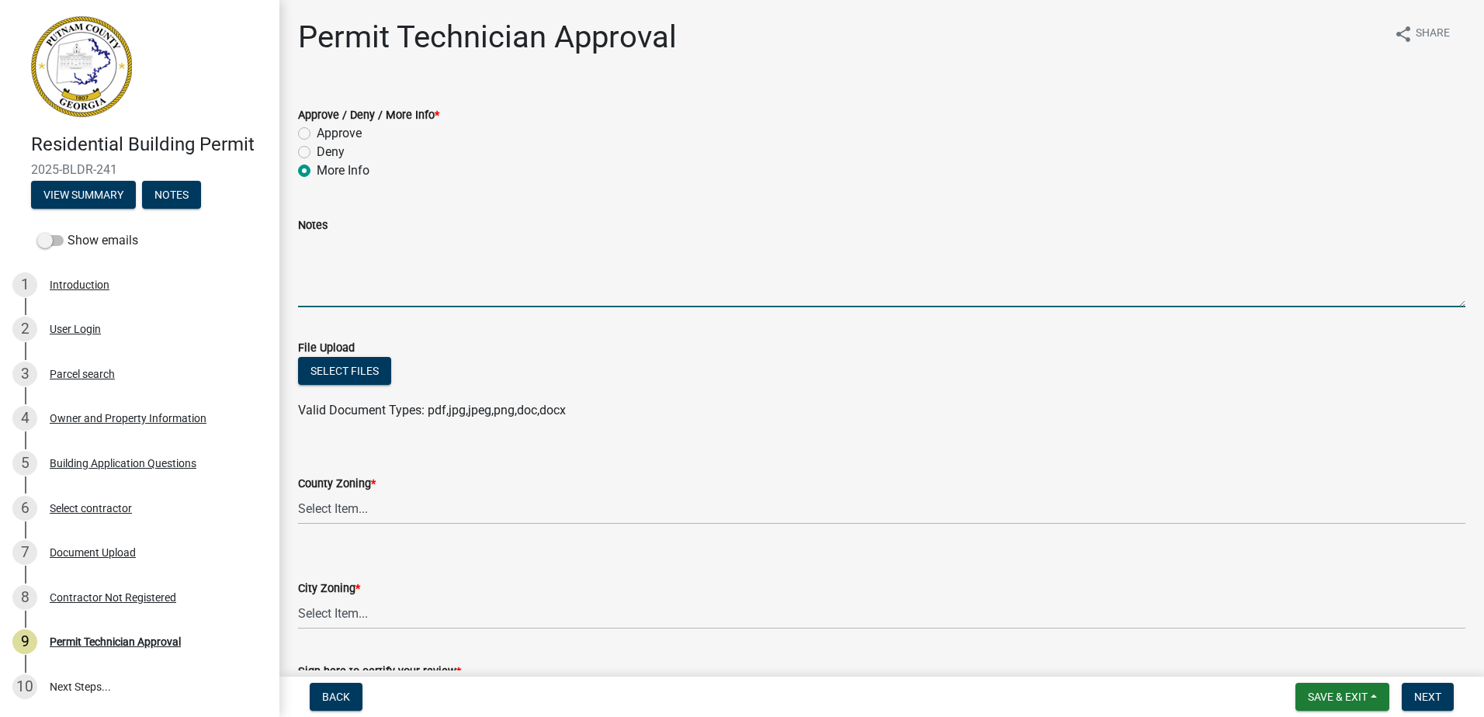
click at [345, 265] on textarea "Notes" at bounding box center [881, 270] width 1167 height 73
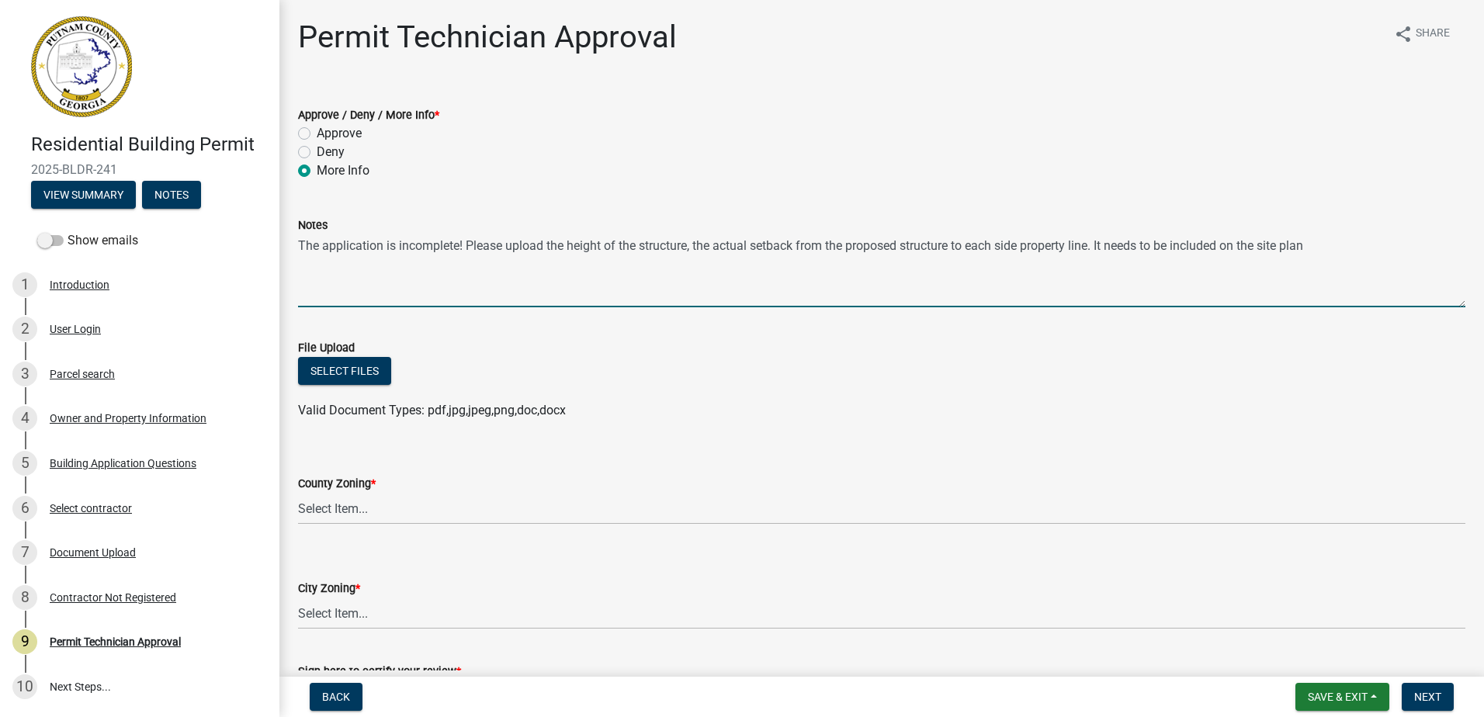
drag, startPoint x: 1229, startPoint y: 244, endPoint x: 1180, endPoint y: 243, distance: 48.9
click at [1180, 243] on textarea "The application is incomplete! Please upload the height of the structure, the a…" at bounding box center [881, 270] width 1167 height 73
click at [1310, 248] on textarea "The application is incomplete! Please upload the height of the structure, the a…" at bounding box center [881, 270] width 1167 height 73
click at [1315, 248] on textarea "The application is incomplete! Please upload the height of the structure, the a…" at bounding box center [881, 270] width 1167 height 73
drag, startPoint x: 698, startPoint y: 249, endPoint x: 708, endPoint y: 244, distance: 11.5
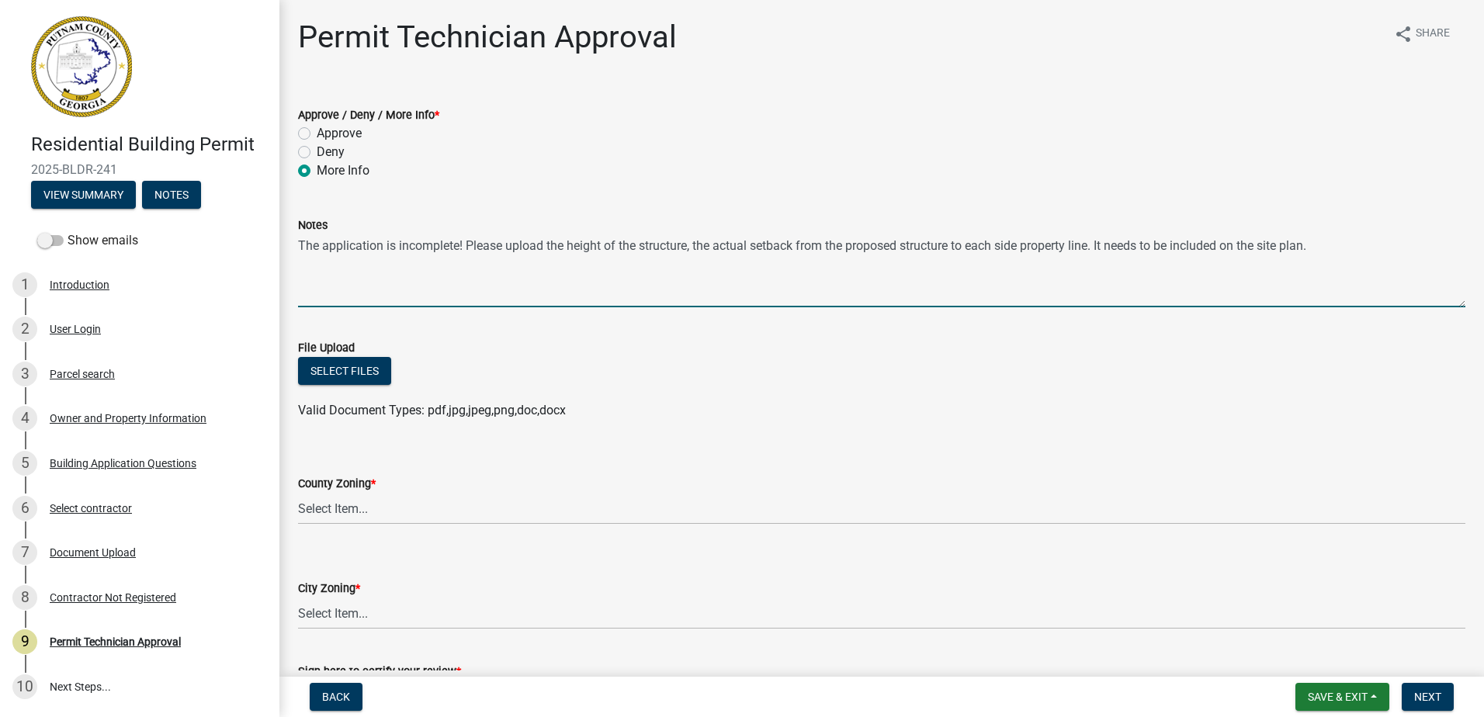
click at [700, 249] on textarea "The application is incomplete! Please upload the height of the structure, the a…" at bounding box center [881, 270] width 1167 height 73
click at [690, 248] on textarea "The application is incomplete! Please upload the height of the structure, the a…" at bounding box center [881, 270] width 1167 height 73
drag, startPoint x: 694, startPoint y: 241, endPoint x: 706, endPoint y: 234, distance: 14.6
click at [694, 241] on textarea "The application is incomplete! Please upload the height of the structure, the a…" at bounding box center [881, 270] width 1167 height 73
drag, startPoint x: 701, startPoint y: 277, endPoint x: 698, endPoint y: 242, distance: 35.1
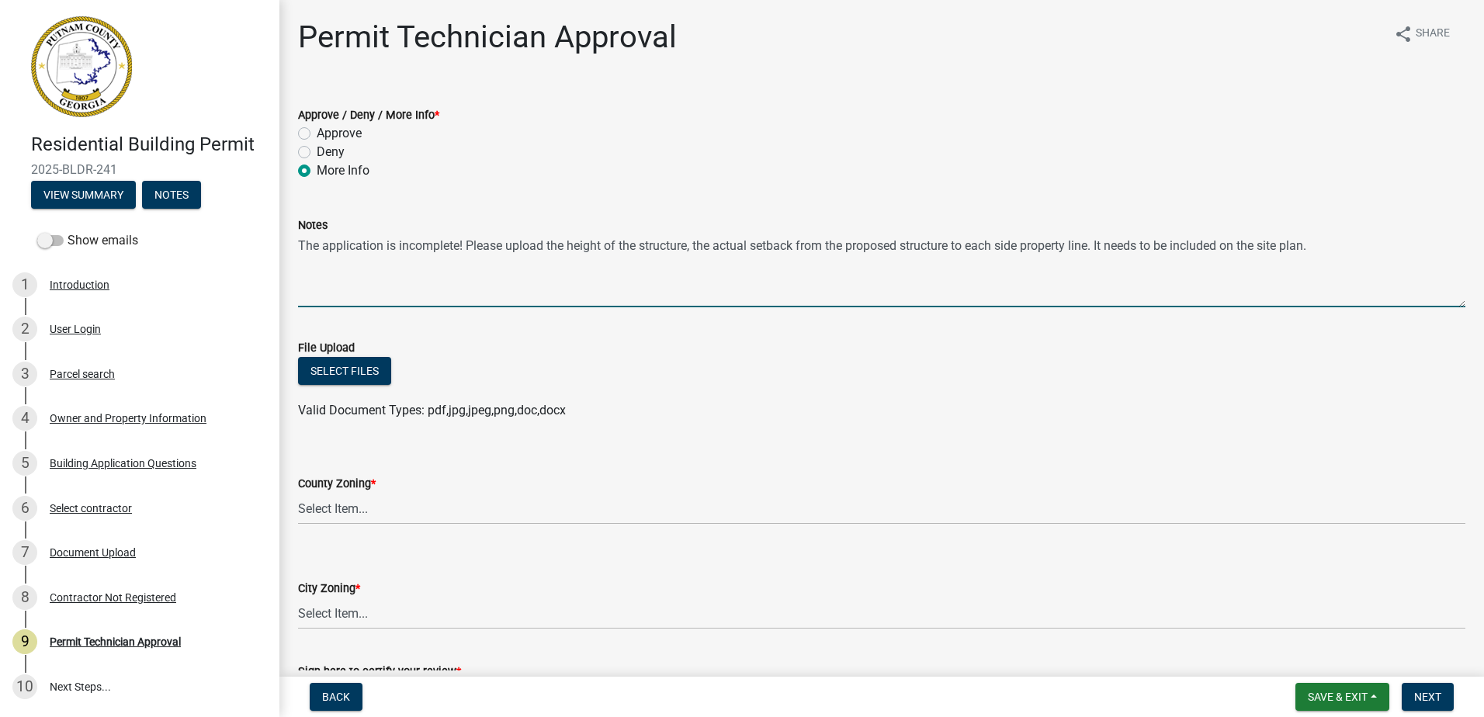
click at [701, 275] on textarea "The application is incomplete! Please upload the height of the structure, the a…" at bounding box center [881, 270] width 1167 height 73
drag, startPoint x: 695, startPoint y: 242, endPoint x: 736, endPoint y: 221, distance: 46.2
click at [696, 241] on textarea "The application is incomplete! Please upload the height of the structure, the a…" at bounding box center [881, 270] width 1167 height 73
type textarea "The application is incomplete! Please upload the height of the structure, and s…"
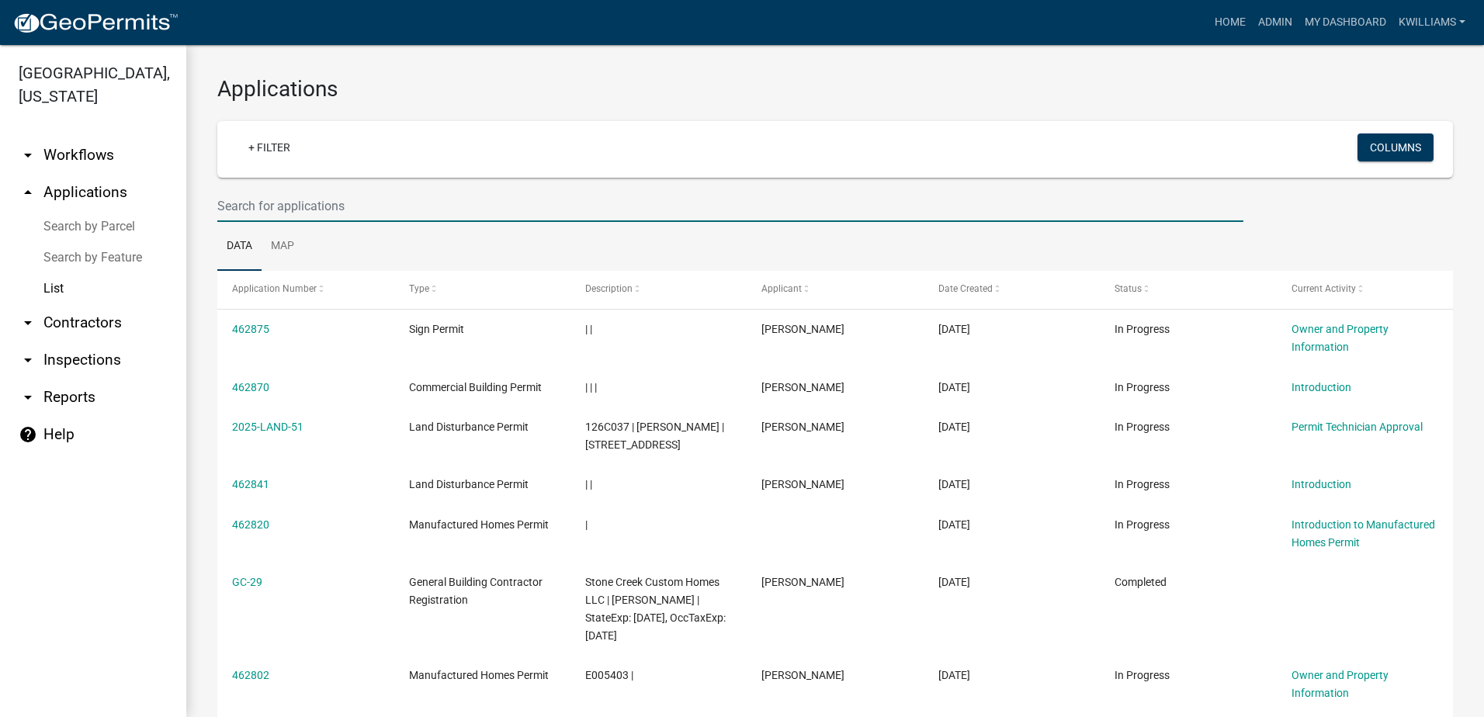
click at [293, 208] on input "text" at bounding box center [730, 206] width 1026 height 32
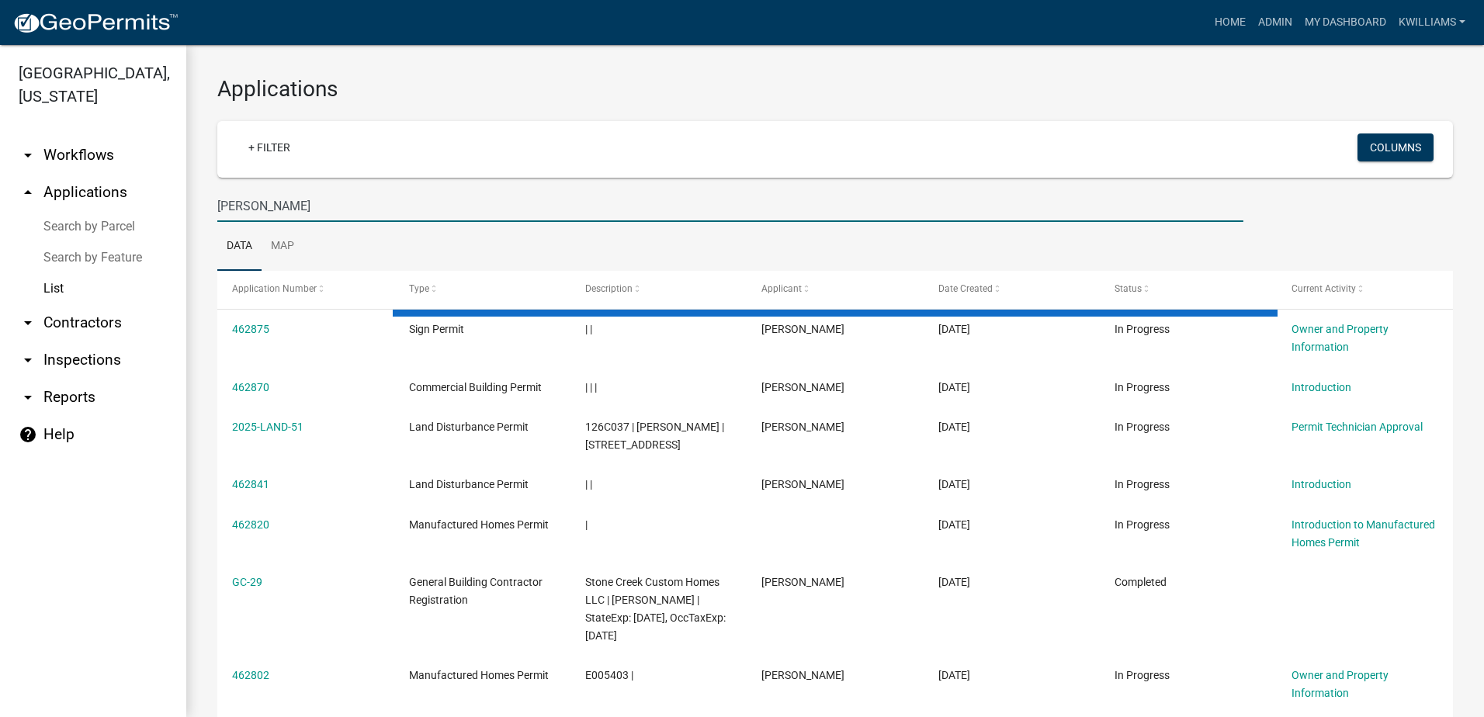
type input "[PERSON_NAME]"
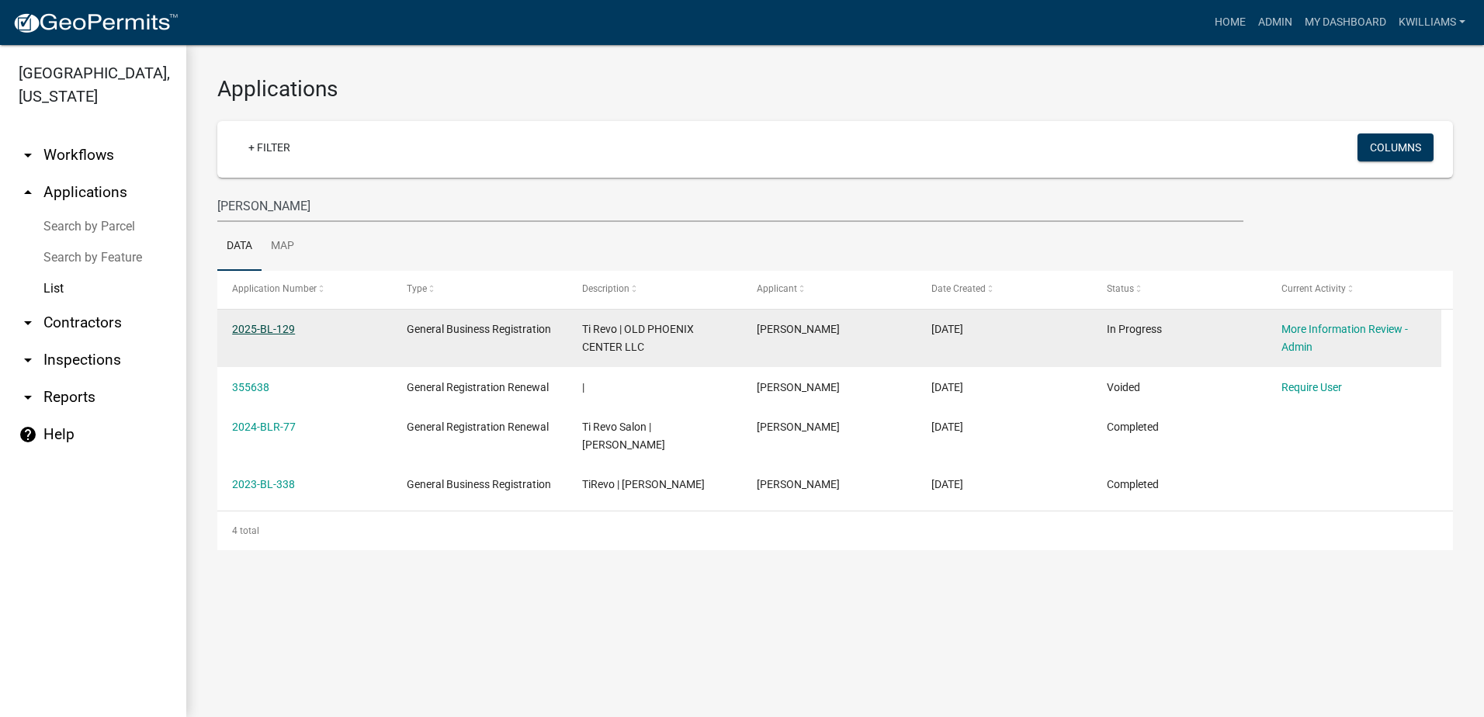
click at [269, 326] on link "2025-BL-129" at bounding box center [263, 329] width 63 height 12
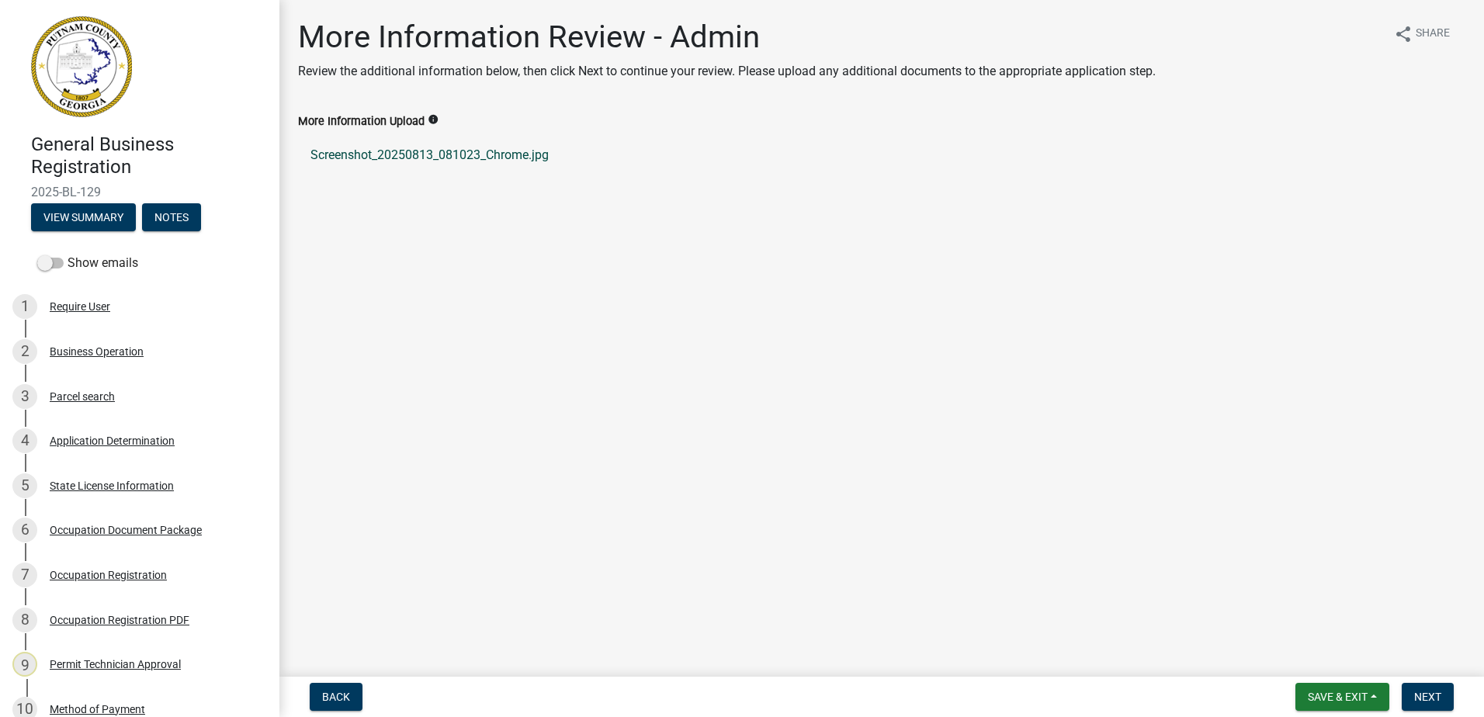
click at [335, 154] on link "Screenshot_20250813_081023_Chrome.jpg" at bounding box center [881, 155] width 1167 height 37
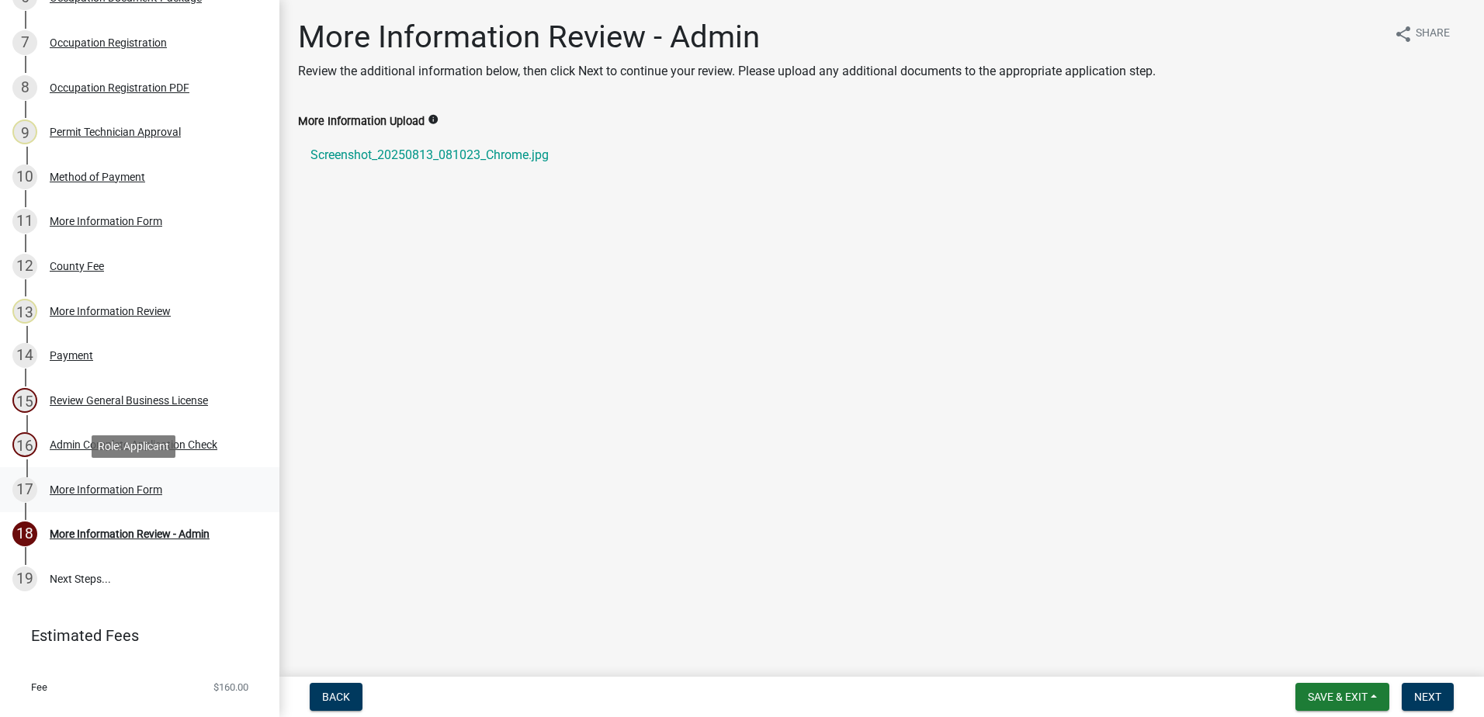
scroll to position [543, 0]
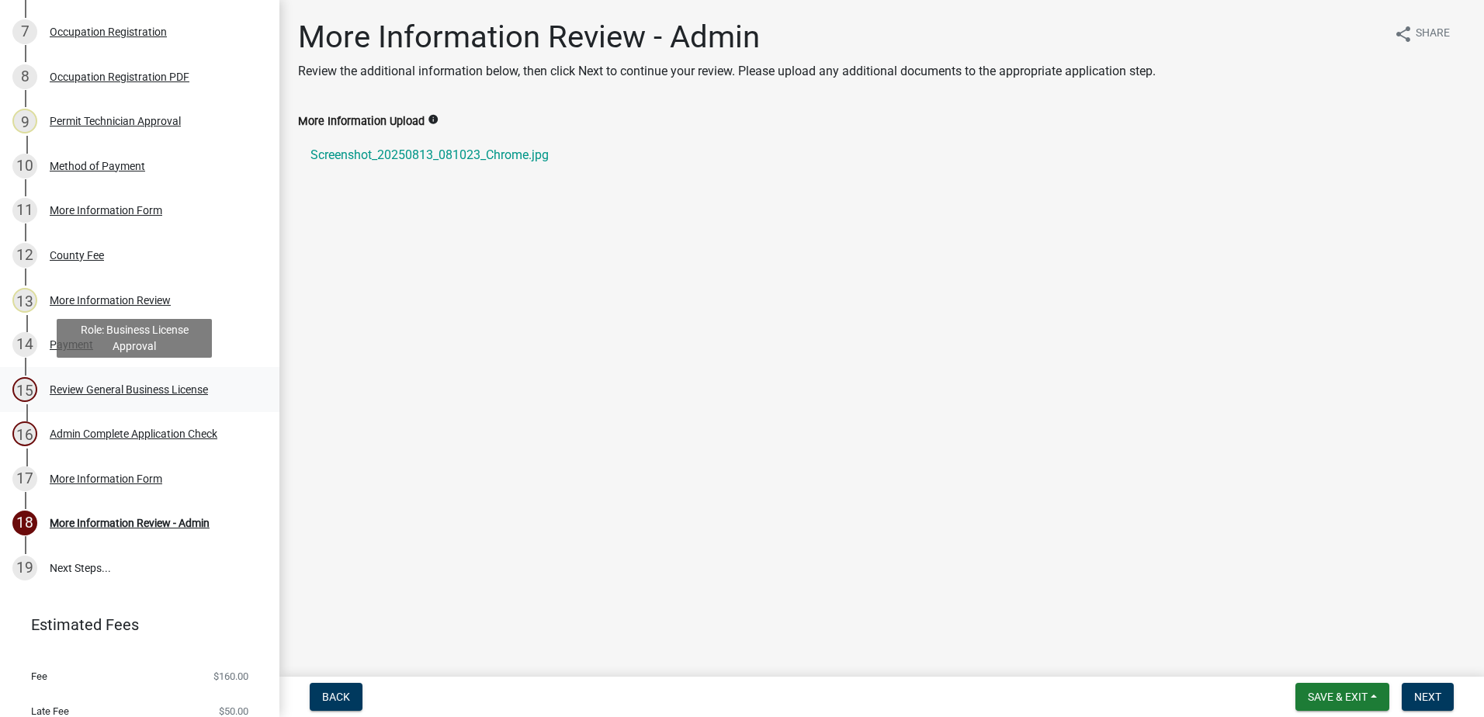
click at [88, 386] on div "Review General Business License" at bounding box center [129, 389] width 158 height 11
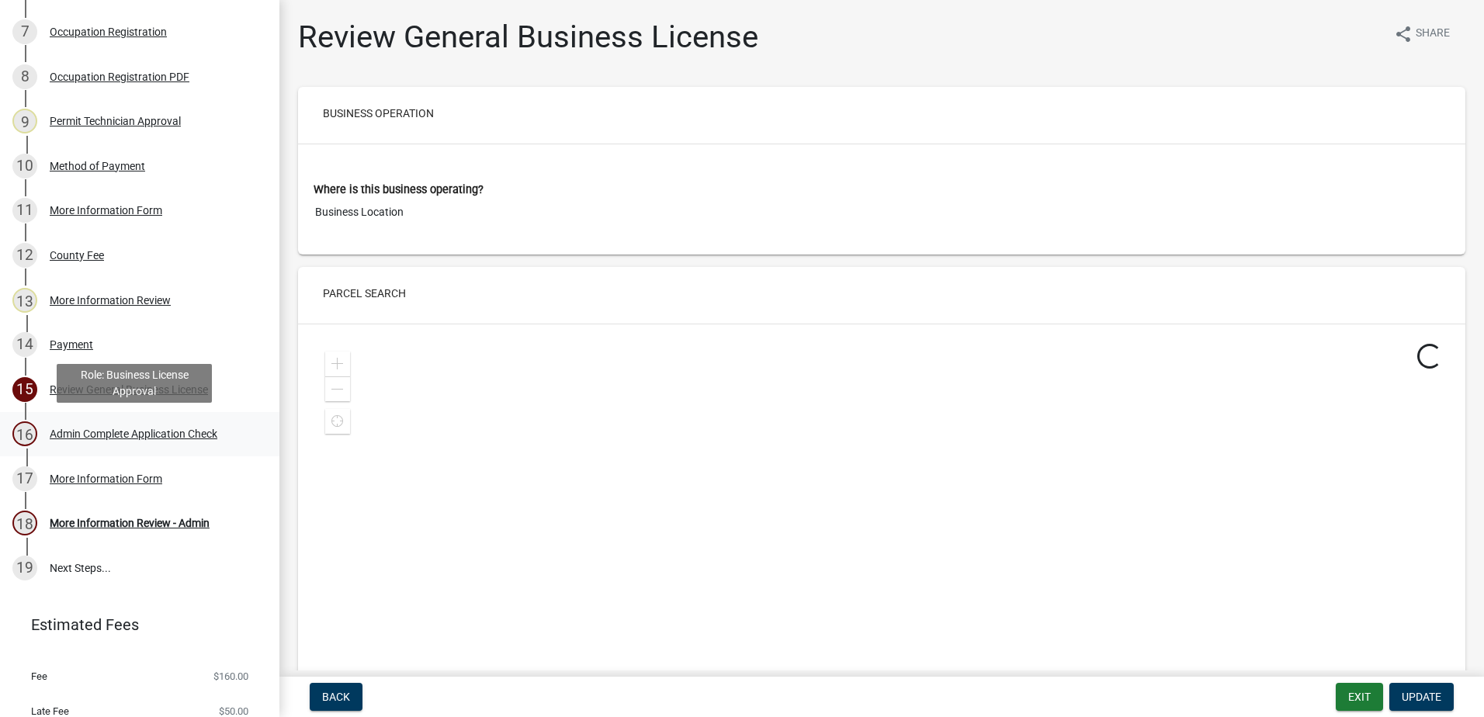
click at [92, 434] on div "Admin Complete Application Check" at bounding box center [134, 433] width 168 height 11
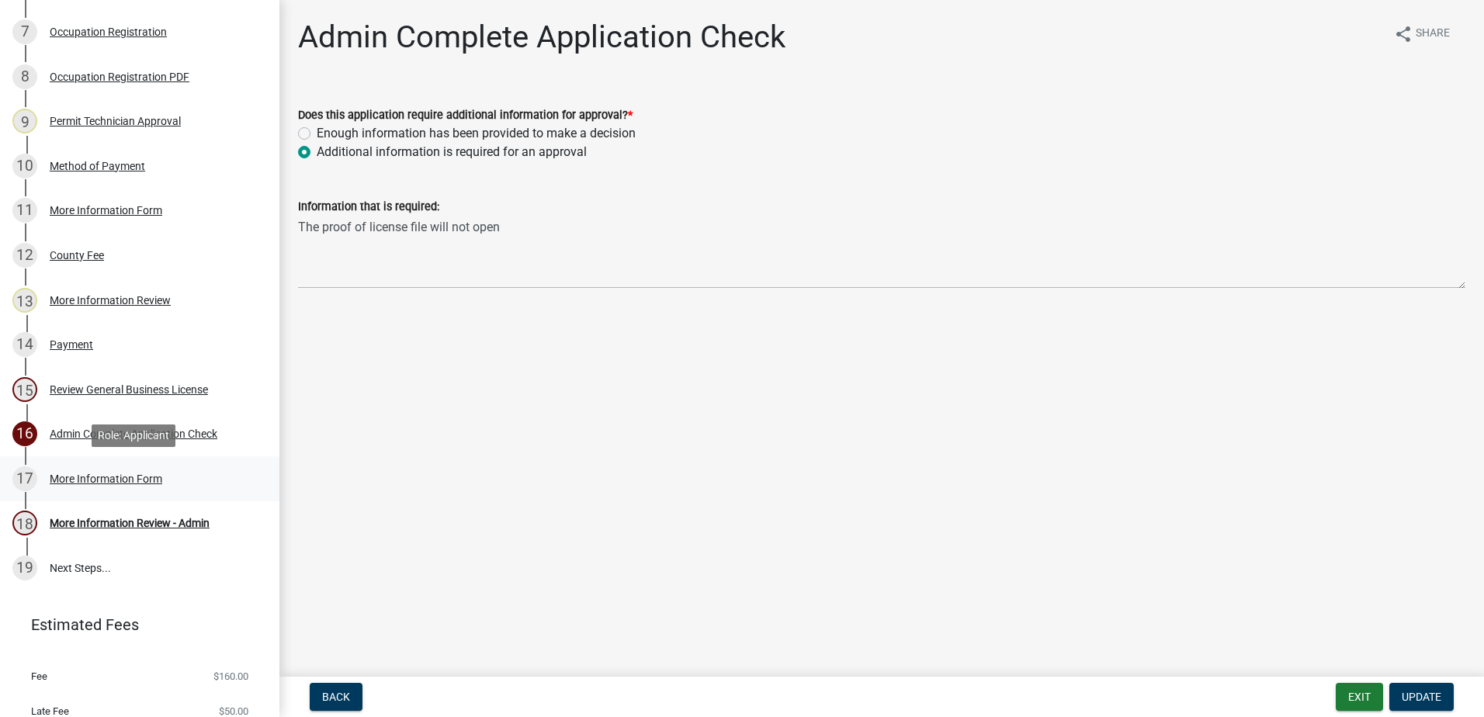
click at [82, 476] on div "More Information Form" at bounding box center [106, 478] width 113 height 11
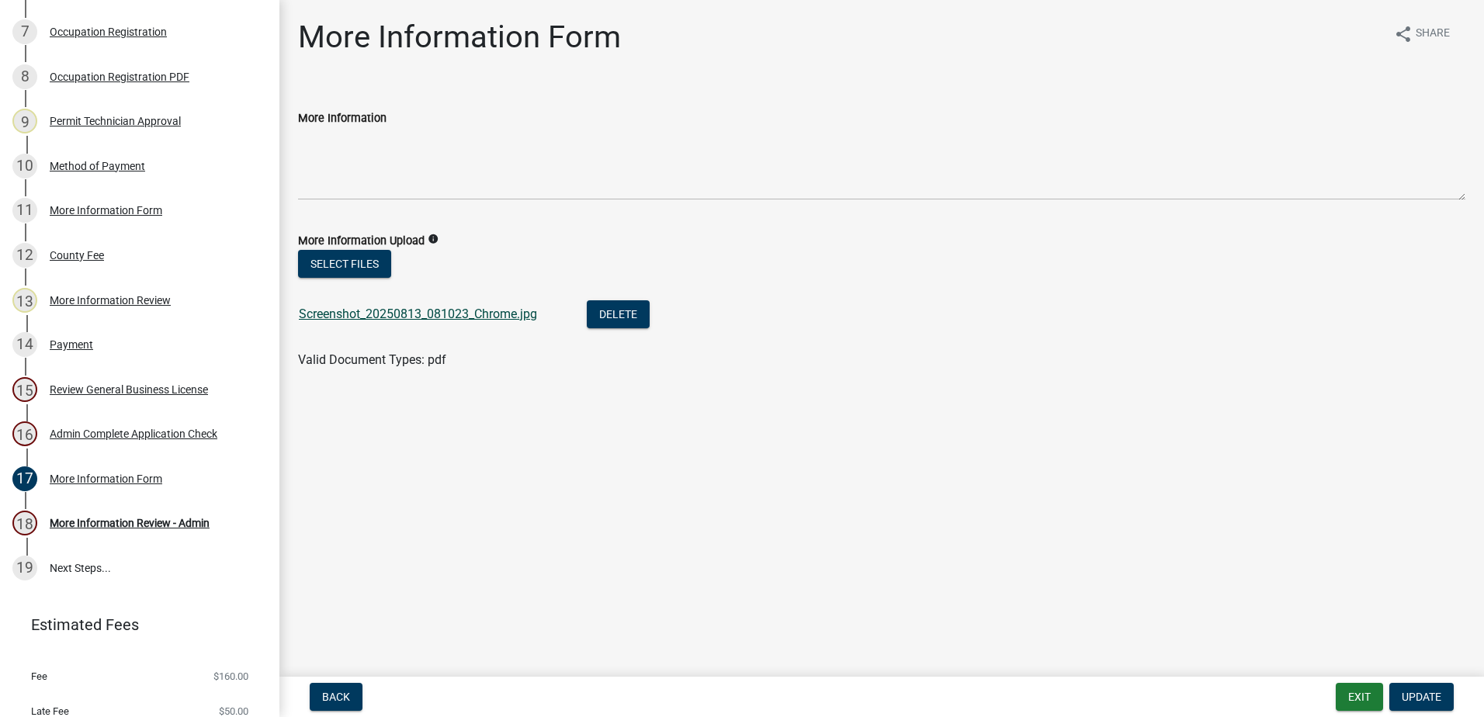
click at [390, 312] on link "Screenshot_20250813_081023_Chrome.jpg" at bounding box center [418, 314] width 238 height 15
drag, startPoint x: 128, startPoint y: 525, endPoint x: 123, endPoint y: 514, distance: 12.1
click at [123, 514] on div "18 More Information Review - Admin" at bounding box center [133, 523] width 242 height 25
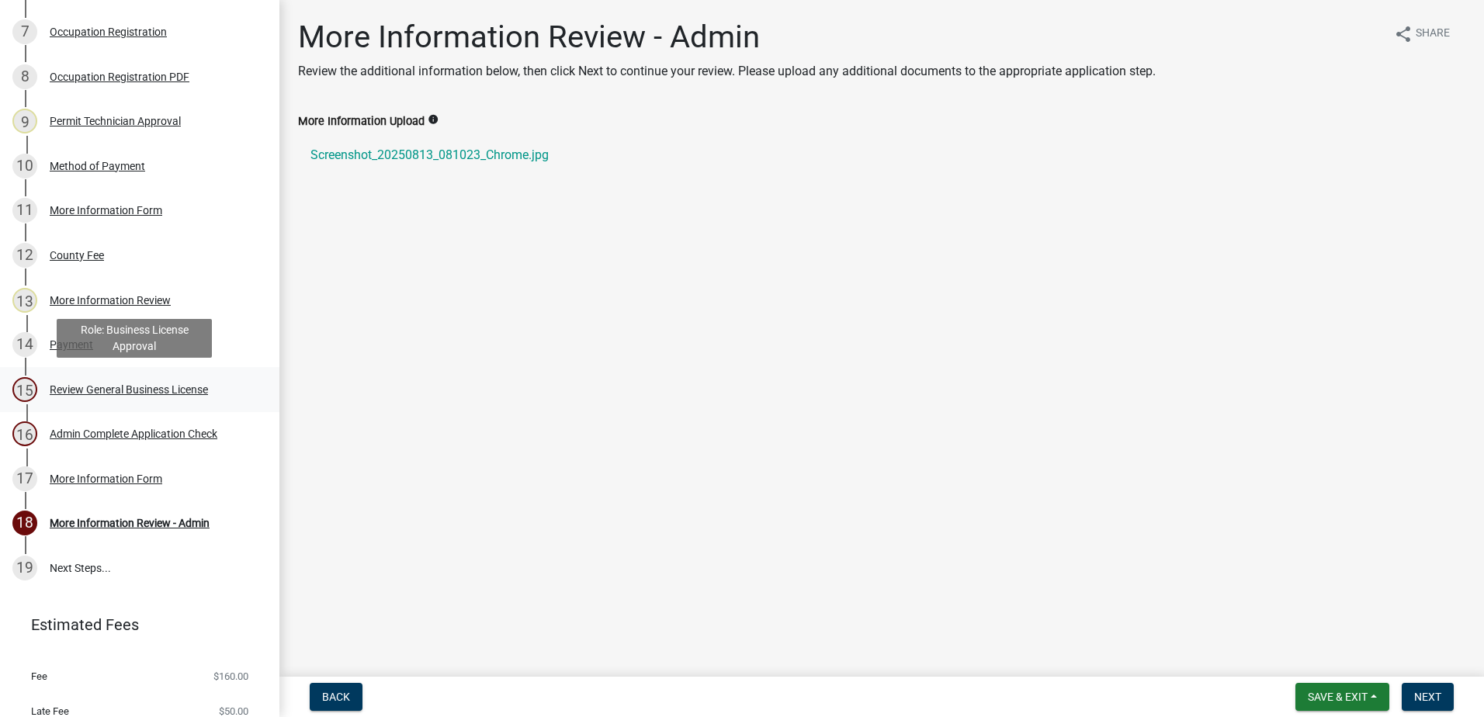
drag, startPoint x: 123, startPoint y: 514, endPoint x: 111, endPoint y: 389, distance: 126.2
click at [111, 389] on div "Review General Business License" at bounding box center [129, 389] width 158 height 11
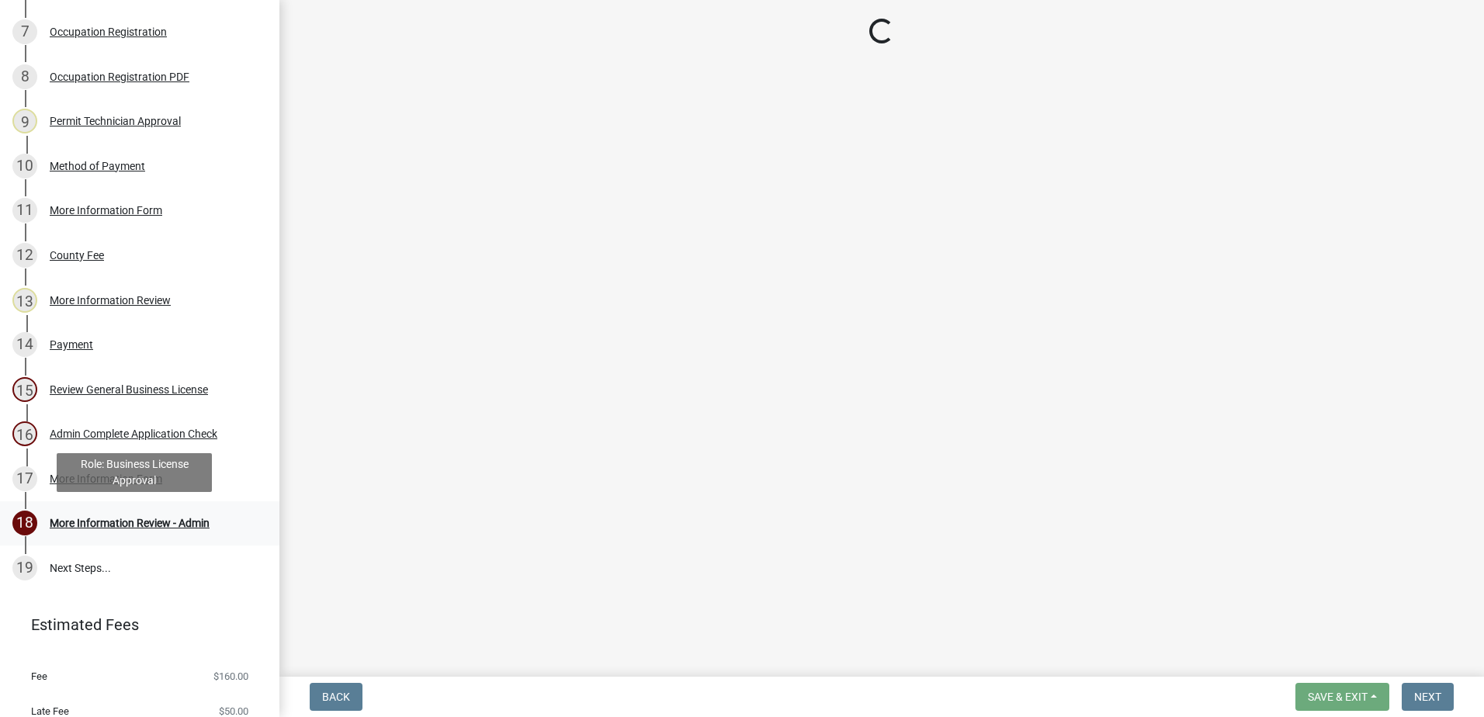
click at [122, 511] on div "18 More Information Review - Admin" at bounding box center [133, 523] width 242 height 25
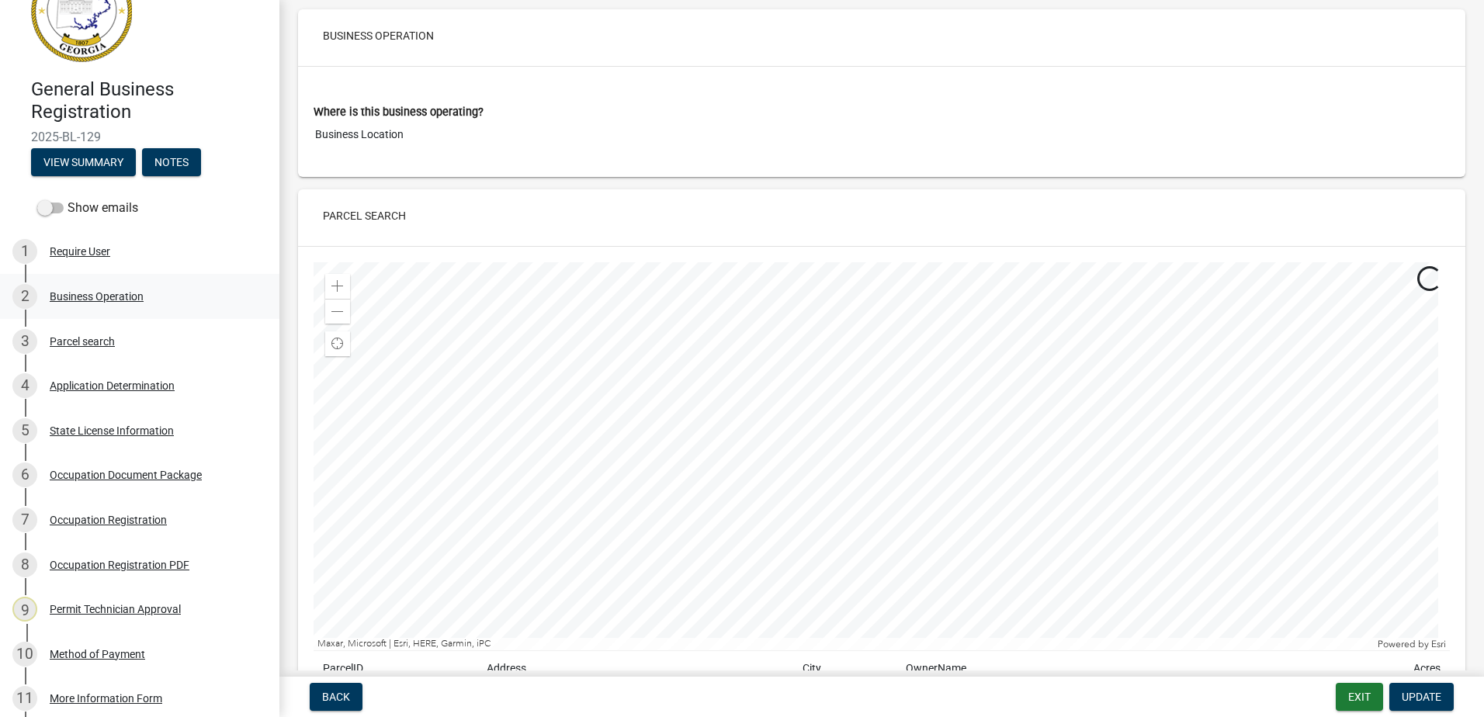
scroll to position [53, 0]
click at [109, 385] on div "Application Determination" at bounding box center [112, 388] width 125 height 11
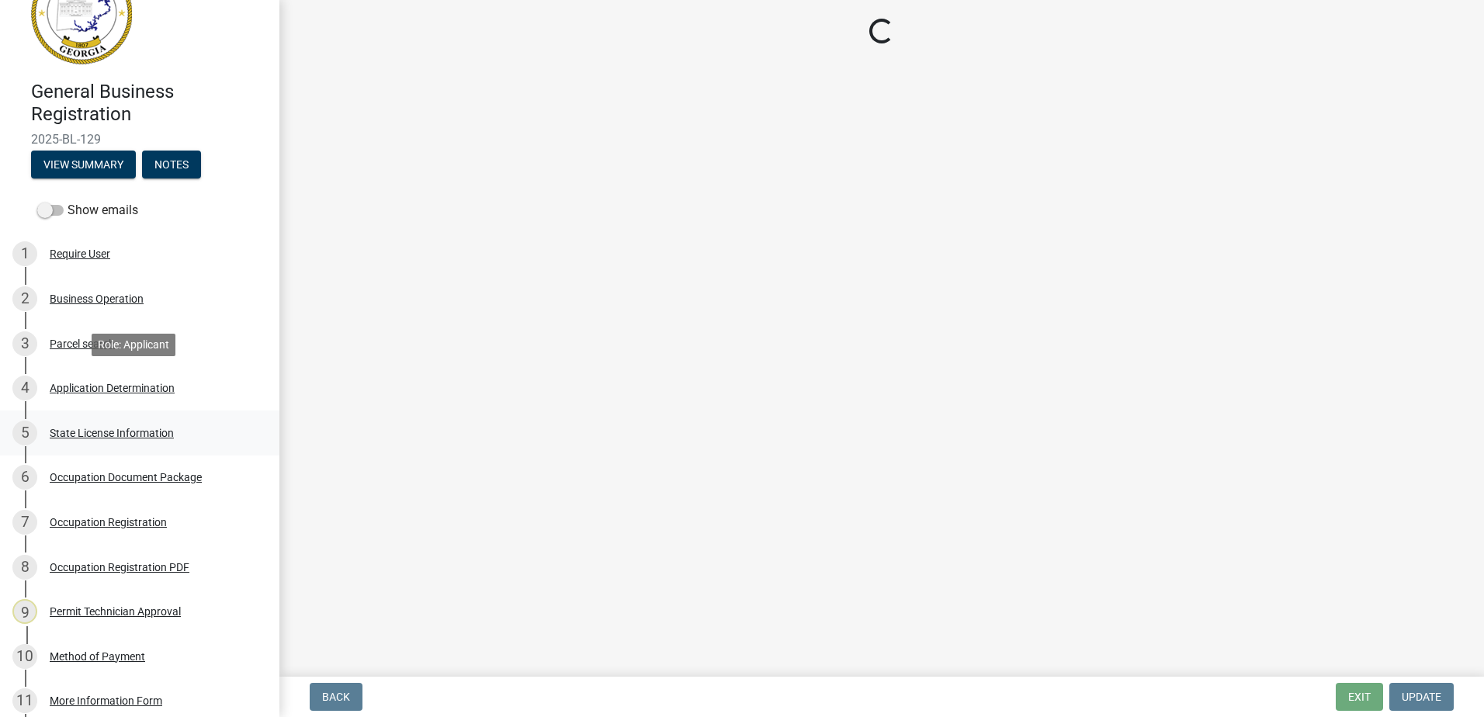
select select "GA"
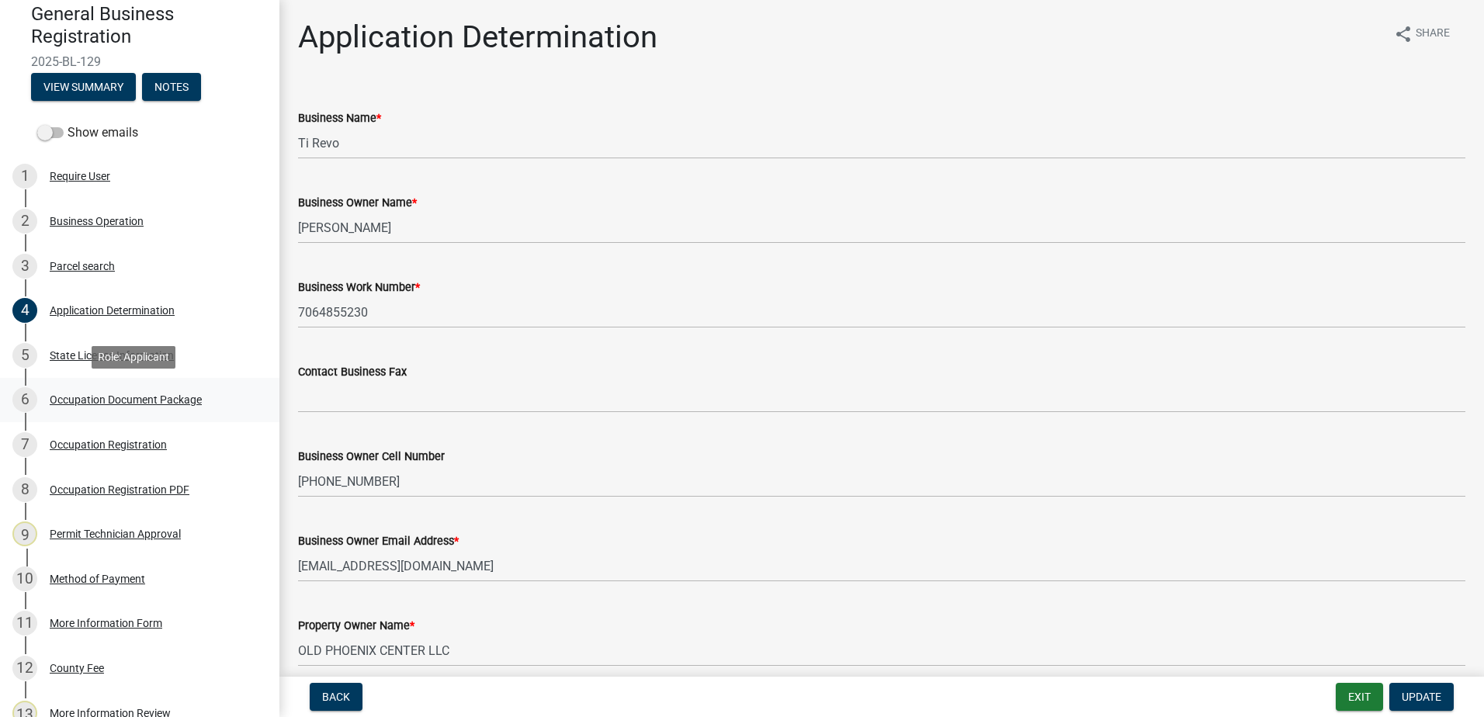
scroll to position [208, 0]
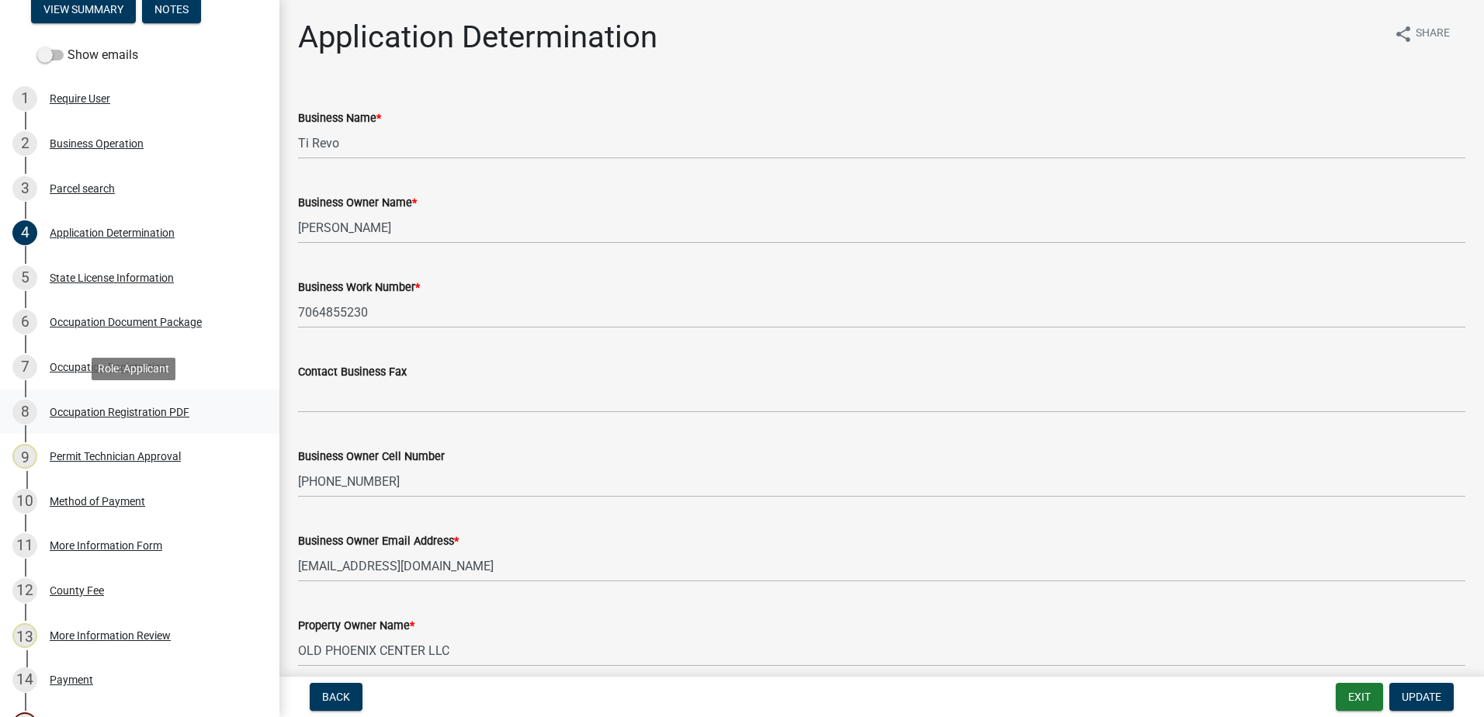
click at [105, 414] on div "Occupation Registration PDF" at bounding box center [120, 412] width 140 height 11
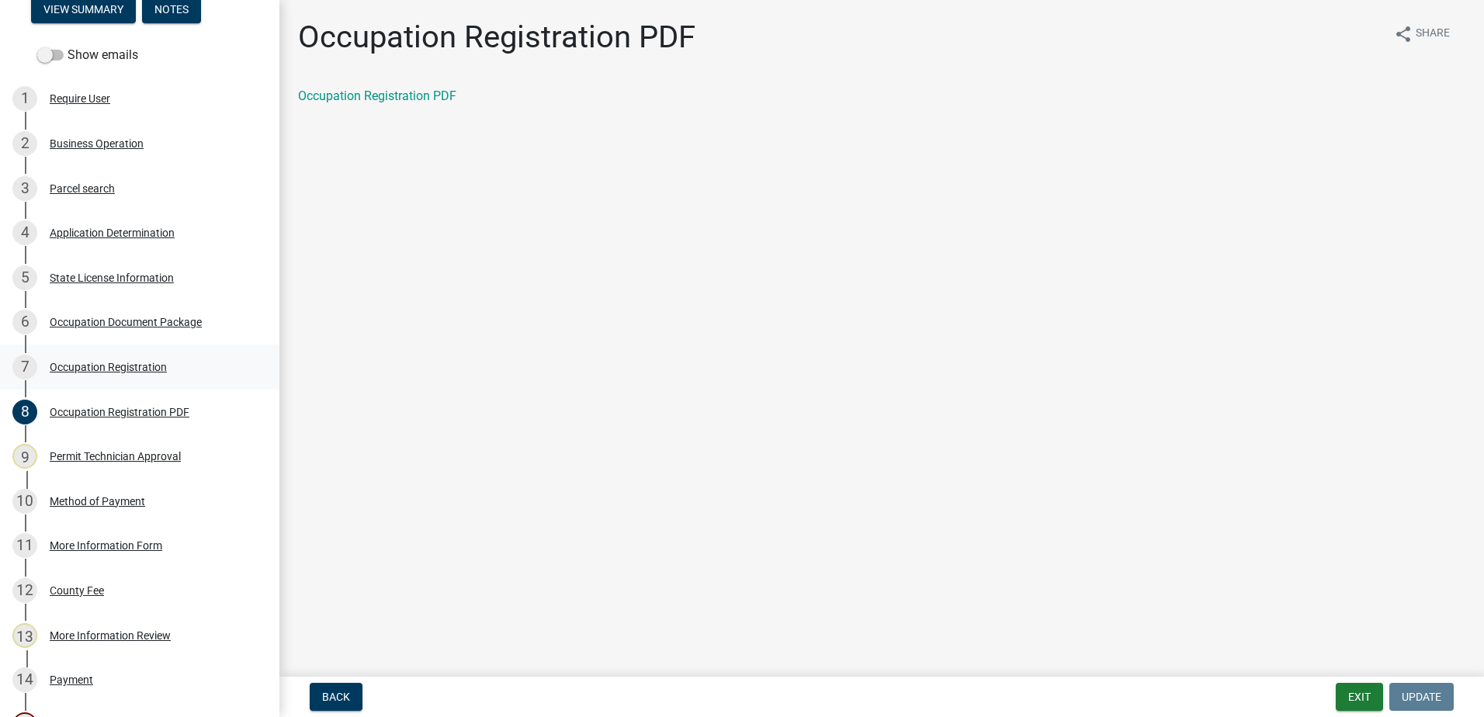
click at [99, 373] on div "7 Occupation Registration" at bounding box center [133, 367] width 242 height 25
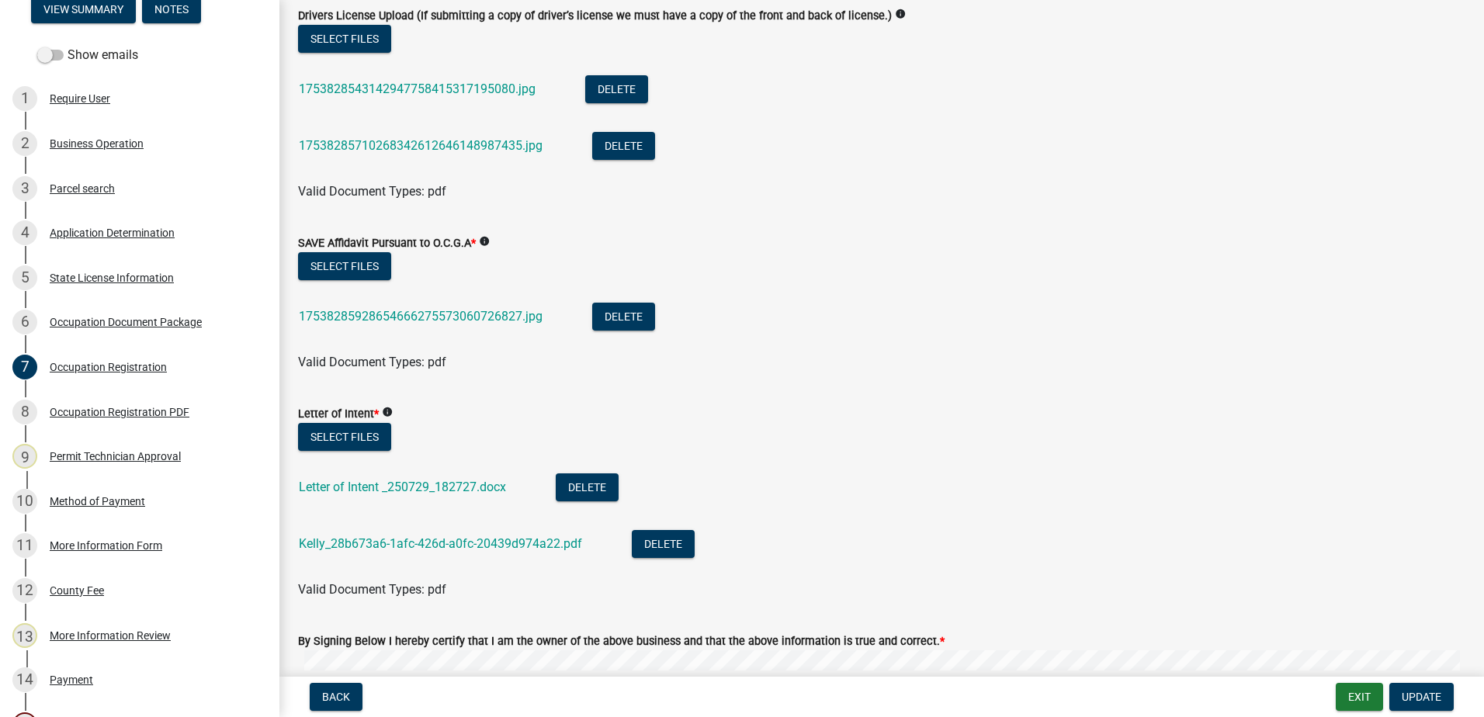
scroll to position [1630, 0]
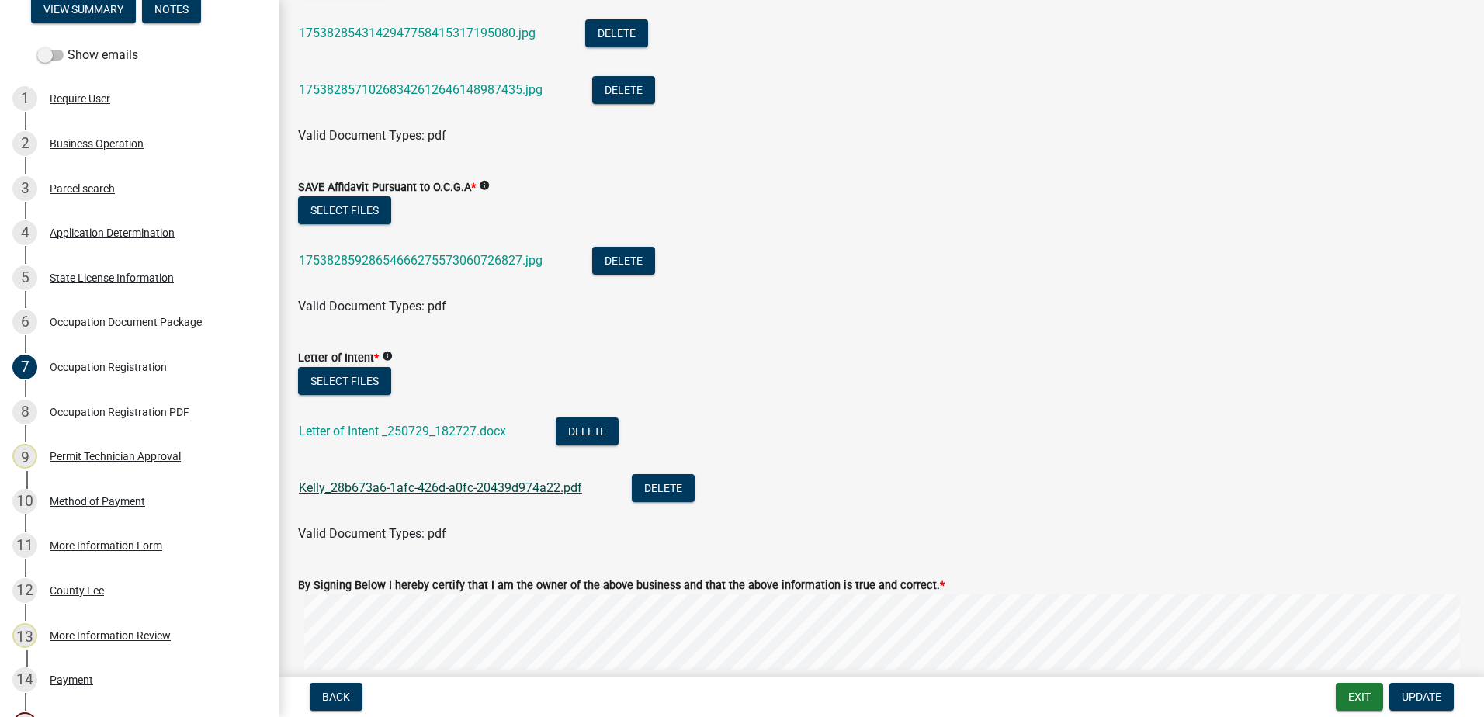
click at [353, 480] on link "Kelly_28b673a6-1afc-426d-a0fc-20439d974a22.pdf" at bounding box center [440, 487] width 283 height 15
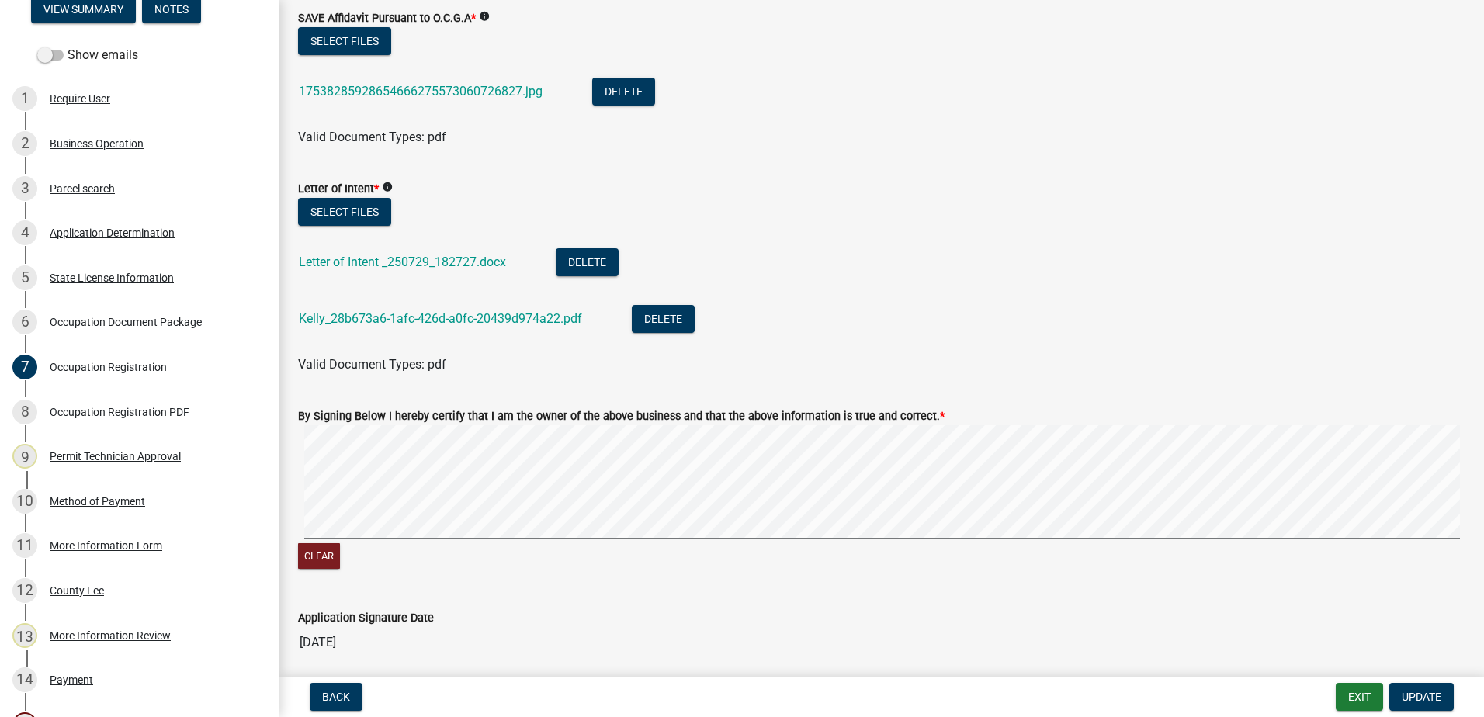
scroll to position [1897, 0]
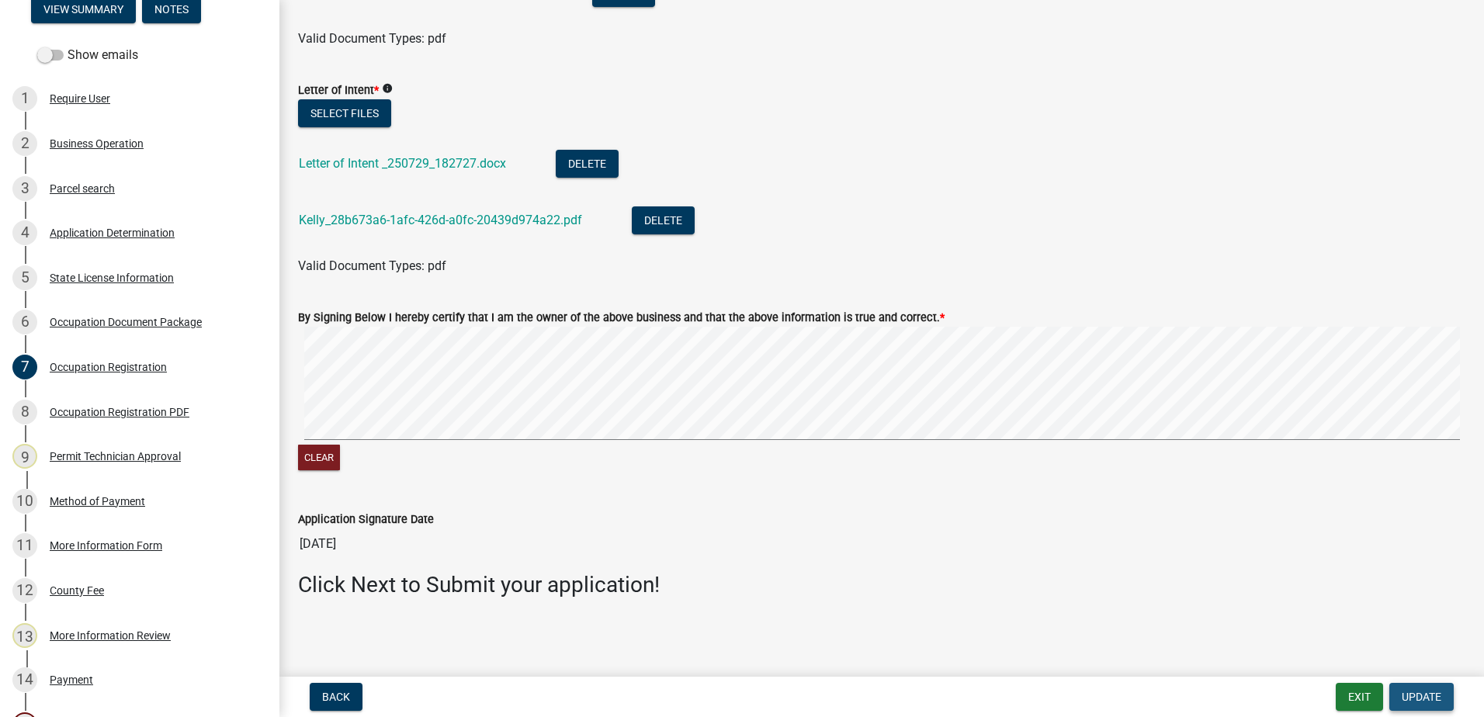
click at [1413, 689] on button "Update" at bounding box center [1421, 697] width 64 height 28
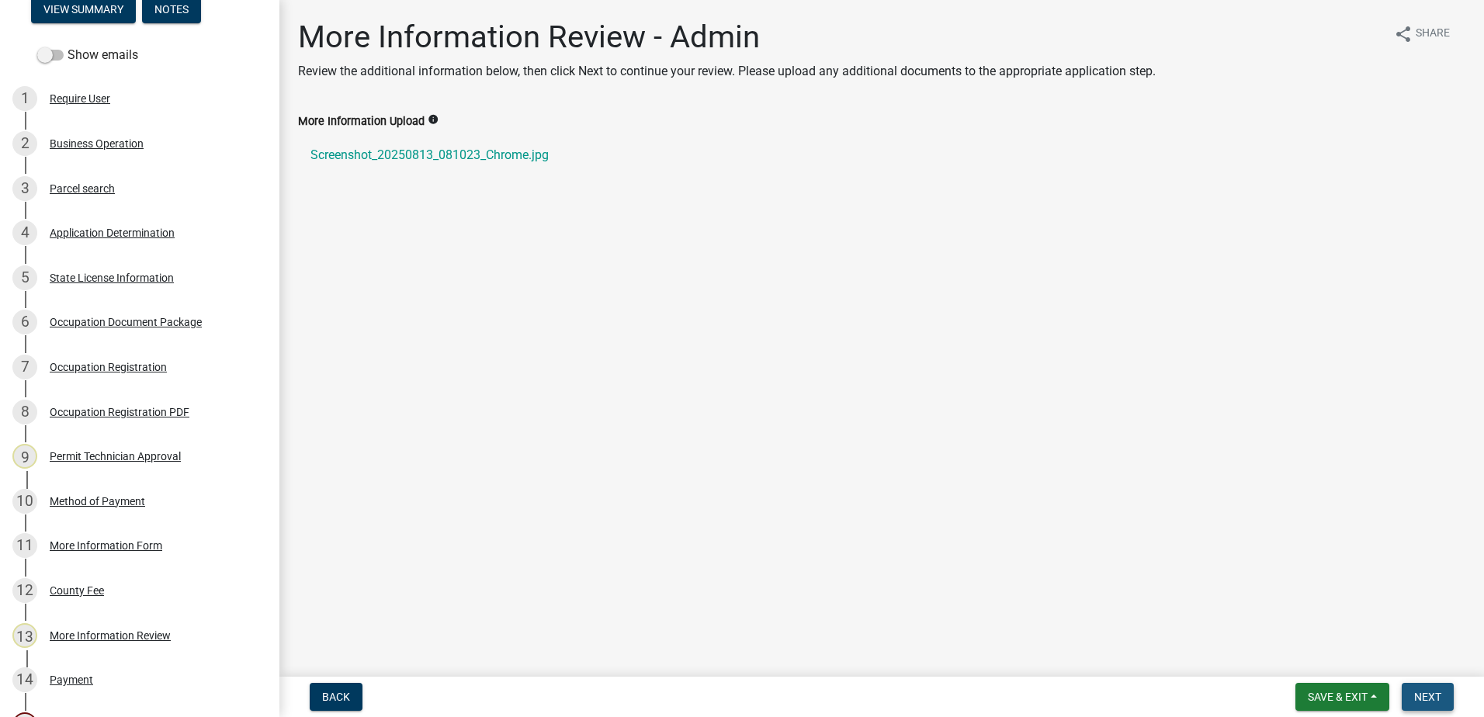
click at [1429, 691] on span "Next" at bounding box center [1427, 697] width 27 height 12
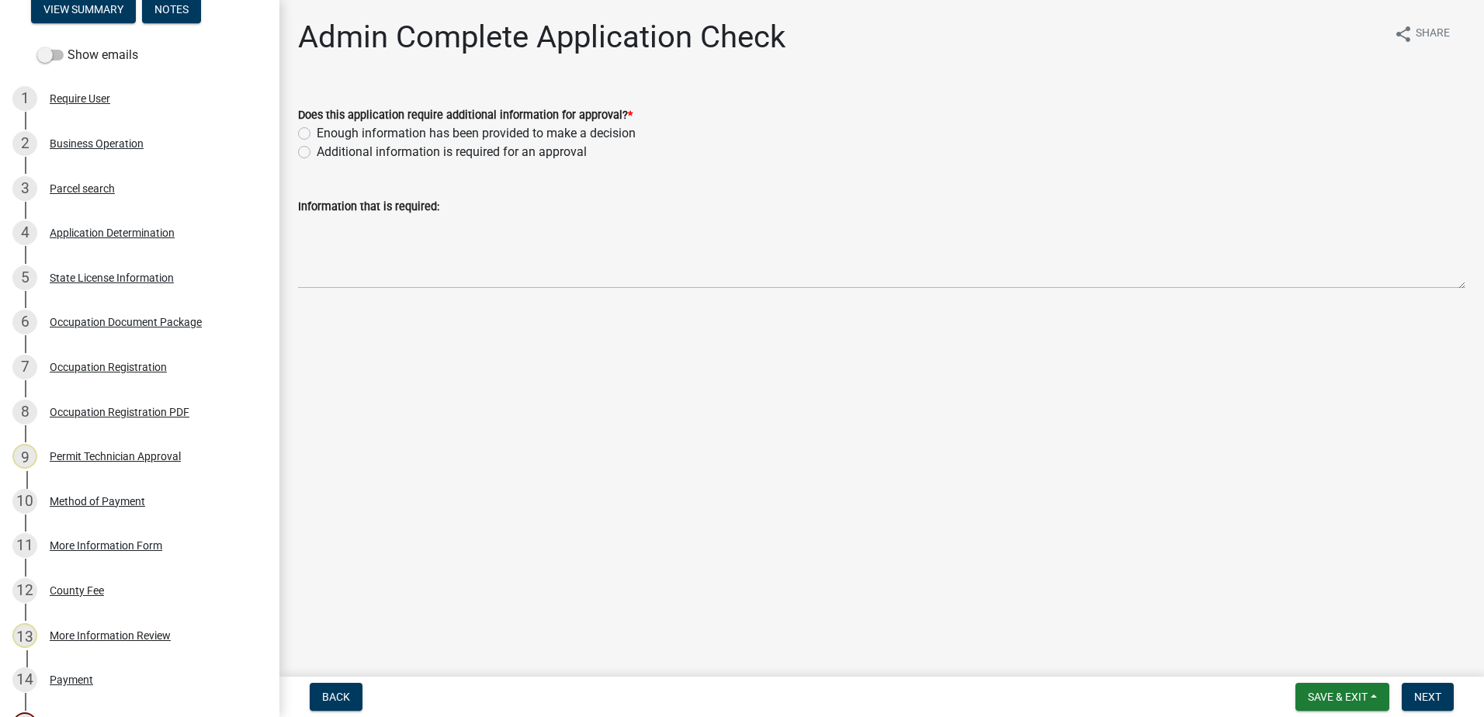
click at [310, 123] on div "Does this application require additional information for approval? *" at bounding box center [881, 115] width 1167 height 19
click at [317, 133] on label "Enough information has been provided to make a decision" at bounding box center [476, 133] width 319 height 19
click at [317, 133] on input "Enough information has been provided to make a decision" at bounding box center [322, 129] width 10 height 10
radio input "true"
click at [1436, 697] on span "Next" at bounding box center [1427, 697] width 27 height 12
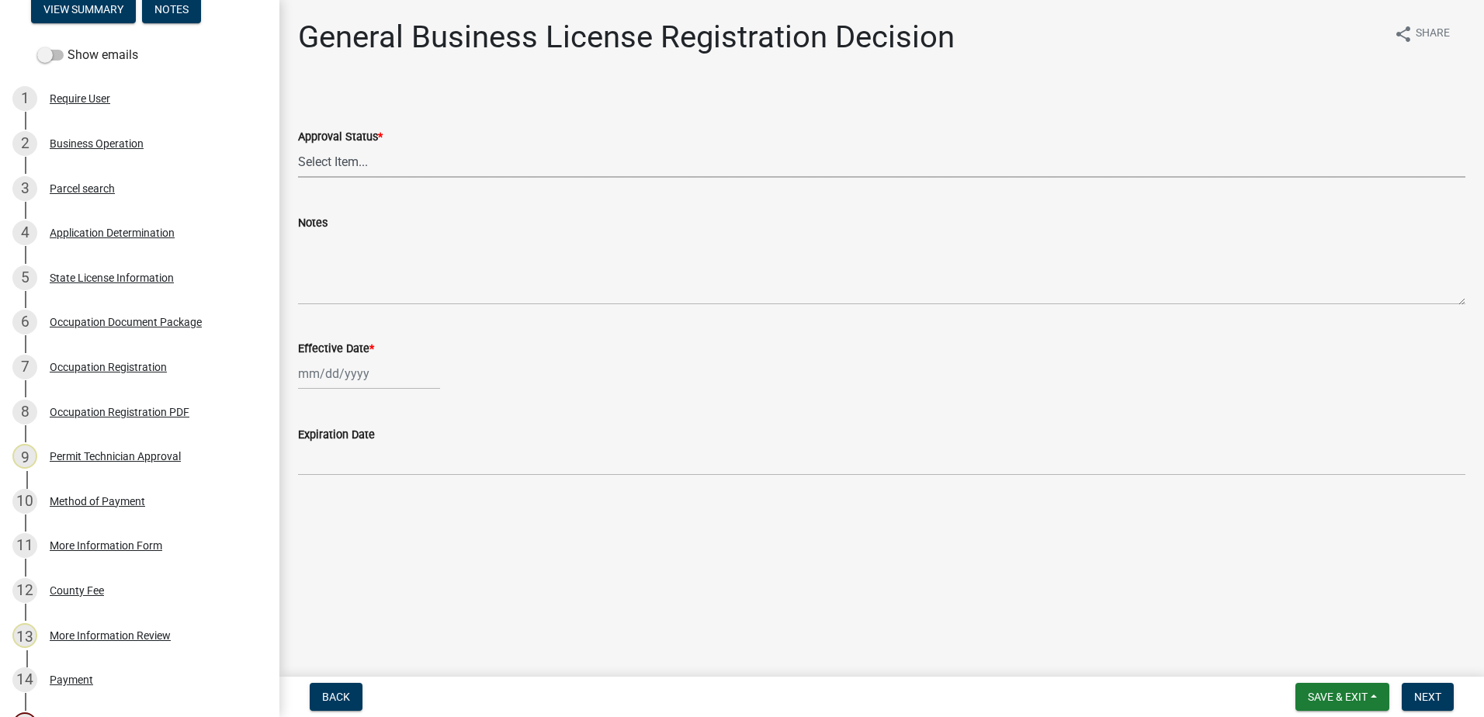
click at [376, 147] on select "Select Item... Approved Denied" at bounding box center [881, 162] width 1167 height 32
click at [298, 146] on select "Select Item... Approved Denied" at bounding box center [881, 162] width 1167 height 32
select select "4b86b809-39dd-4c68-9f3d-fdb3e7050482"
click at [331, 383] on div at bounding box center [369, 374] width 142 height 32
select select "8"
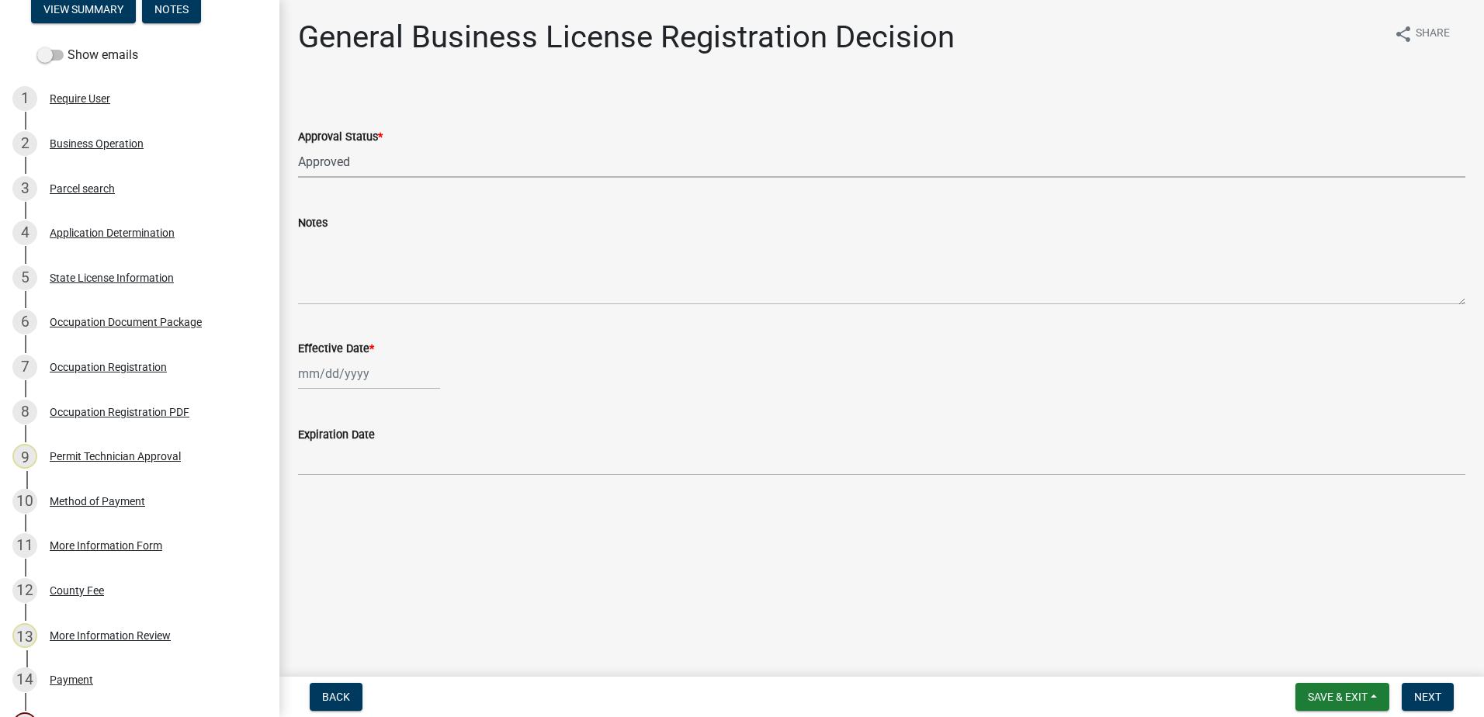
select select "2025"
click at [358, 500] on div "13" at bounding box center [363, 506] width 25 height 25
type input "[DATE]"
click at [1434, 692] on span "Next" at bounding box center [1427, 697] width 27 height 12
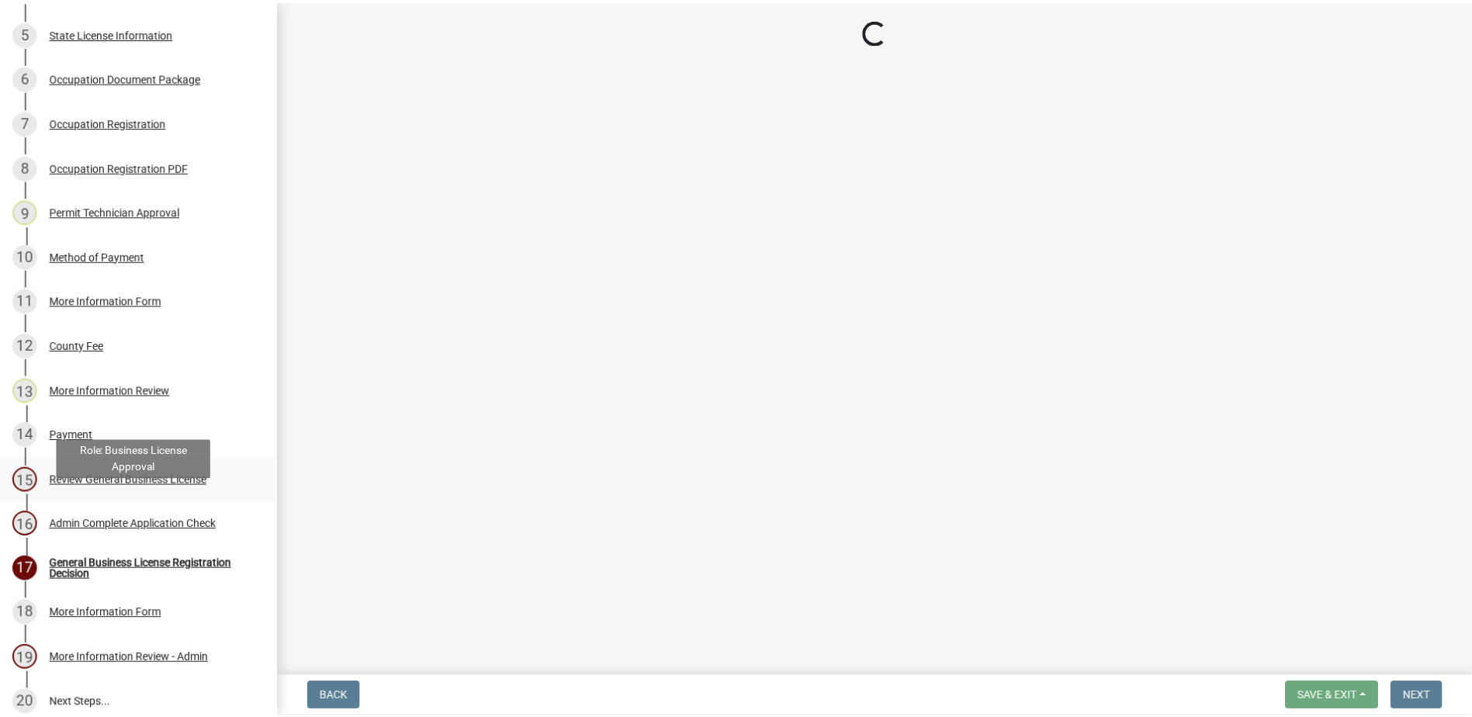
scroll to position [518, 0]
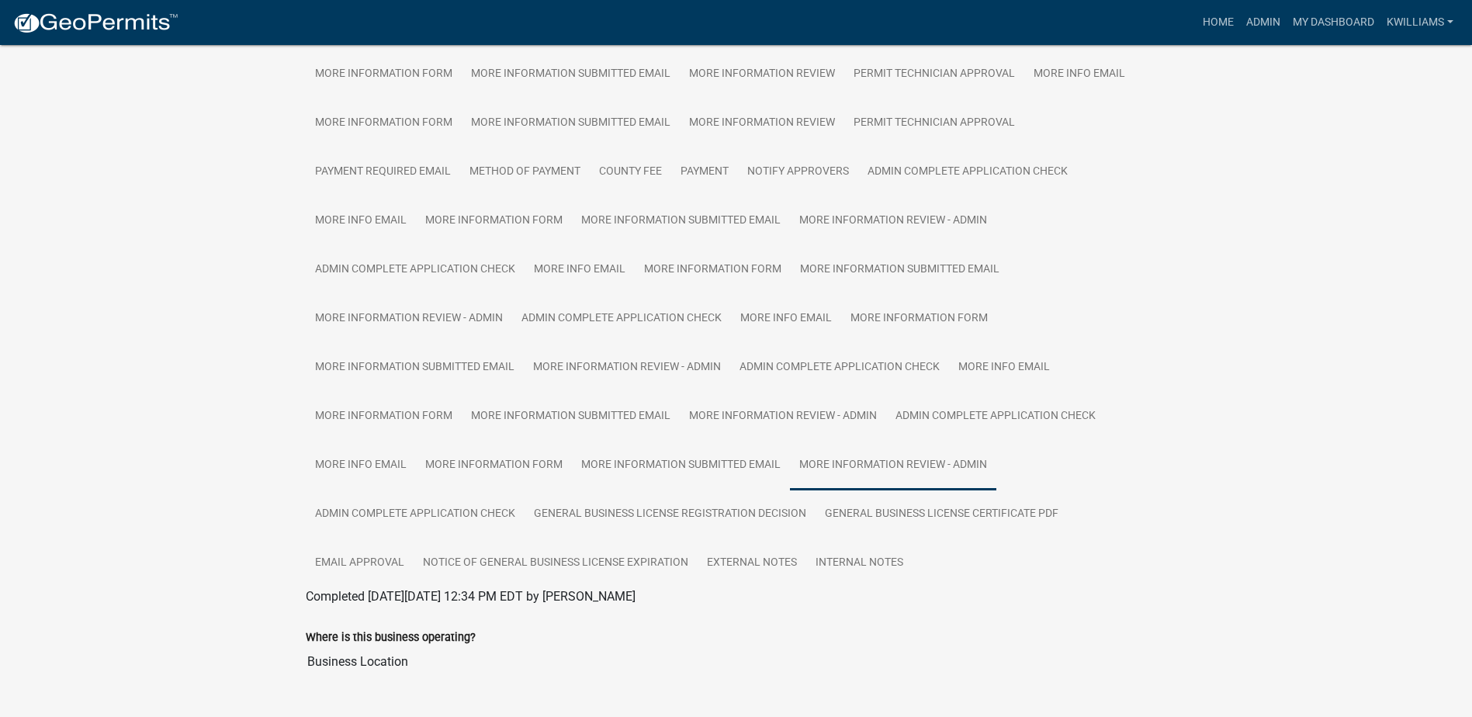
scroll to position [425, 0]
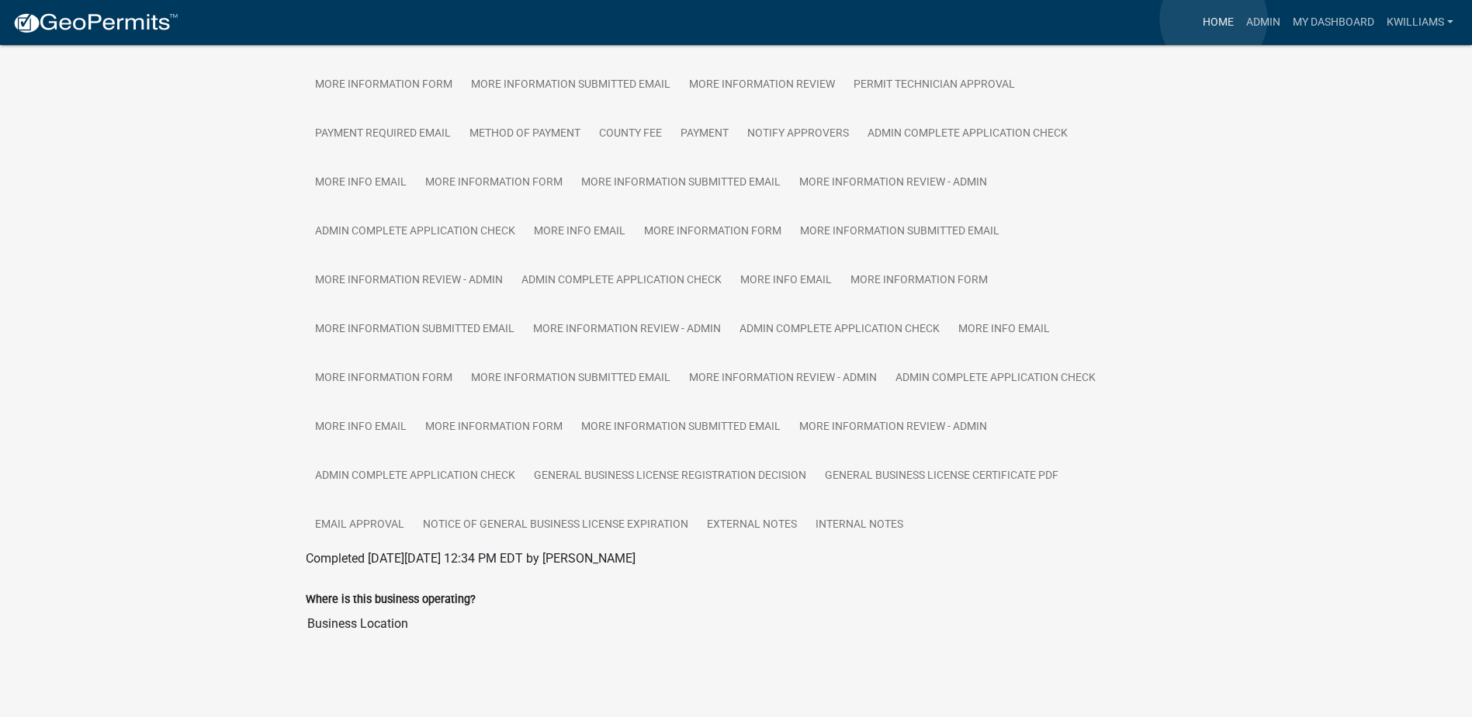
click at [1214, 19] on link "Home" at bounding box center [1218, 22] width 43 height 29
